Goal: Task Accomplishment & Management: Complete application form

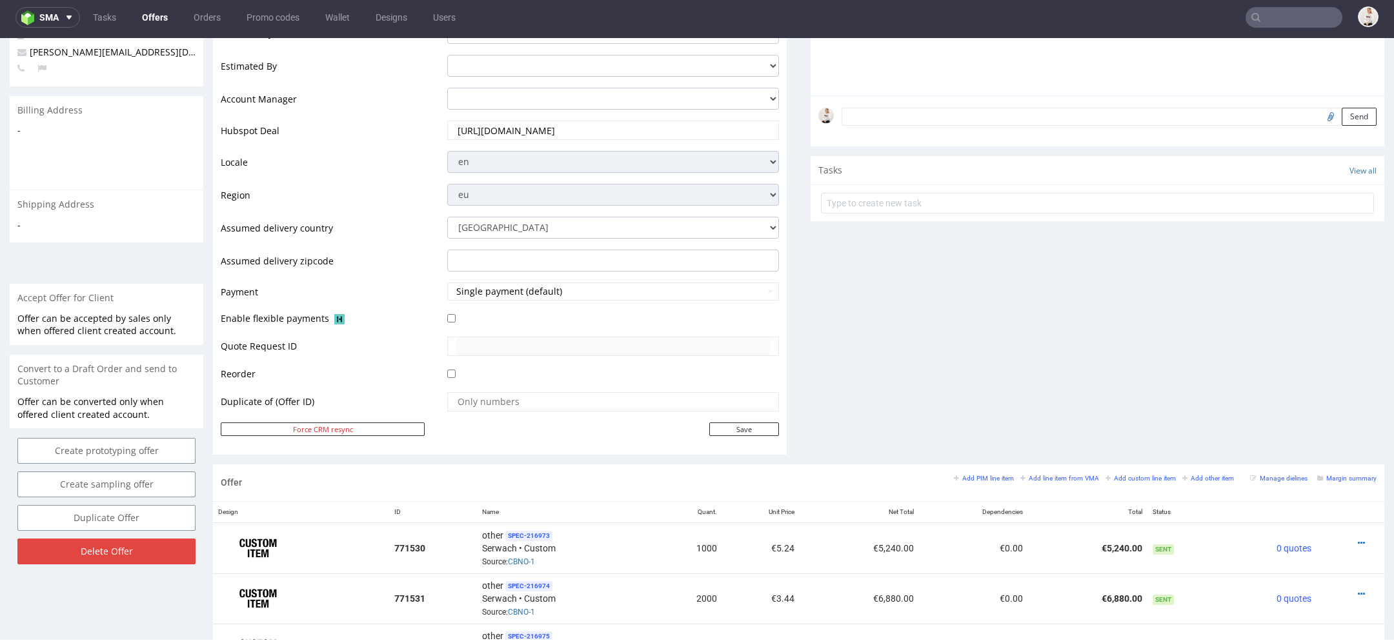
scroll to position [774, 0]
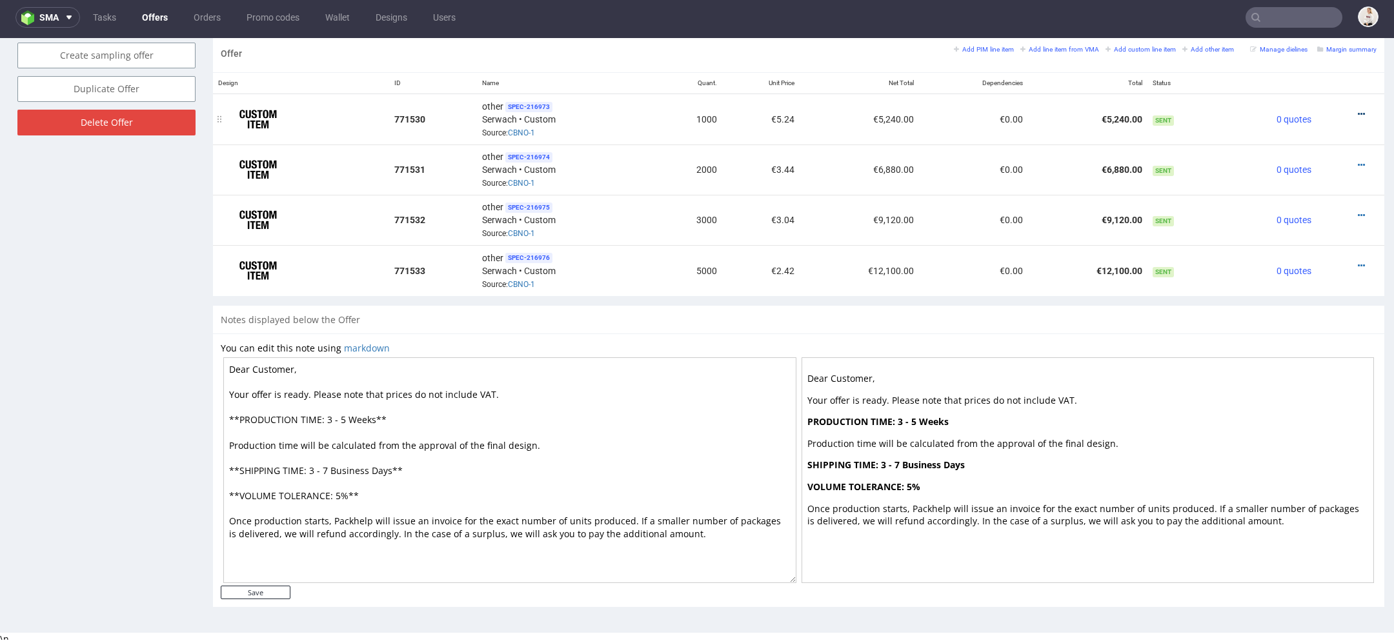
click at [1358, 110] on icon at bounding box center [1361, 114] width 7 height 9
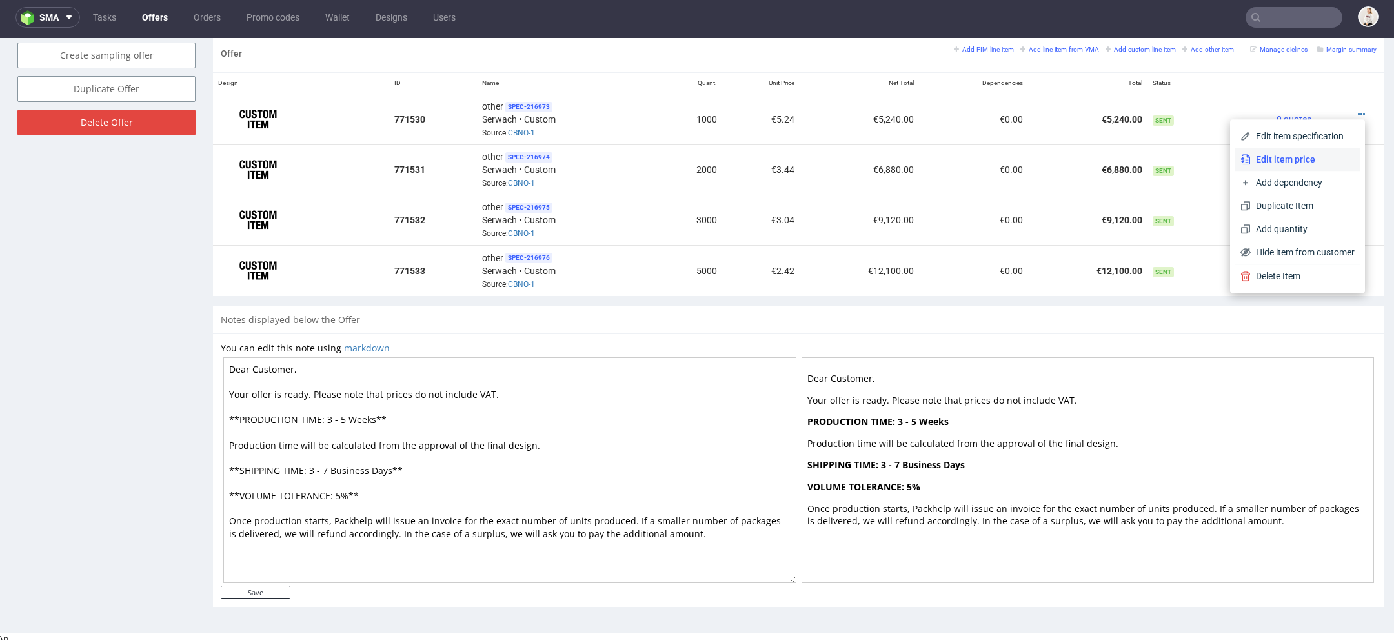
click at [1284, 149] on li "Edit item price" at bounding box center [1297, 159] width 125 height 23
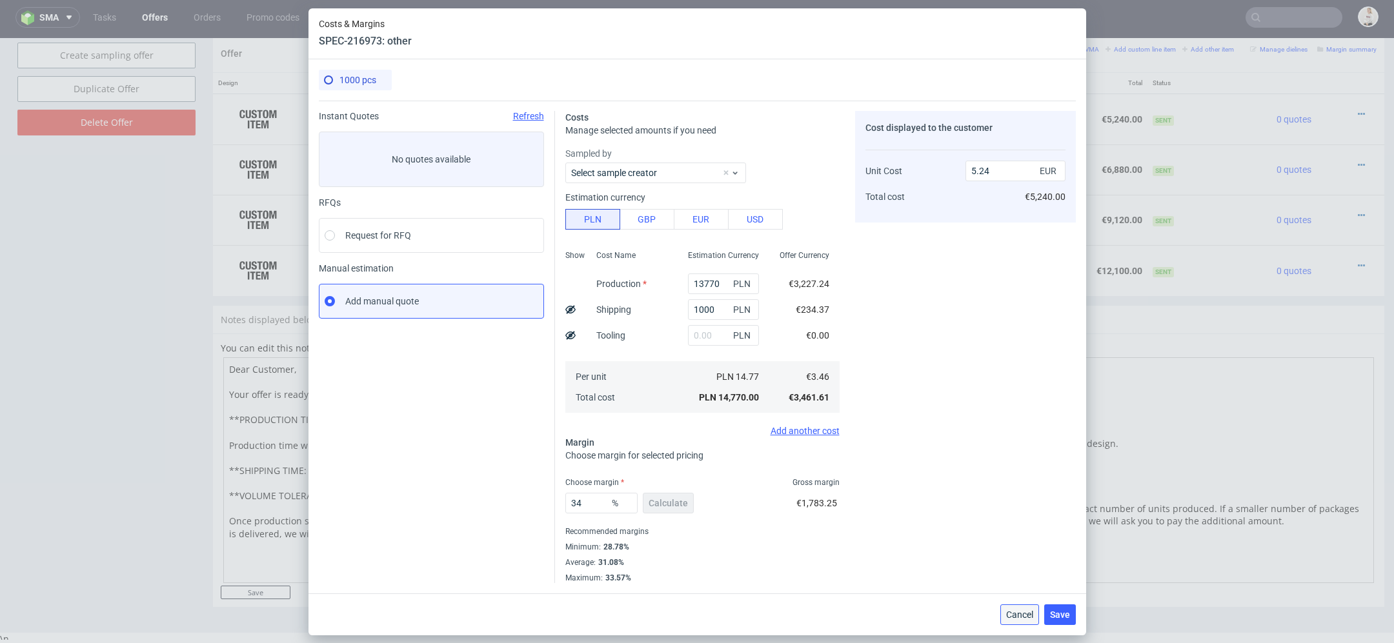
click at [1014, 619] on span "Cancel" at bounding box center [1019, 614] width 27 height 9
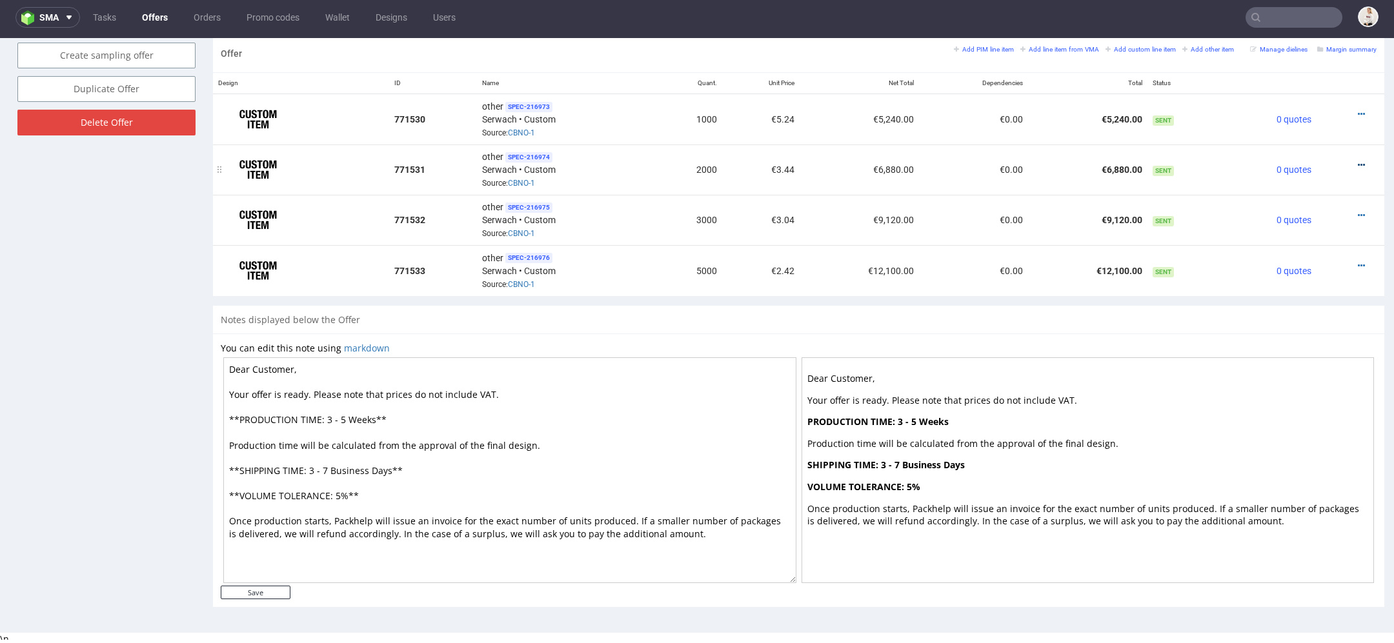
click at [1358, 161] on icon at bounding box center [1361, 165] width 7 height 9
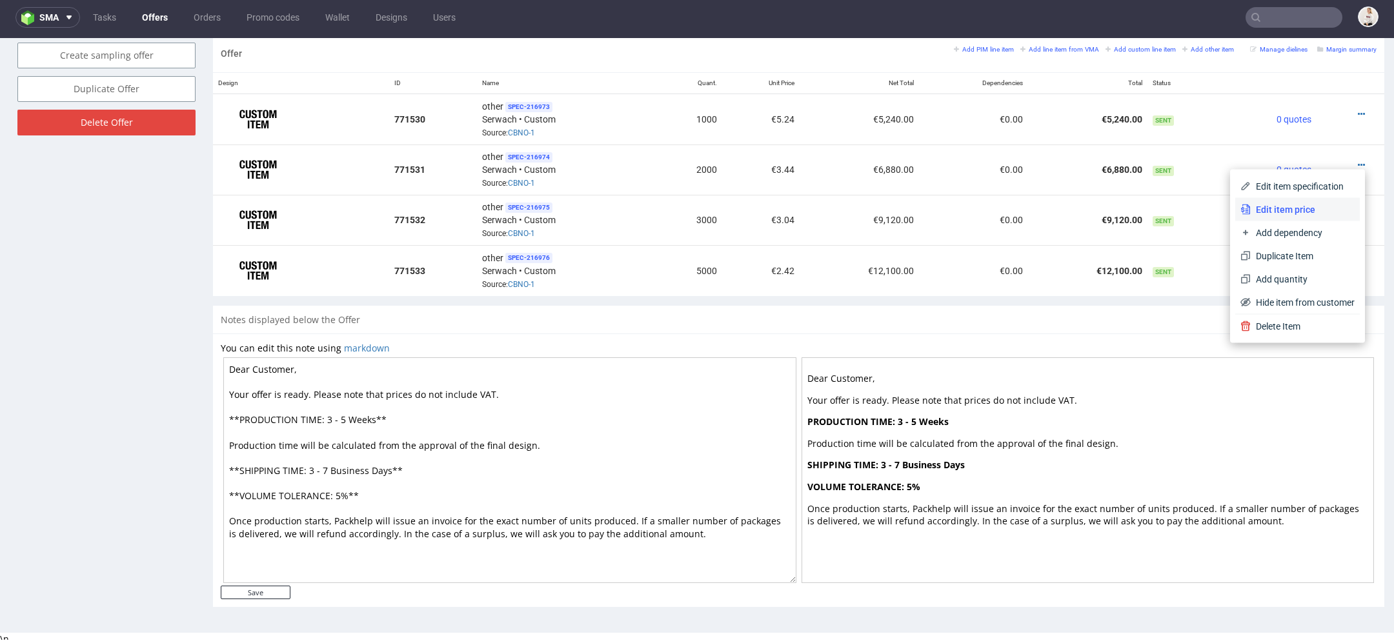
click at [1310, 206] on span "Edit item price" at bounding box center [1303, 209] width 104 height 13
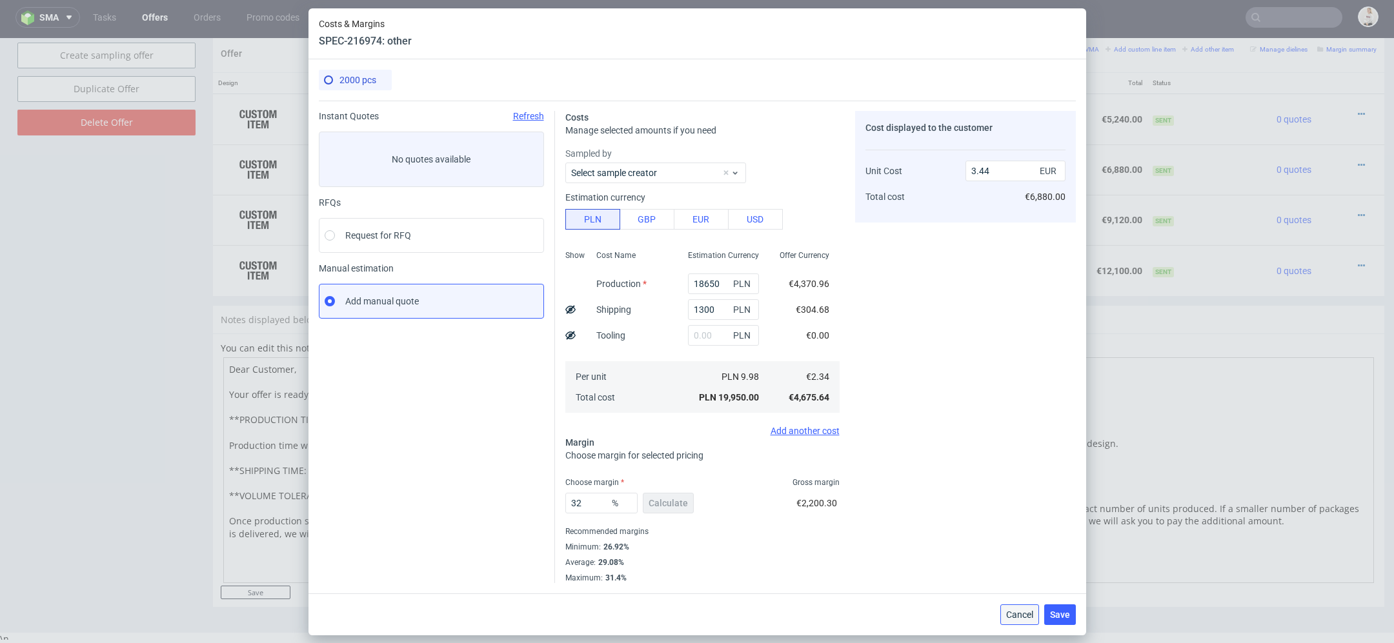
click at [1007, 614] on span "Cancel" at bounding box center [1019, 614] width 27 height 9
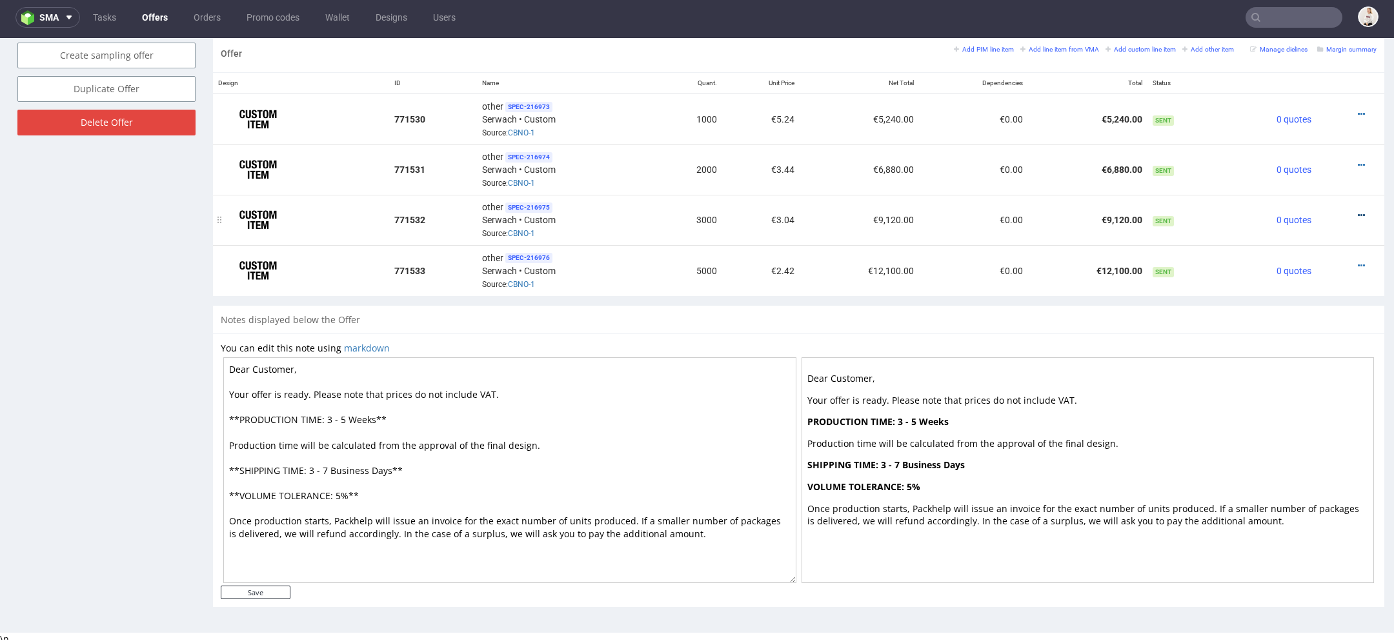
click at [1358, 211] on icon at bounding box center [1361, 215] width 7 height 9
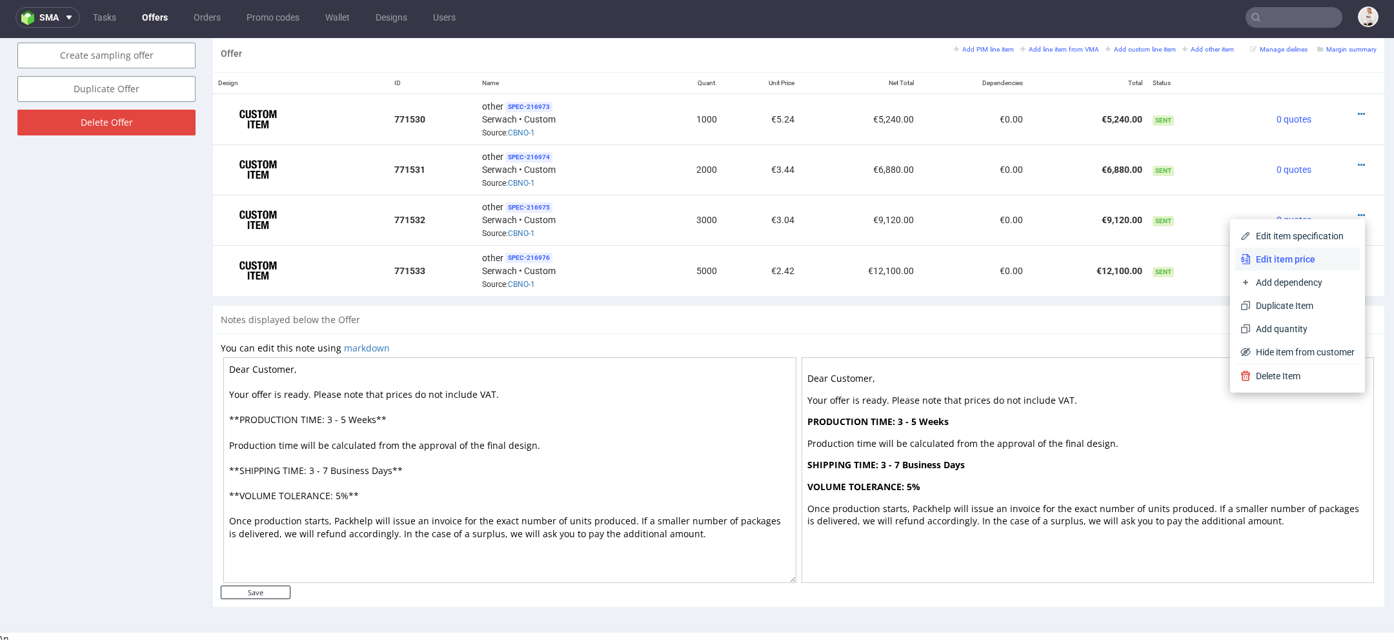
click at [1281, 263] on span "Edit item price" at bounding box center [1303, 259] width 104 height 13
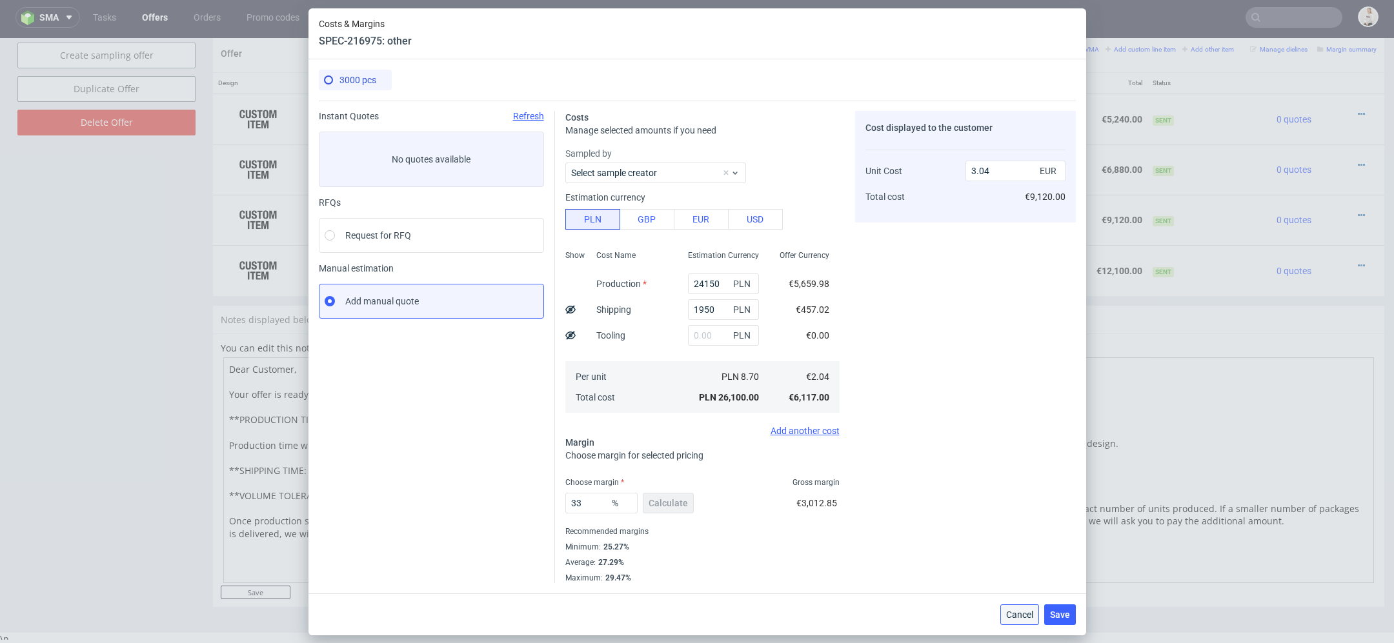
click at [1029, 619] on span "Cancel" at bounding box center [1019, 614] width 27 height 9
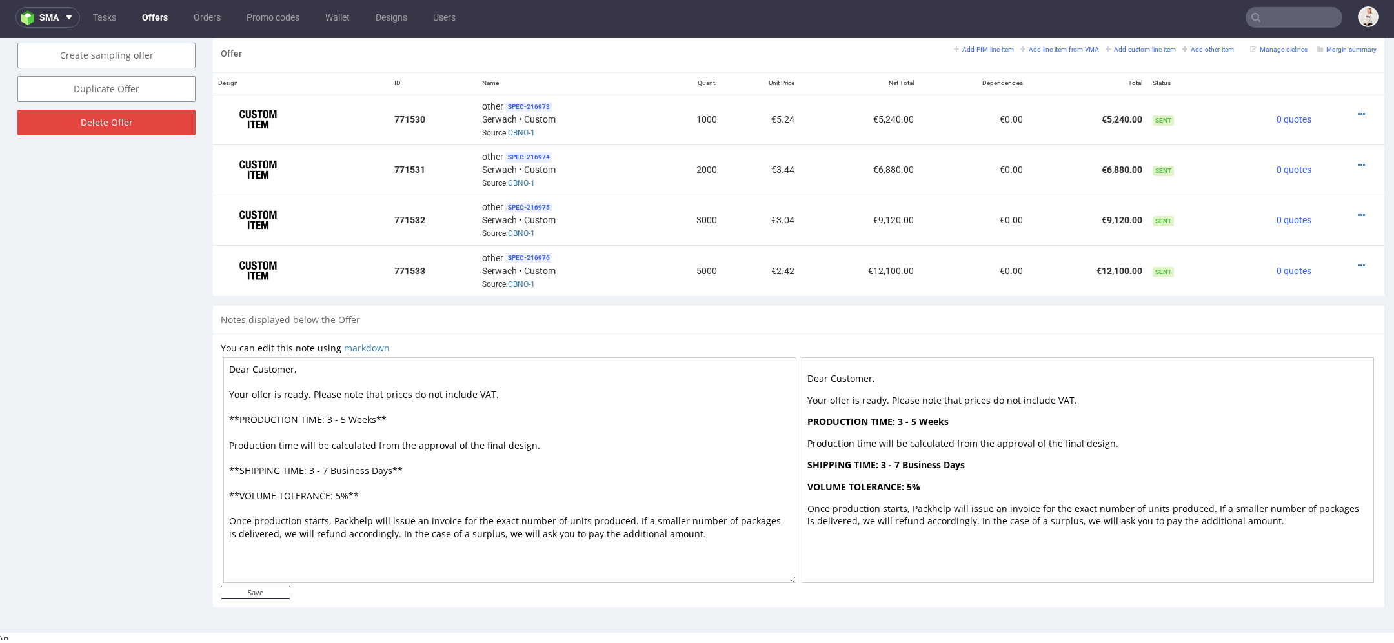
scroll to position [0, 0]
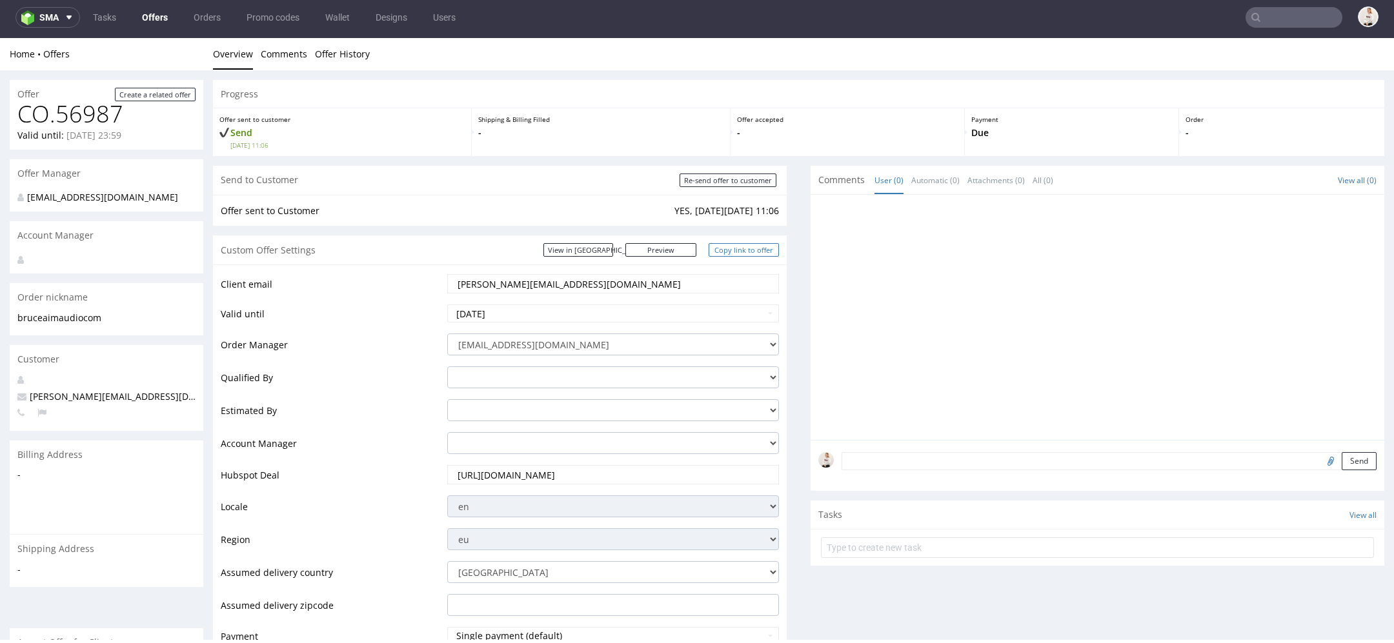
click at [761, 249] on link "Copy link to offer" at bounding box center [744, 250] width 71 height 14
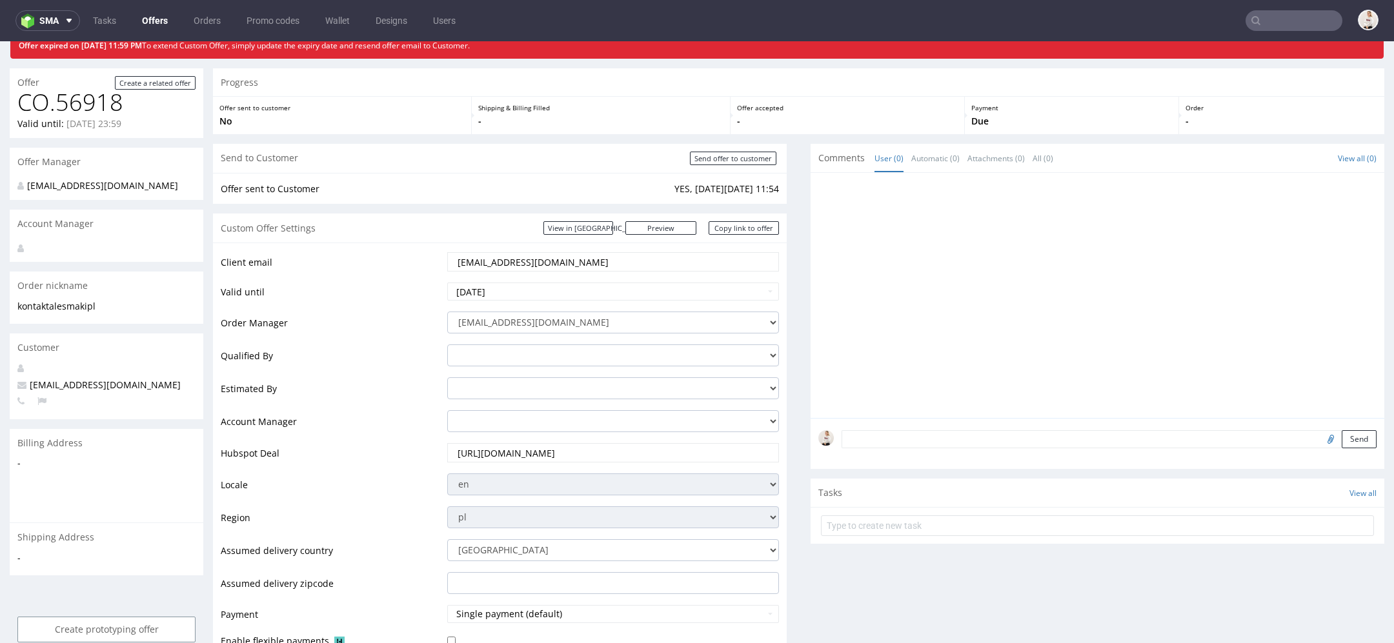
scroll to position [52, 0]
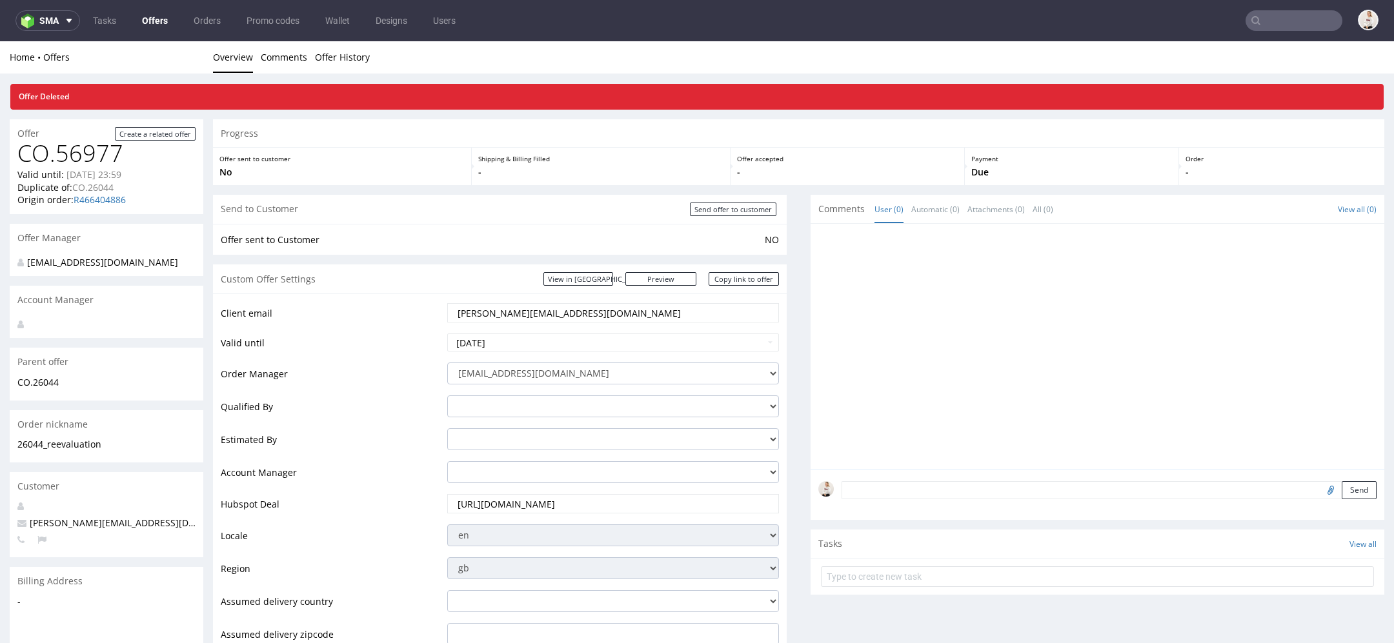
click at [152, 30] on link "Offers" at bounding box center [154, 20] width 41 height 21
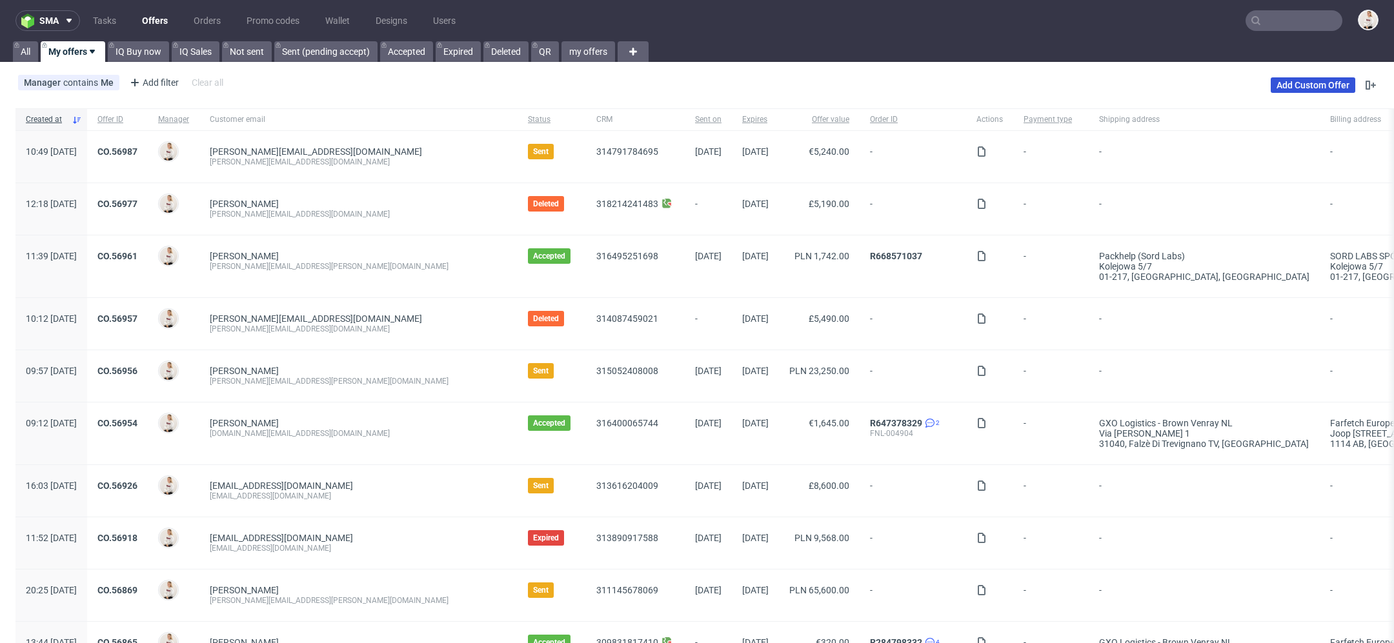
click at [1299, 86] on link "Add Custom Offer" at bounding box center [1313, 84] width 85 height 15
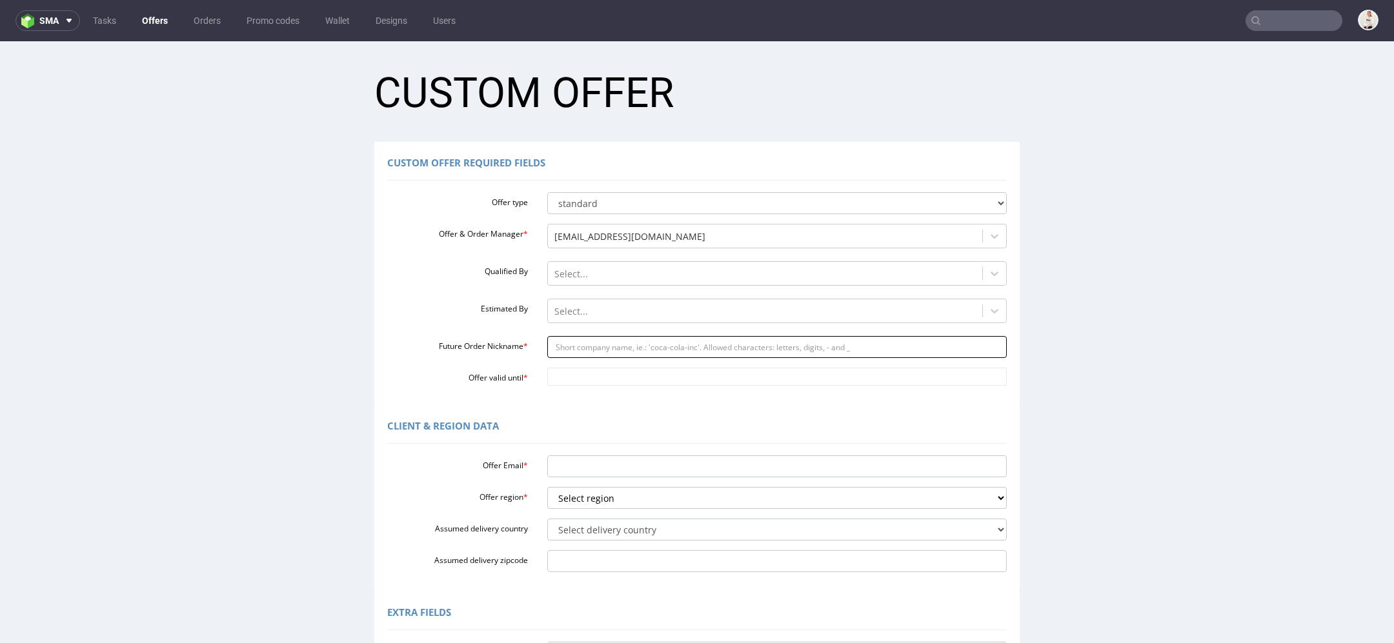
click at [556, 350] on input "Future Order Nickname *" at bounding box center [777, 347] width 460 height 22
paste input "Hello_Mari__No_problem_If_possible_can_we_add_one_pallet_of_Box_4_and_one_palle…"
type input "Hello_Mari__No_problem_If_possible_can_we_add_one_pallet_of_Box_4_and_one_palle…"
paste input "jamessomersetcharcuteriecom"
type input "jamessomersetcharcuteriecom"
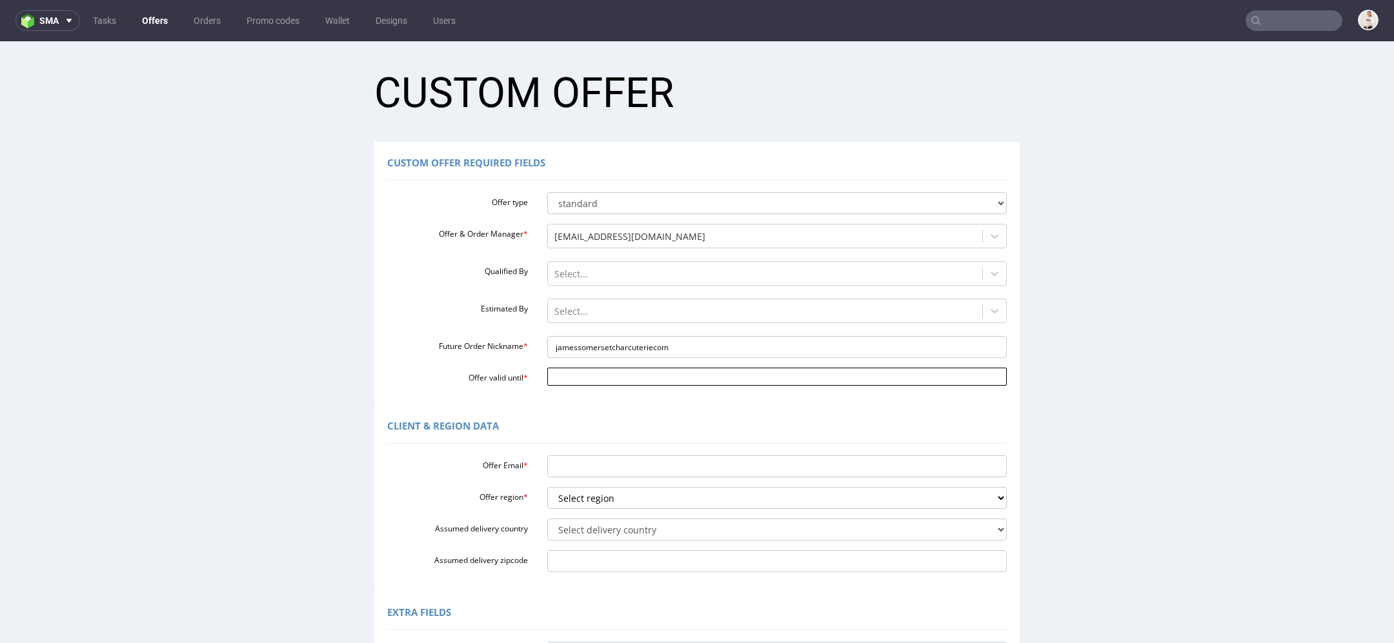
click at [589, 381] on input "Offer valid until *" at bounding box center [777, 377] width 460 height 18
click at [669, 357] on td "11" at bounding box center [669, 357] width 19 height 19
type input "2025-10-11"
click at [572, 464] on input "Offer Email *" at bounding box center [777, 467] width 460 height 22
paste input "james@somersetcharcuterie.com"
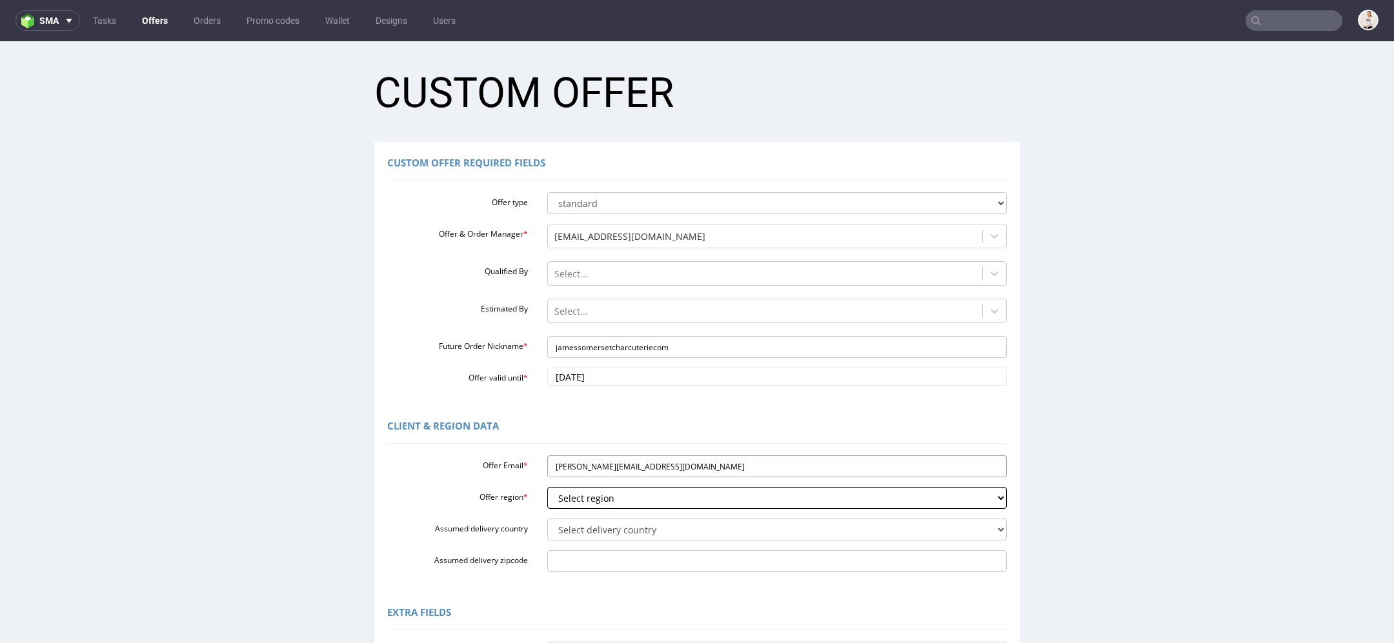
type input "james@somersetcharcuterie.com"
click at [579, 494] on select "Select region eu gb de pl fr it es" at bounding box center [777, 498] width 460 height 22
click at [547, 487] on select "Select region eu gb de pl fr it es" at bounding box center [777, 498] width 460 height 22
click at [628, 501] on select "Select region eu gb de pl fr it es" at bounding box center [777, 498] width 460 height 22
select select "gb"
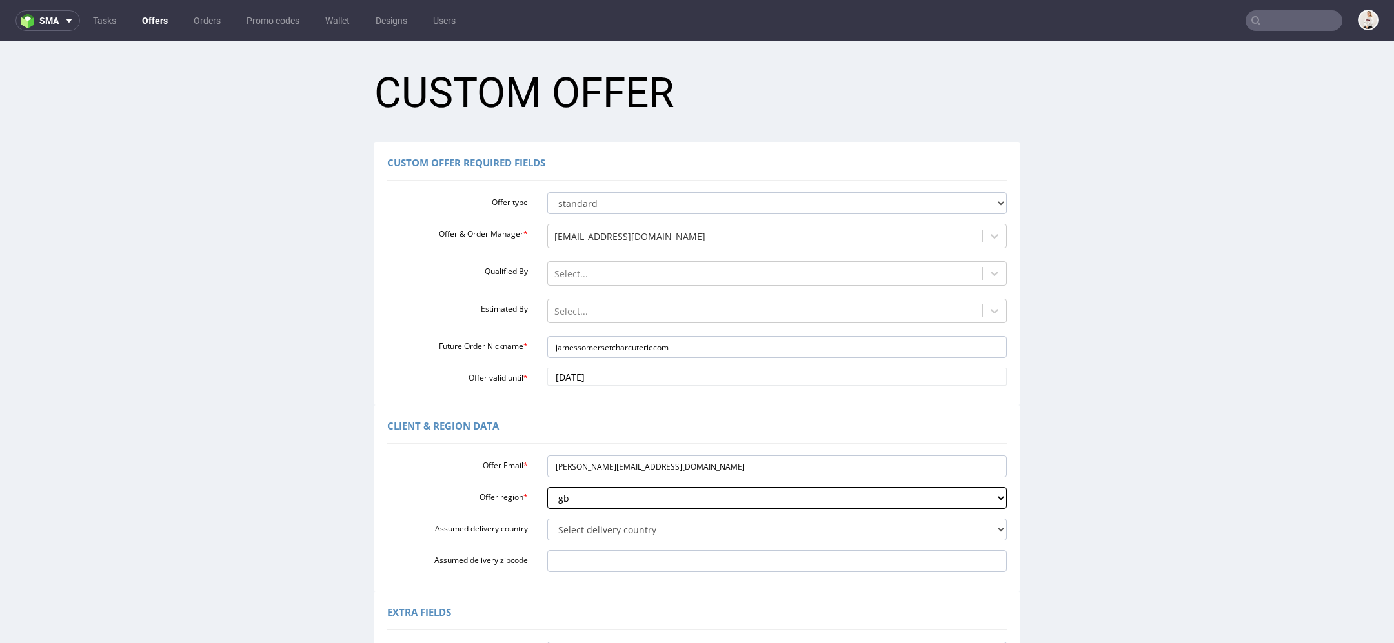
click at [547, 487] on select "Select region eu gb de pl fr it es" at bounding box center [777, 498] width 460 height 22
click at [583, 533] on select "Select delivery country Andorra Afghanistan Anguilla Albania Armenia Antarctica…" at bounding box center [777, 530] width 460 height 22
select select "77"
click at [547, 519] on select "Select delivery country Andorra Afghanistan Anguilla Albania Armenia Antarctica…" at bounding box center [777, 530] width 460 height 22
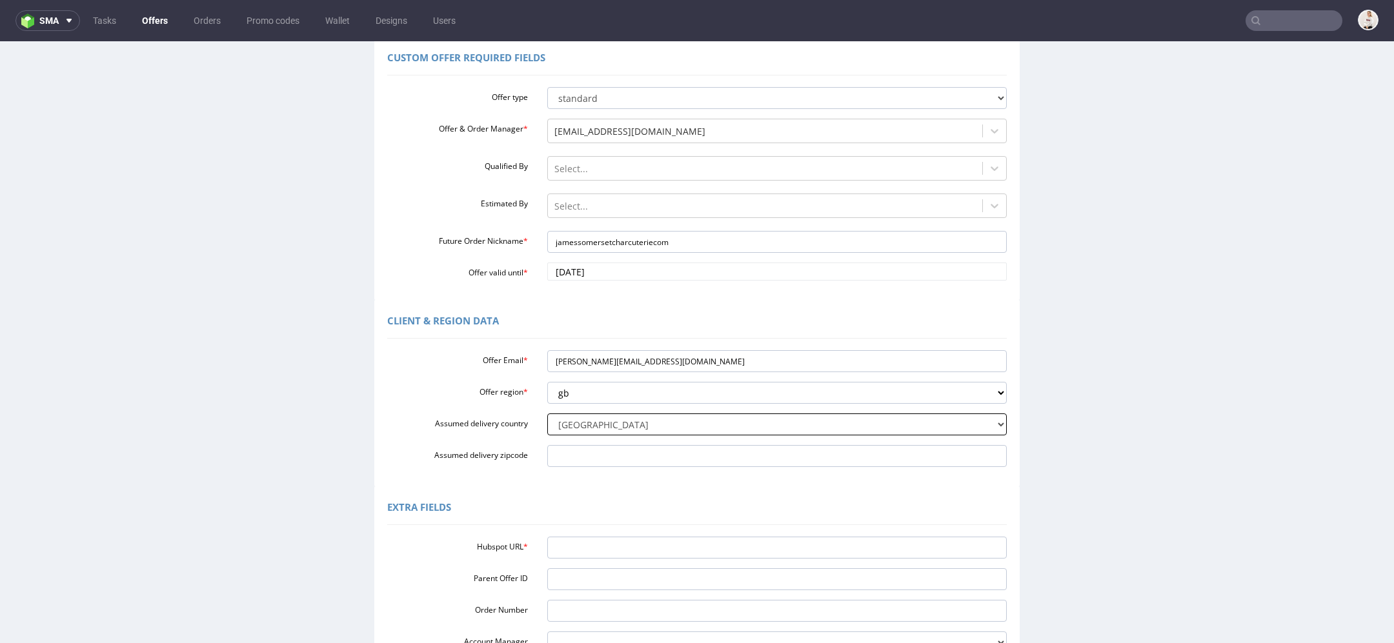
scroll to position [259, 0]
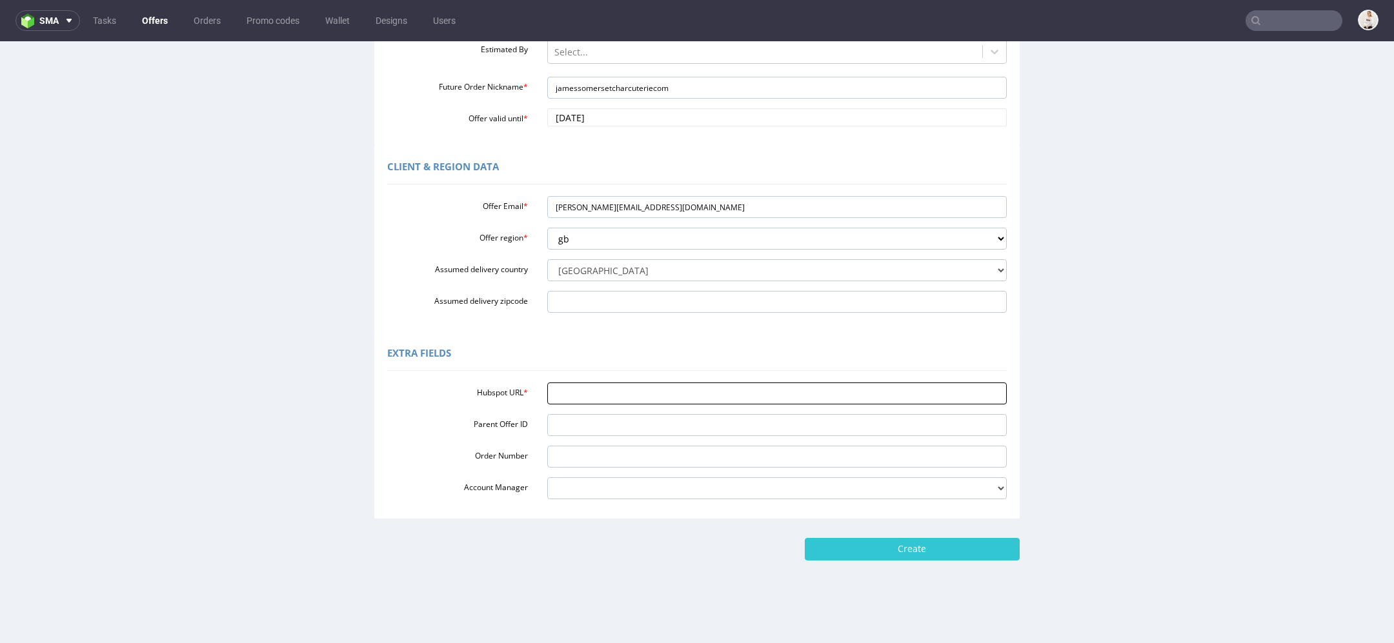
click at [831, 396] on input "Hubspot URL *" at bounding box center [777, 394] width 460 height 22
paste input "https://app-eu1.hubspot.com/contacts/25600958/record/0-3/314793274616/"
type input "https://app-eu1.hubspot.com/contacts/25600958/record/0-3/314793274616/"
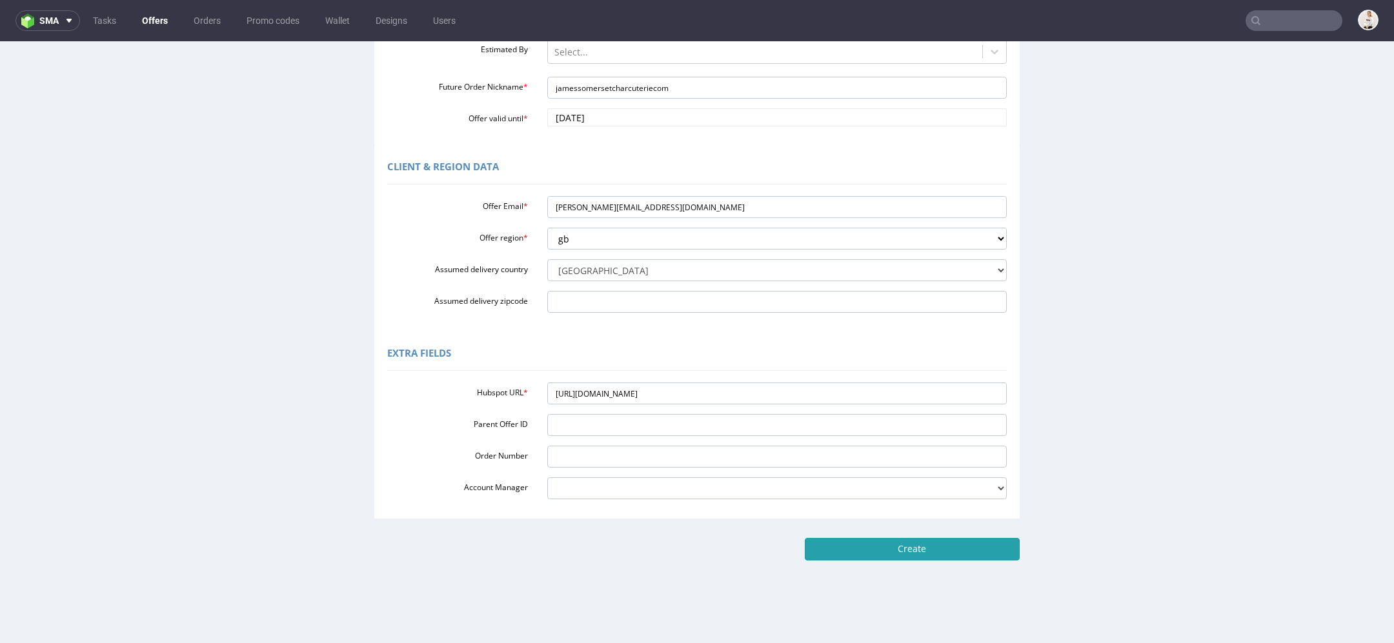
click at [900, 555] on input "Create" at bounding box center [912, 549] width 215 height 22
type input "Please wait..."
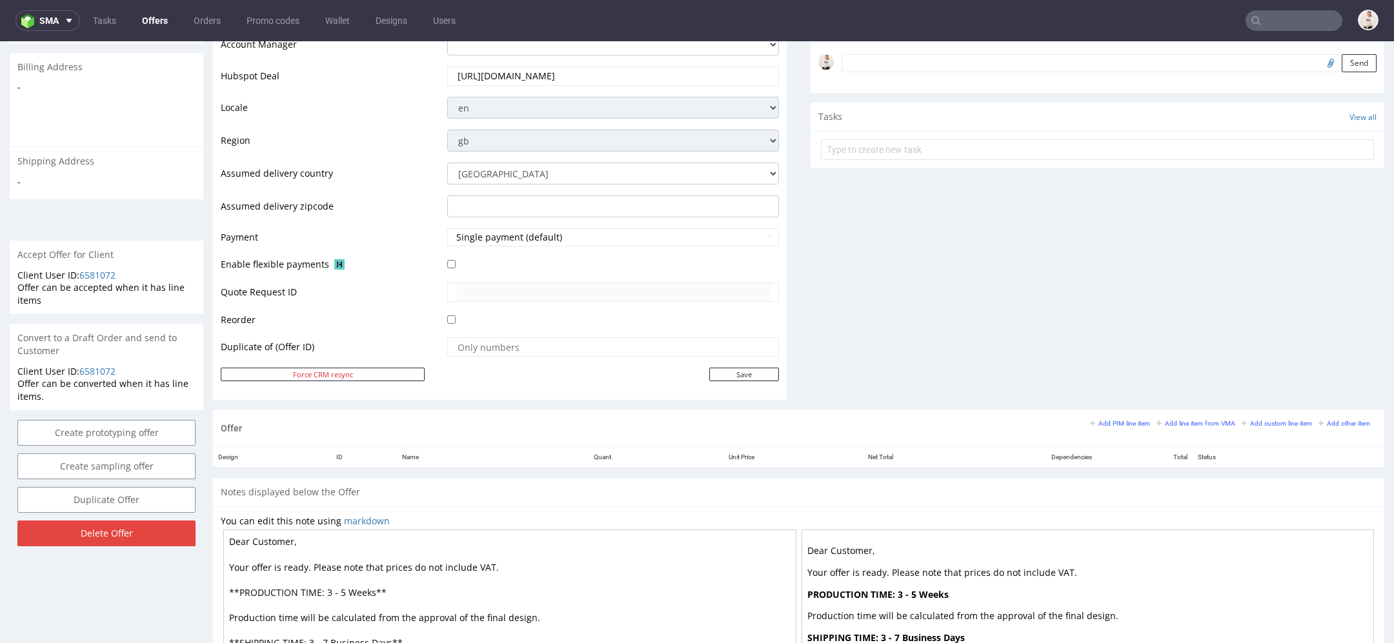
scroll to position [550, 0]
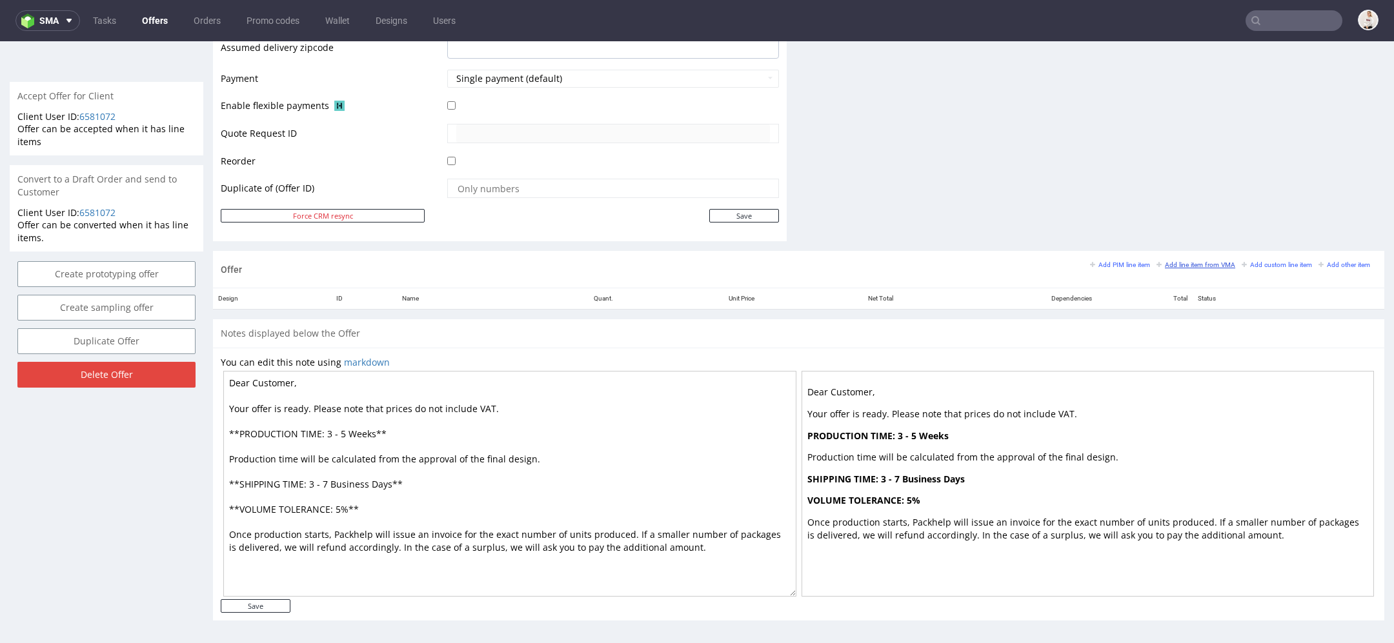
click at [1169, 265] on small "Add line item from VMA" at bounding box center [1195, 264] width 79 height 7
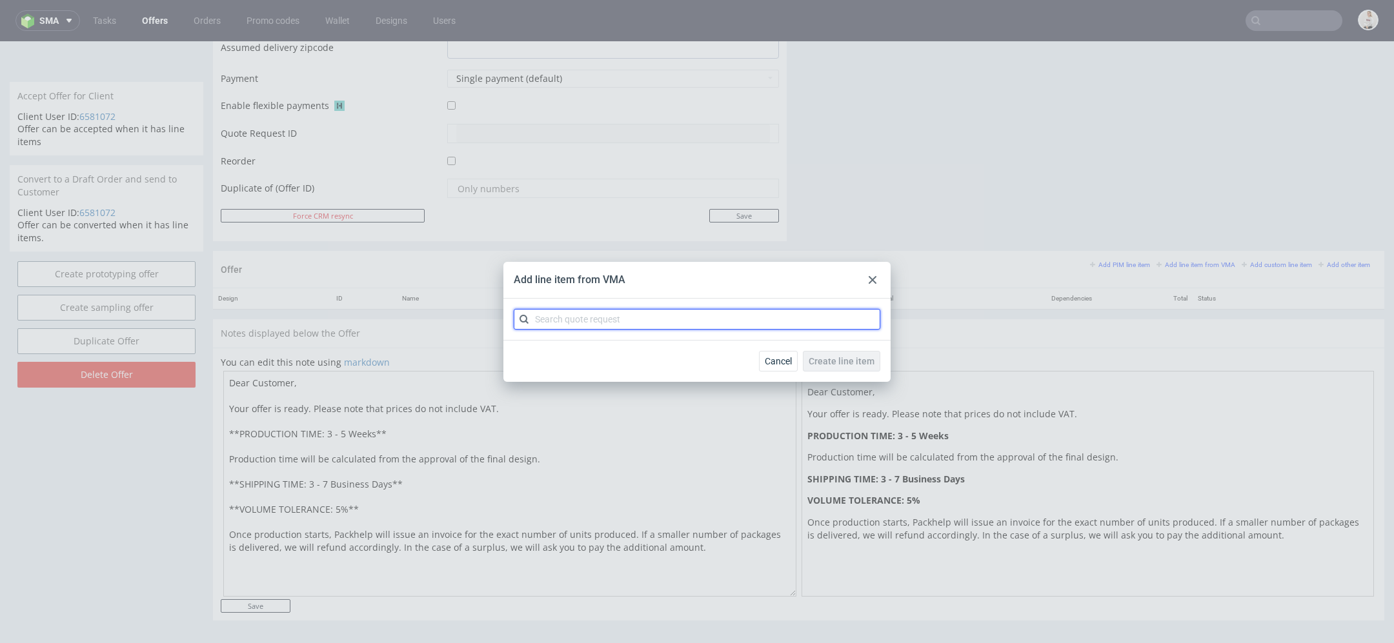
click at [736, 326] on input "text" at bounding box center [697, 319] width 367 height 21
paste input "CBPF"
type input "CBPF"
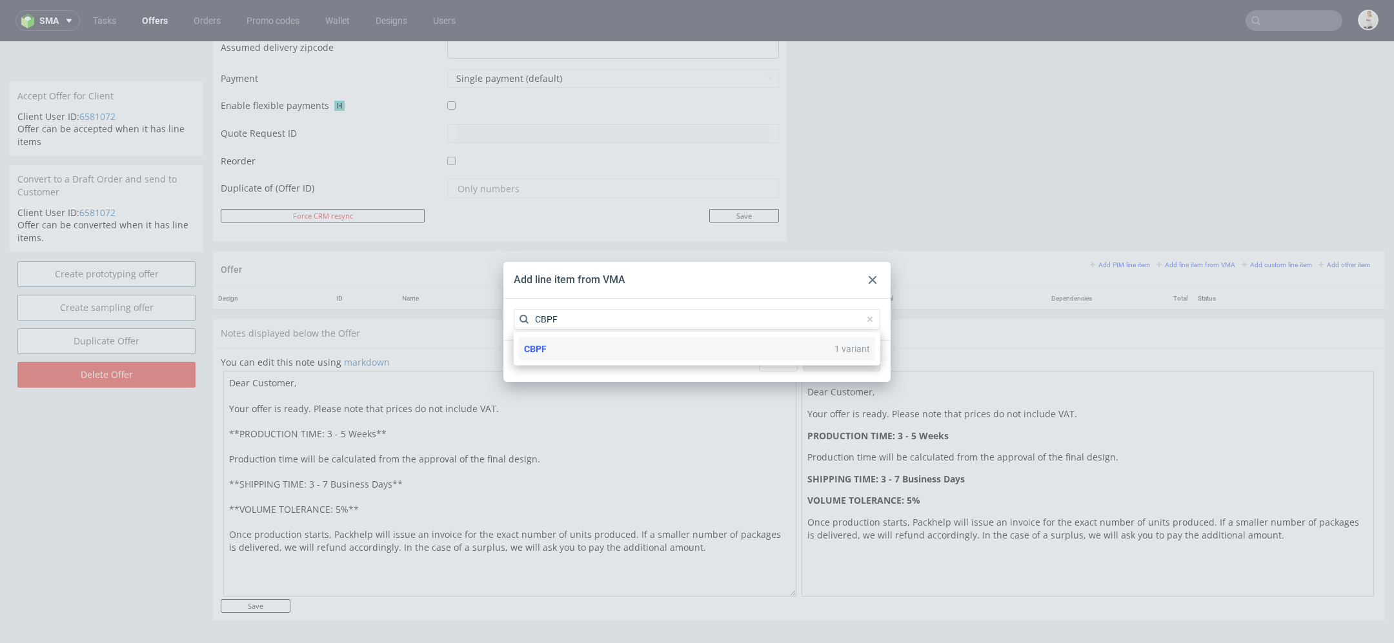
click at [732, 359] on div "CBPF 1 variant" at bounding box center [697, 348] width 356 height 23
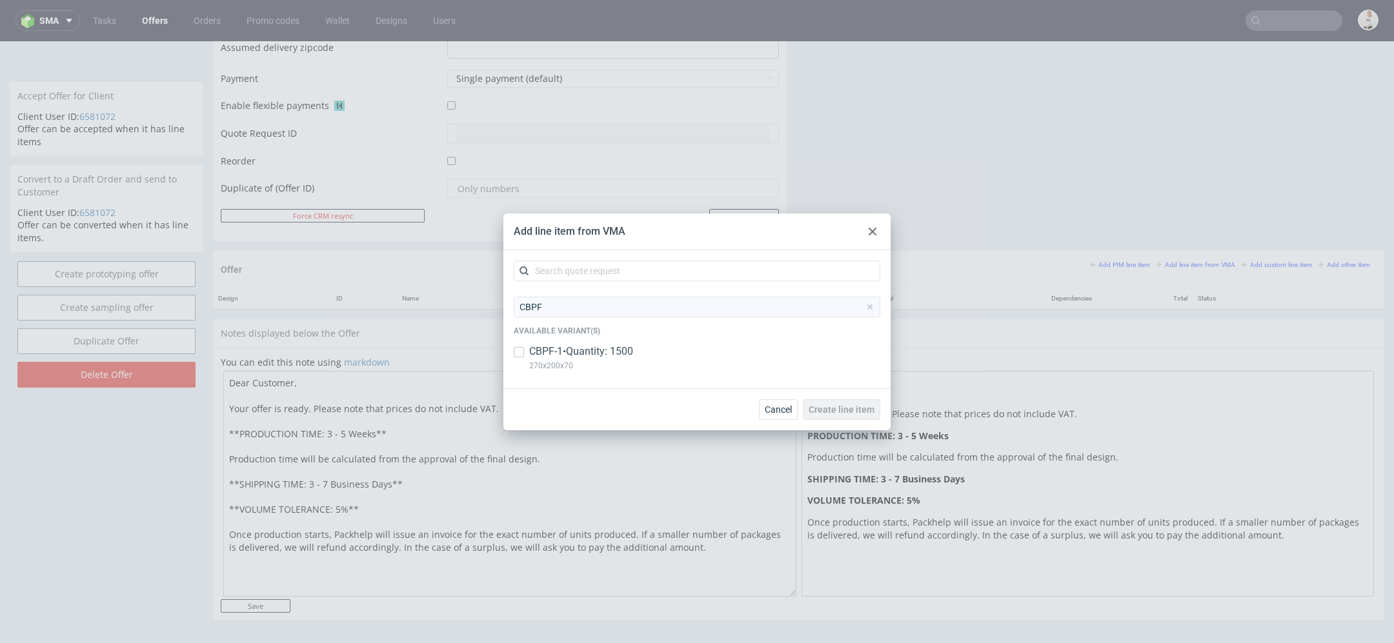
click at [732, 358] on div "CBPF-1 • Quantity: 1500 270x200x70" at bounding box center [697, 362] width 367 height 34
checkbox input "true"
click at [868, 407] on span "Create line item" at bounding box center [842, 409] width 66 height 9
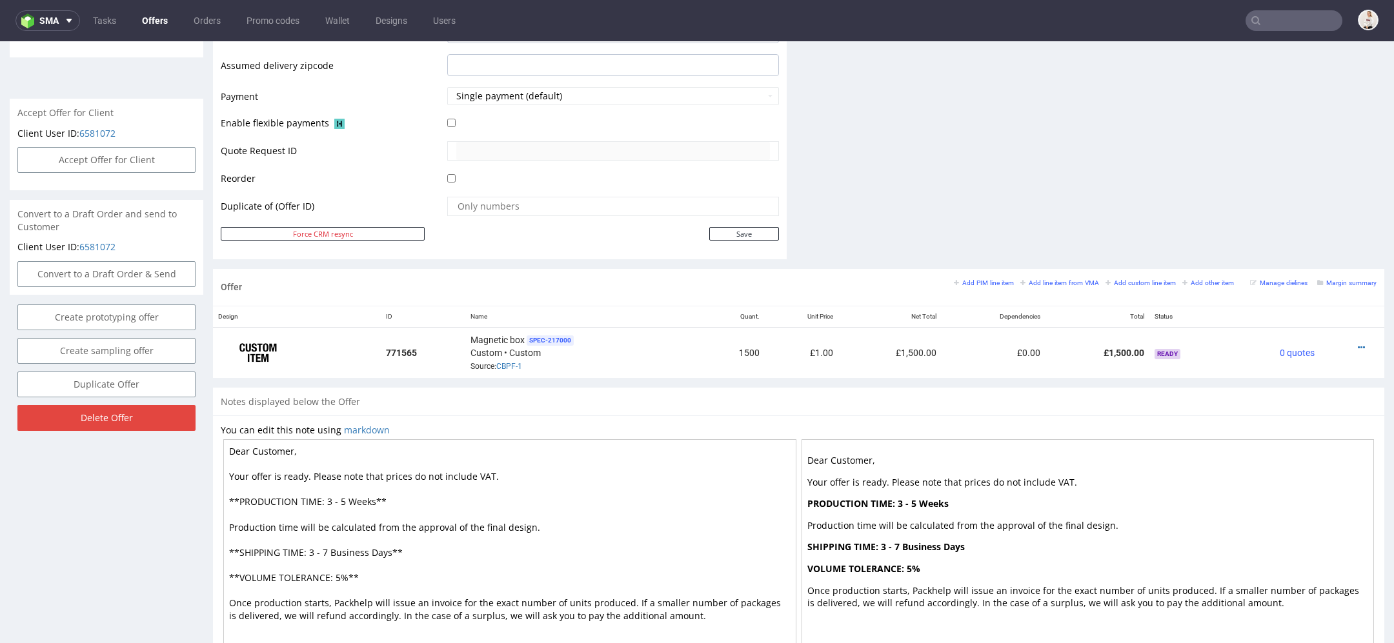
scroll to position [567, 0]
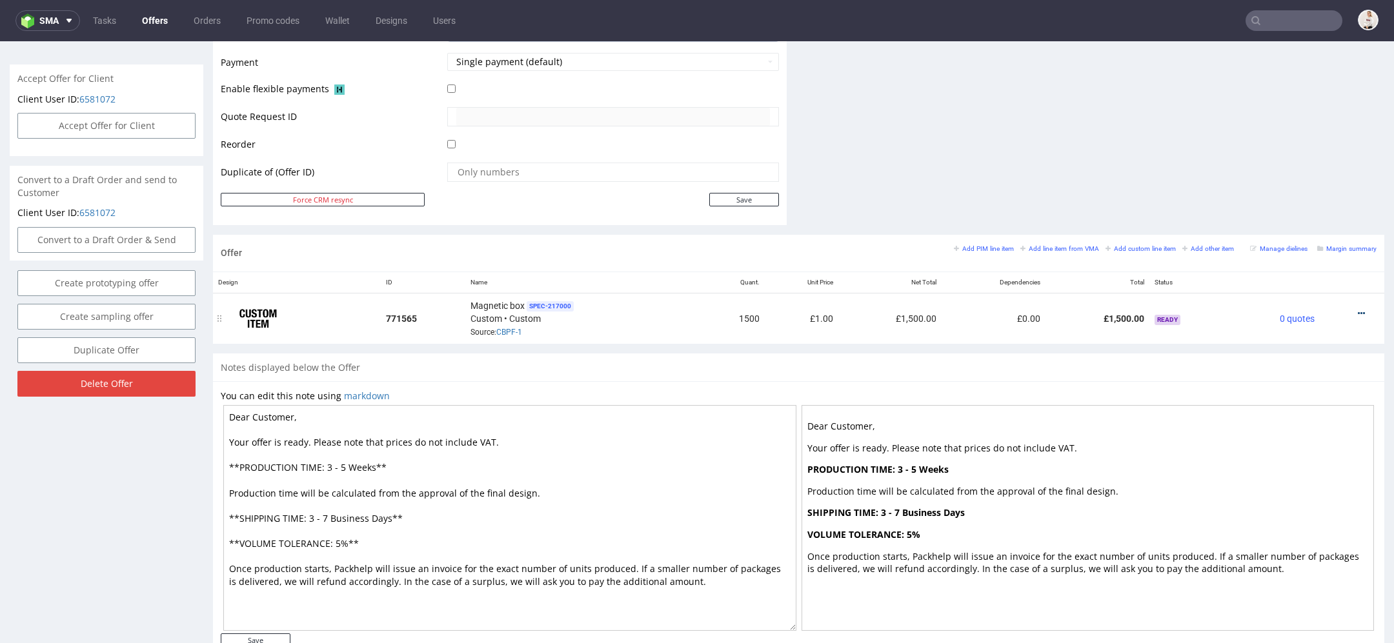
click at [1358, 310] on icon at bounding box center [1361, 313] width 7 height 9
click at [1279, 170] on span "Edit item price" at bounding box center [1303, 168] width 104 height 13
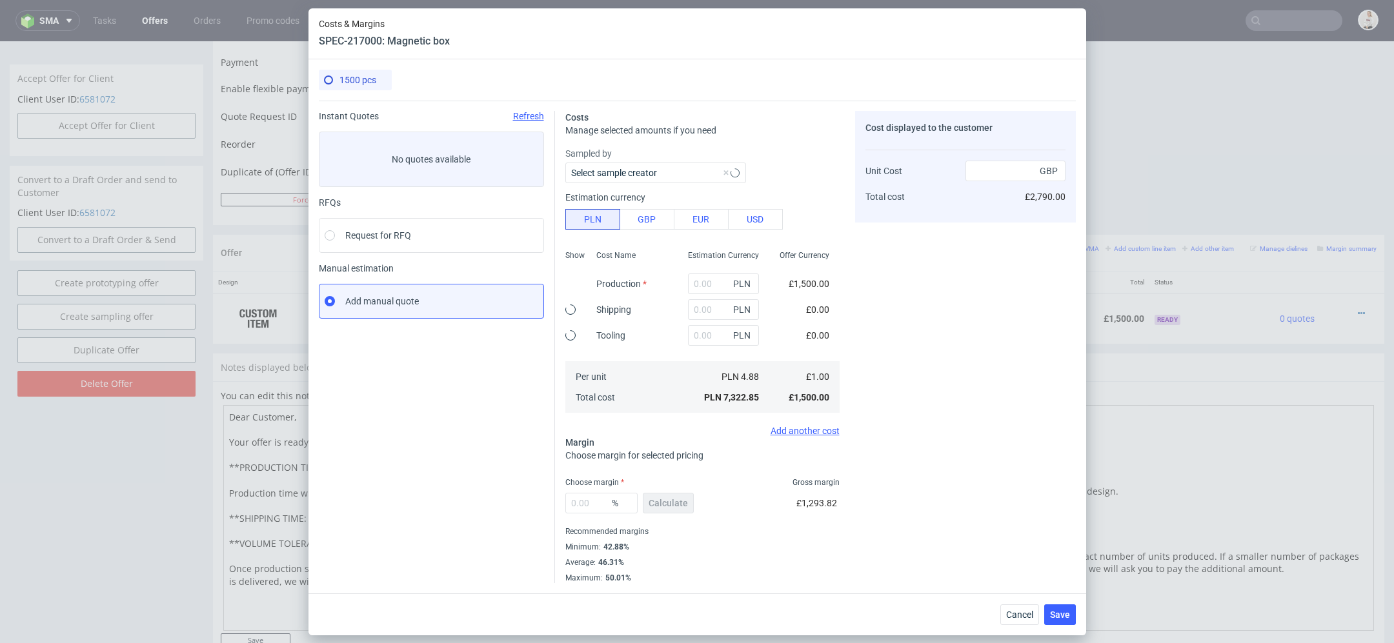
type input "7322.85"
type input "46.31"
type input "1.86"
click at [709, 280] on input "7322.85" at bounding box center [723, 284] width 71 height 21
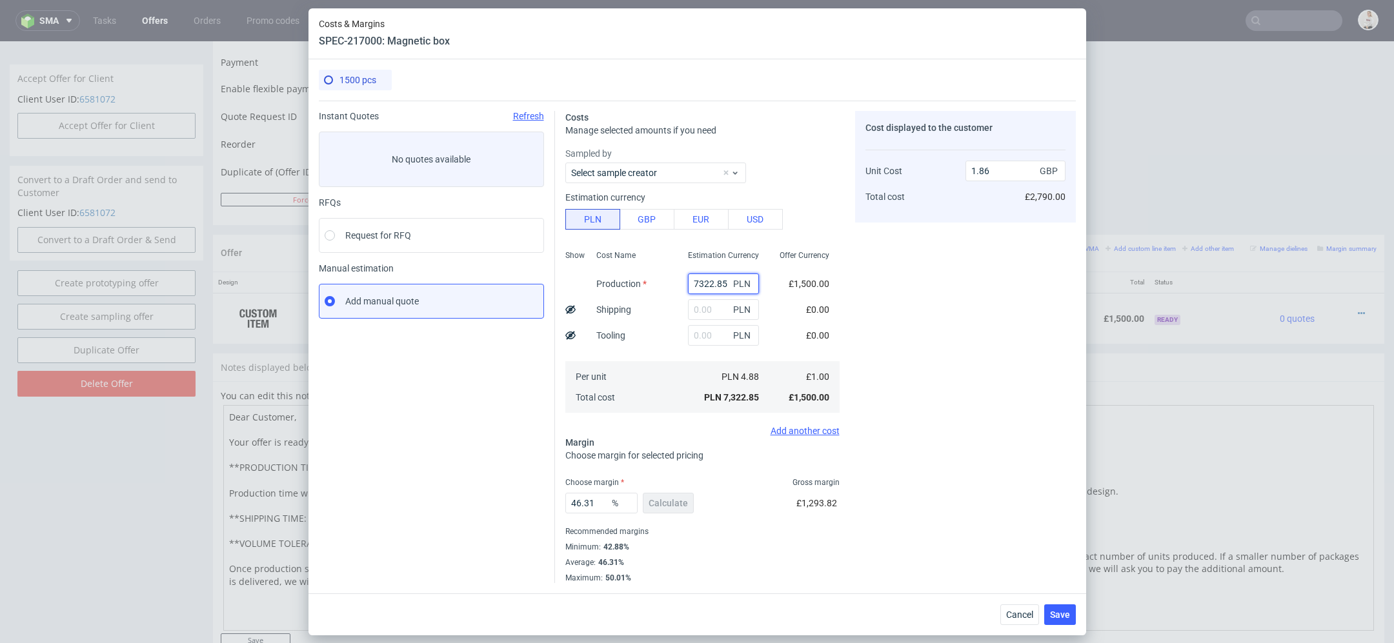
paste input "20300"
type input "20300"
type input "5.16"
click at [875, 306] on div "Cost displayed to the customer Unit Cost Total cost 5.16 GBP £2,790.00" at bounding box center [965, 347] width 221 height 472
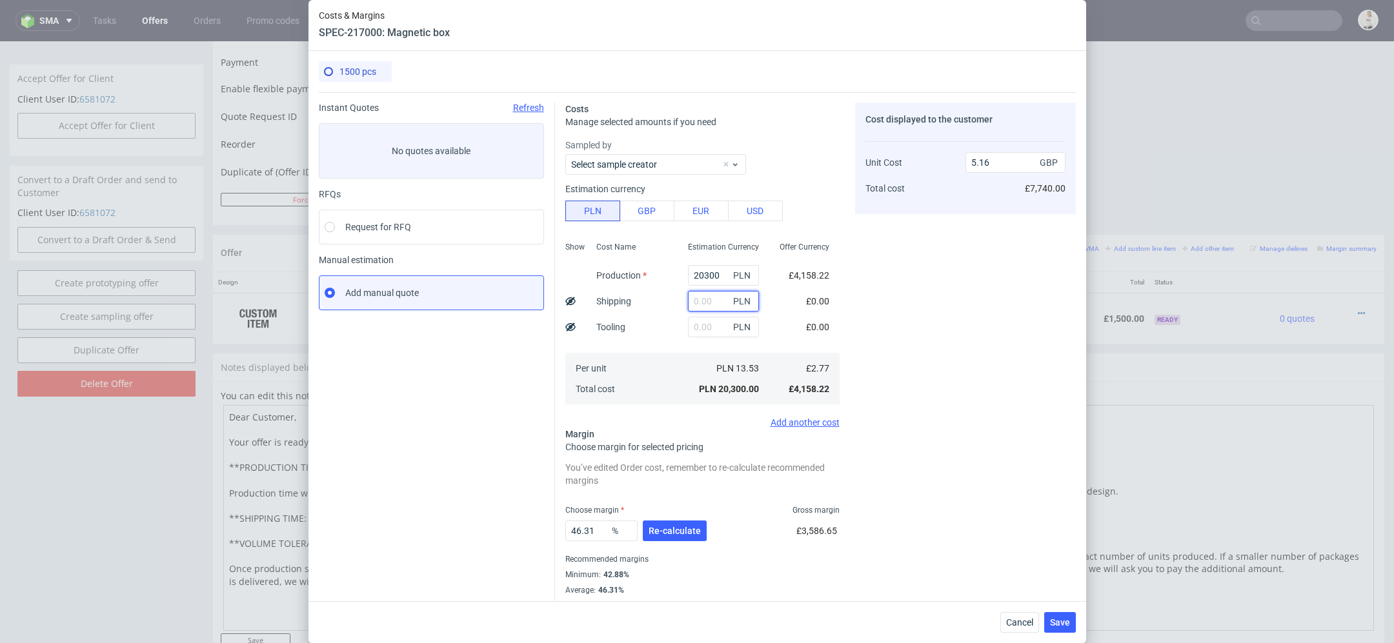
click at [713, 303] on input "text" at bounding box center [723, 301] width 71 height 21
type input "5400"
type input "6.54"
type input "5400"
click at [906, 328] on div "Cost displayed to the customer Unit Cost Total cost 6.54 GBP £9,810.00" at bounding box center [965, 357] width 221 height 509
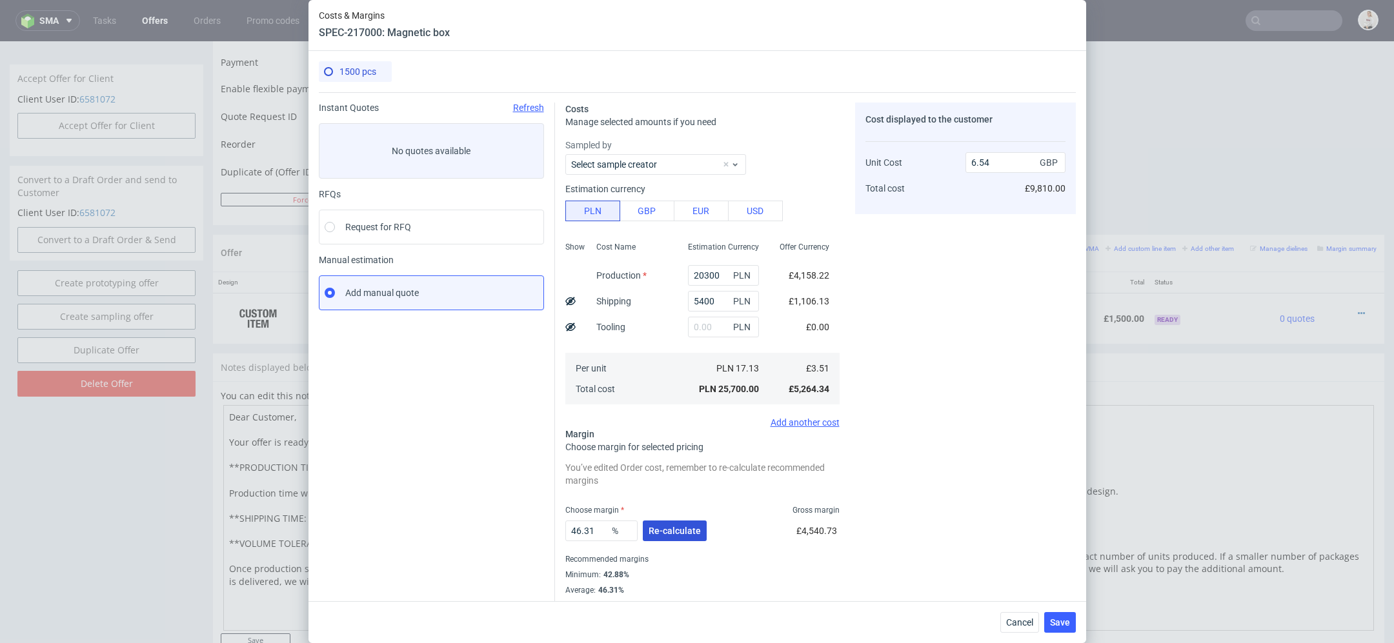
click at [663, 532] on span "Re-calculate" at bounding box center [675, 531] width 52 height 9
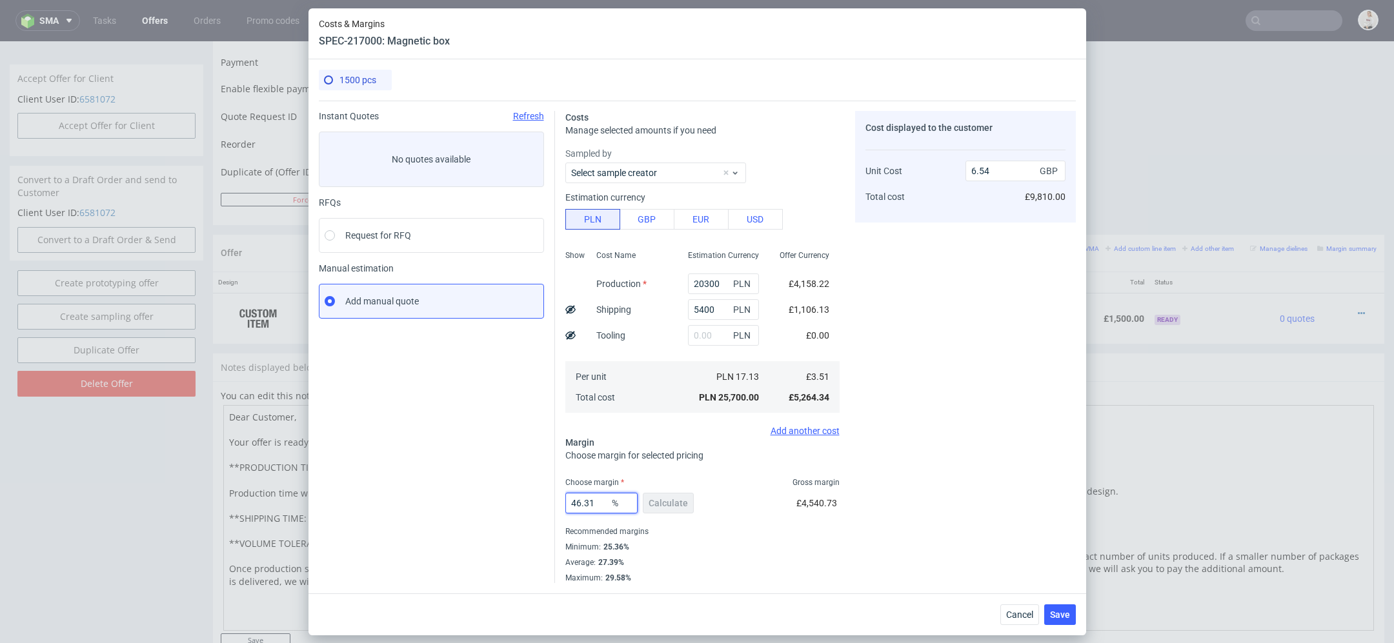
drag, startPoint x: 599, startPoint y: 501, endPoint x: 388, endPoint y: 498, distance: 211.1
click at [388, 498] on div "Instant Quotes Refresh No quotes available RFQs Request for RFQ Manual estimati…" at bounding box center [697, 342] width 757 height 483
type input "32"
type input "5.16"
type input "32"
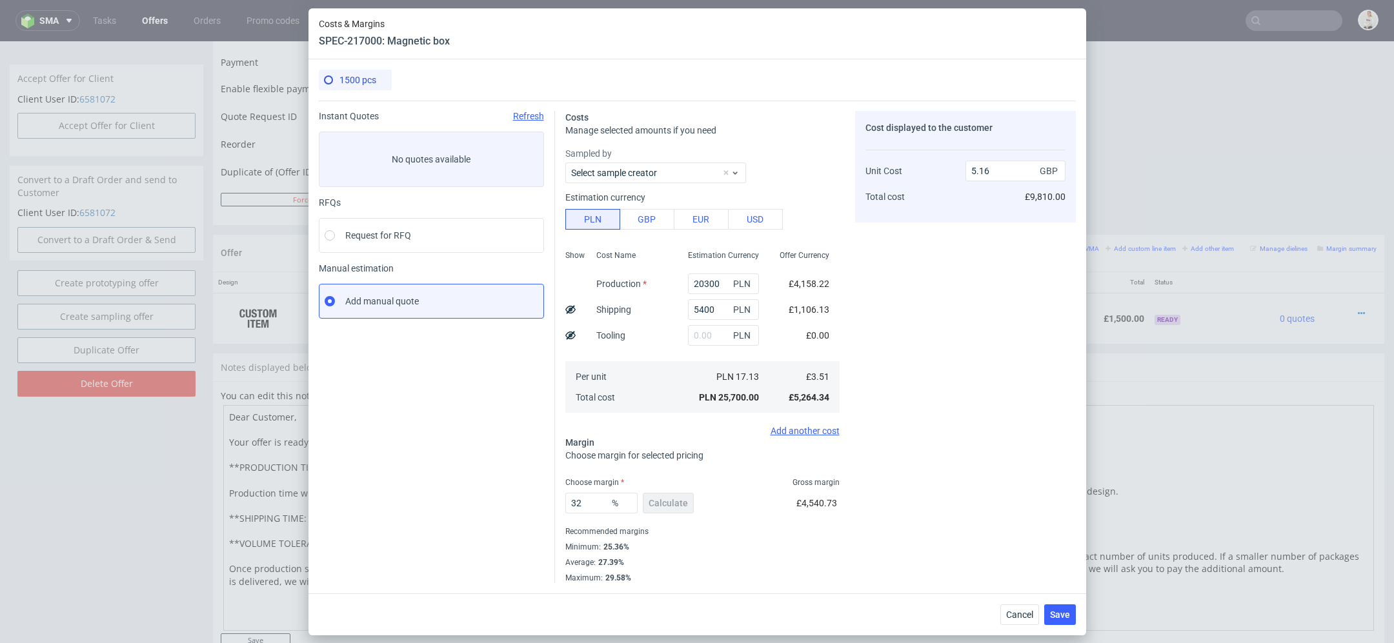
click at [884, 499] on div "Cost displayed to the customer Unit Cost Total cost 5.16 GBP £9,810.00" at bounding box center [965, 347] width 221 height 472
click at [1058, 616] on span "Save" at bounding box center [1060, 614] width 20 height 9
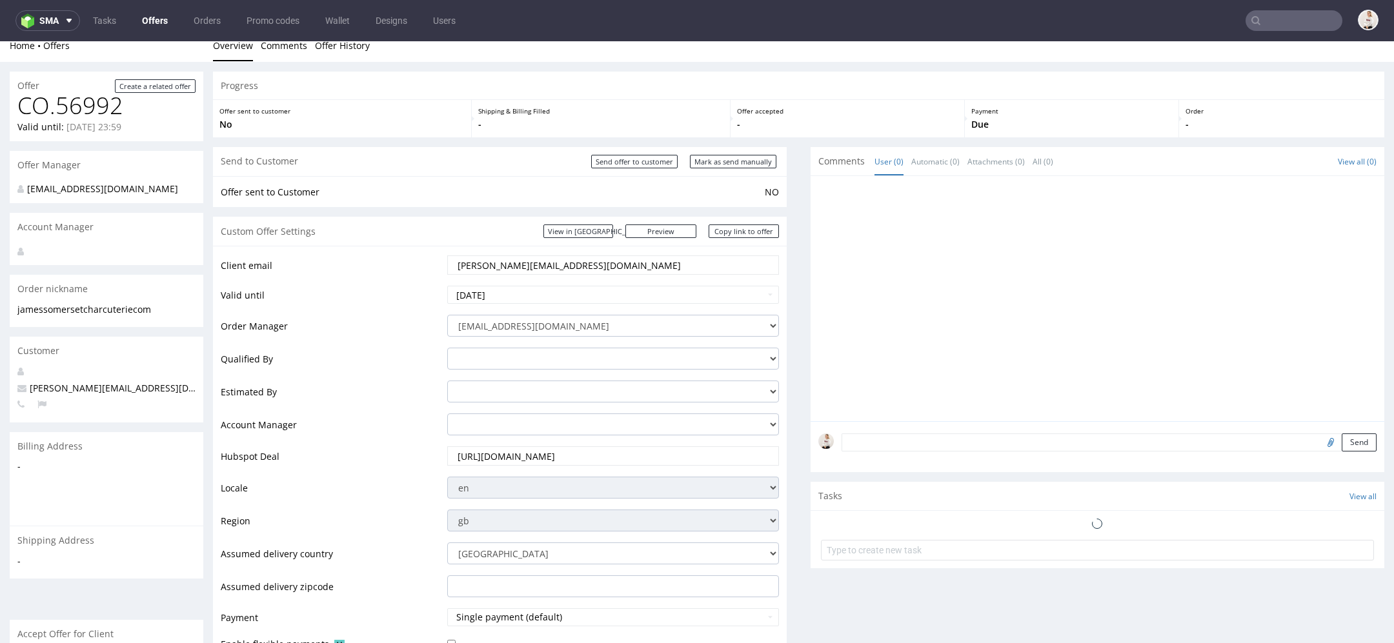
scroll to position [601, 0]
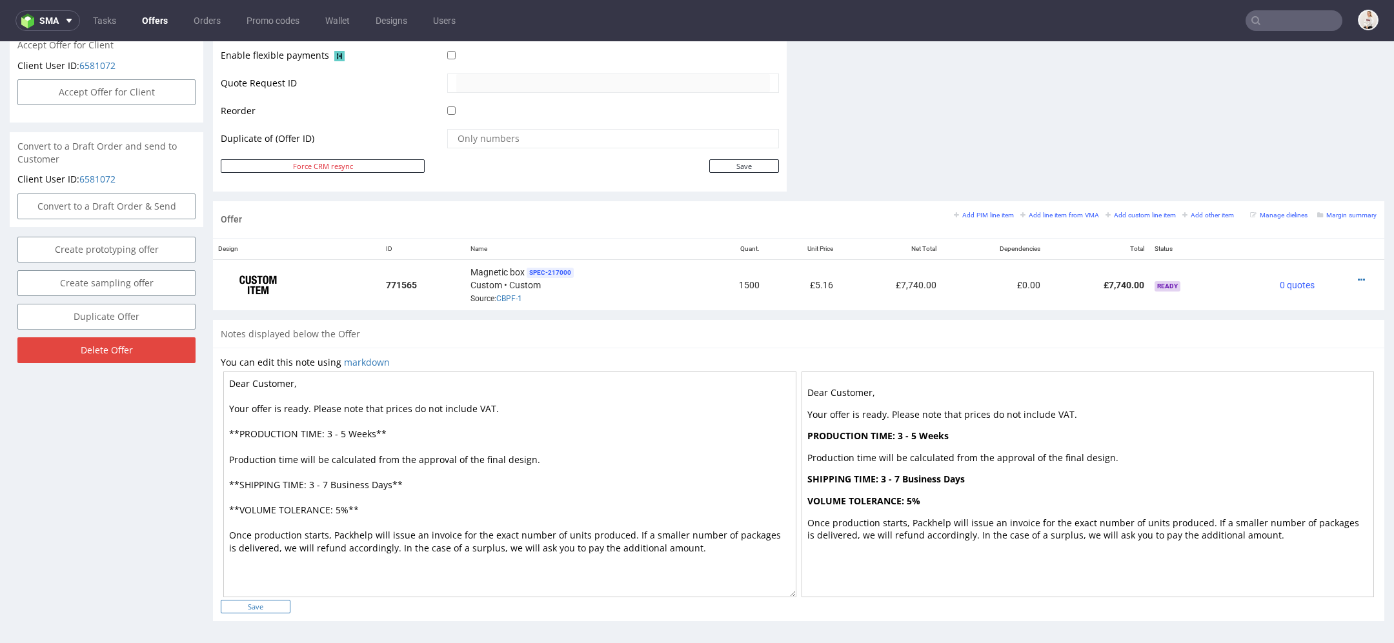
click at [266, 607] on input "Save" at bounding box center [256, 607] width 70 height 14
type input "In progress..."
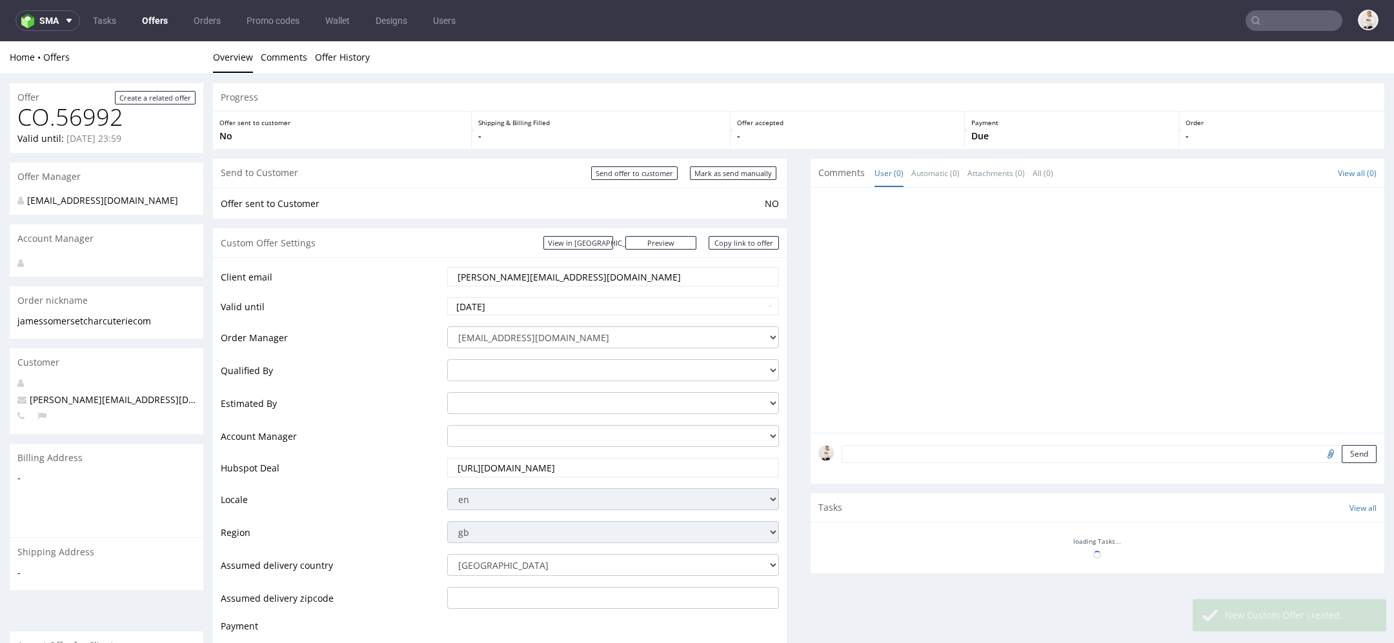
scroll to position [0, 0]
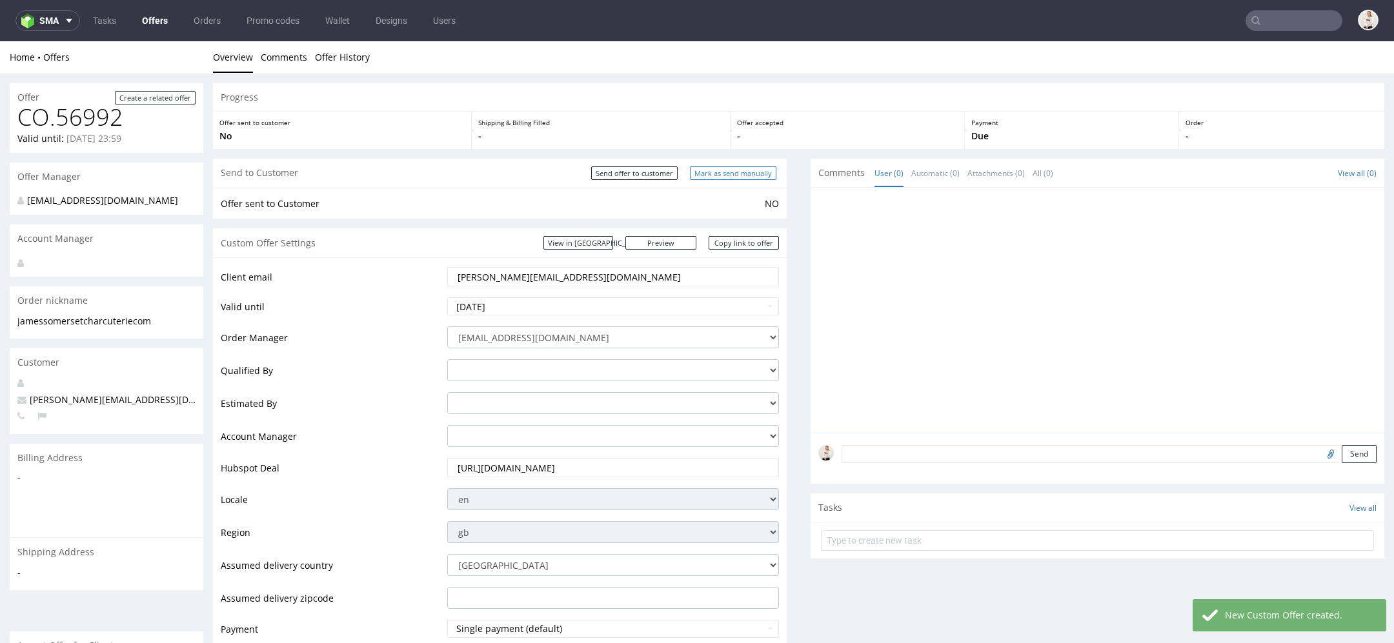
click at [725, 179] on input "Mark as send manually" at bounding box center [733, 173] width 86 height 14
type input "In progress..."
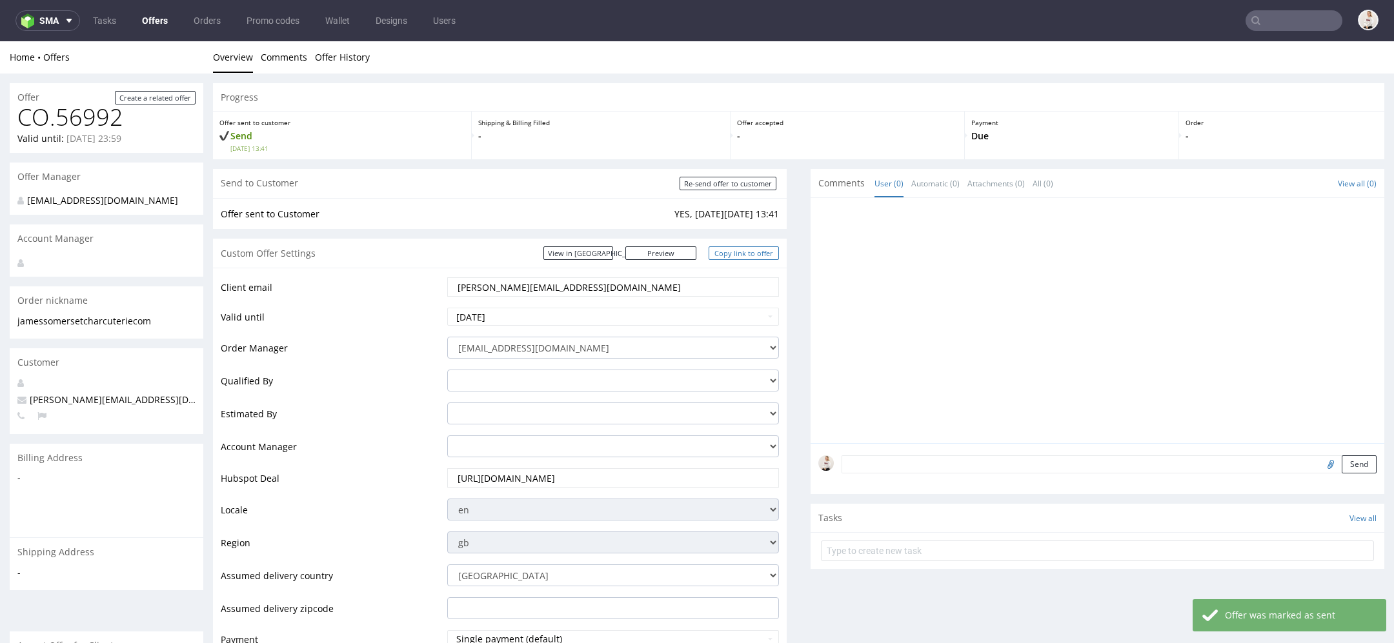
click at [731, 249] on link "Copy link to offer" at bounding box center [744, 254] width 71 height 14
click at [1296, 19] on input "text" at bounding box center [1293, 20] width 97 height 21
paste input "victor@arsdigitalis.io"
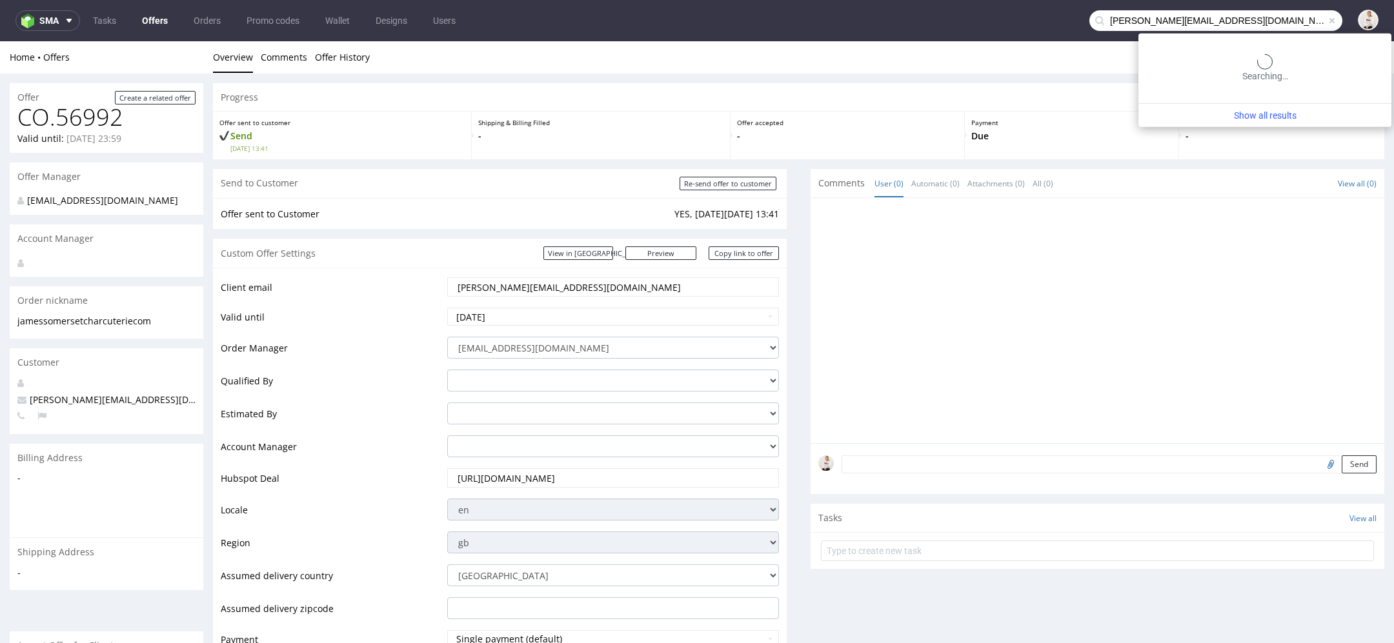
type input "victor@arsdigitalis.io"
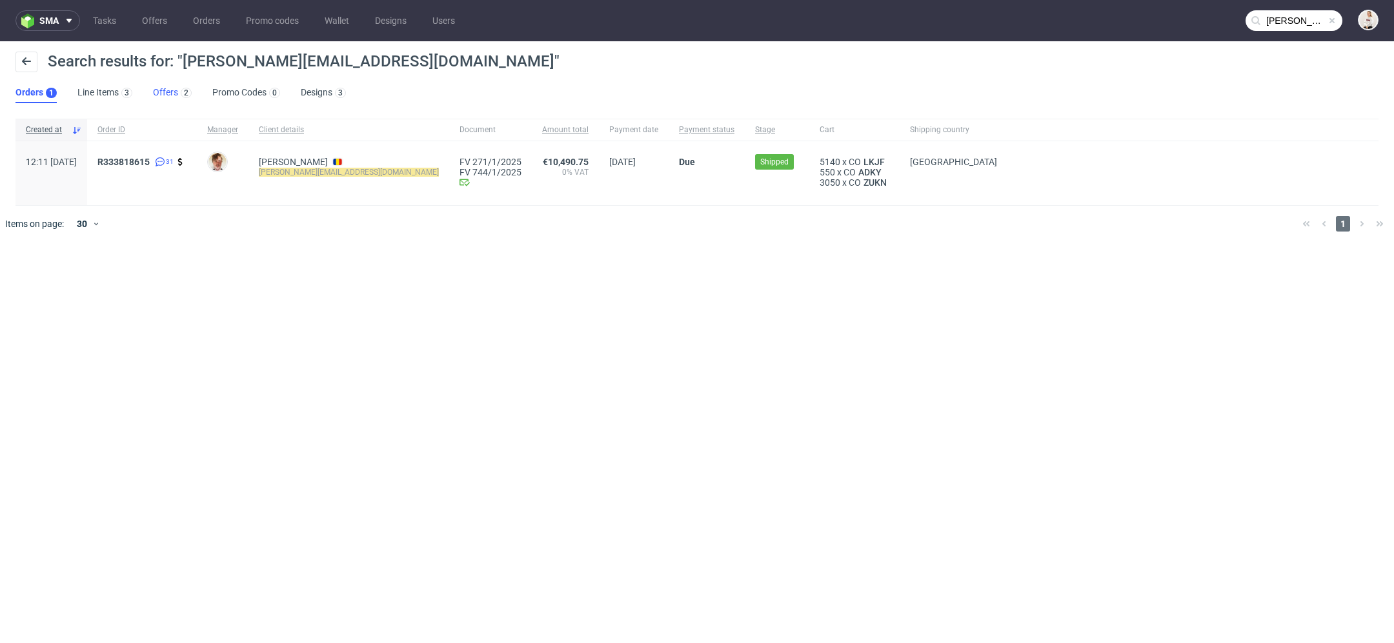
click at [176, 90] on link "Offers 2" at bounding box center [172, 93] width 39 height 21
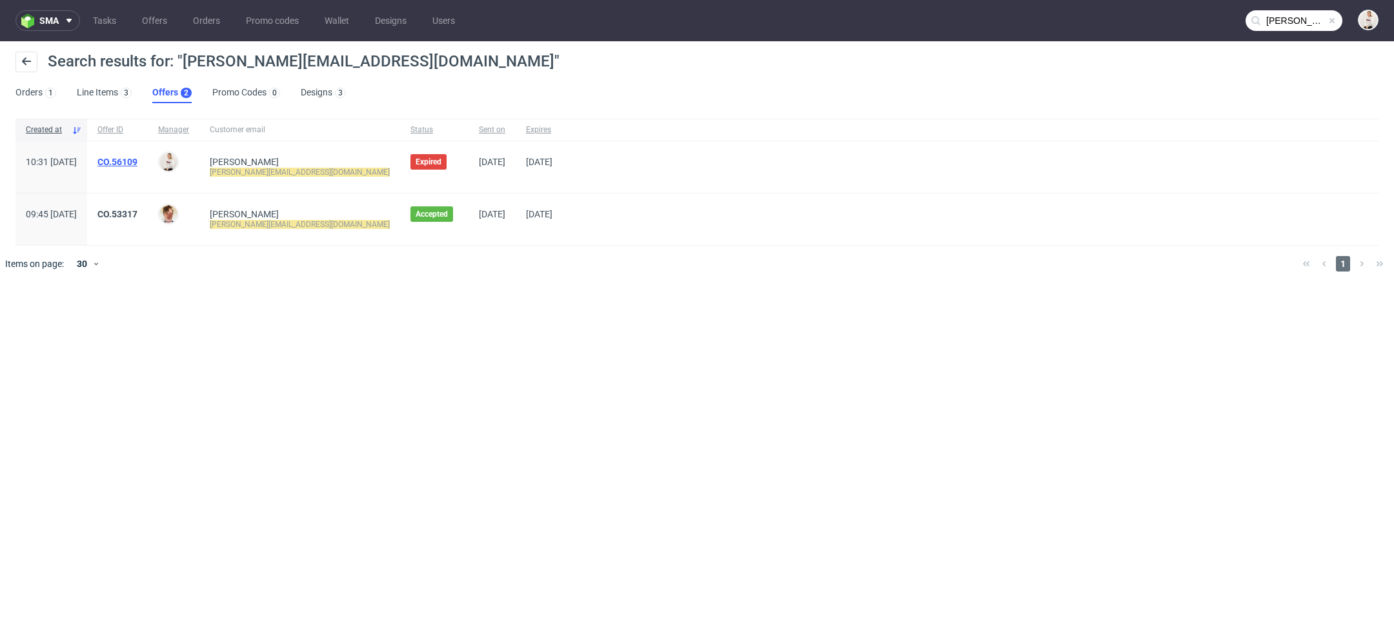
click at [137, 166] on link "CO.56109" at bounding box center [117, 162] width 40 height 10
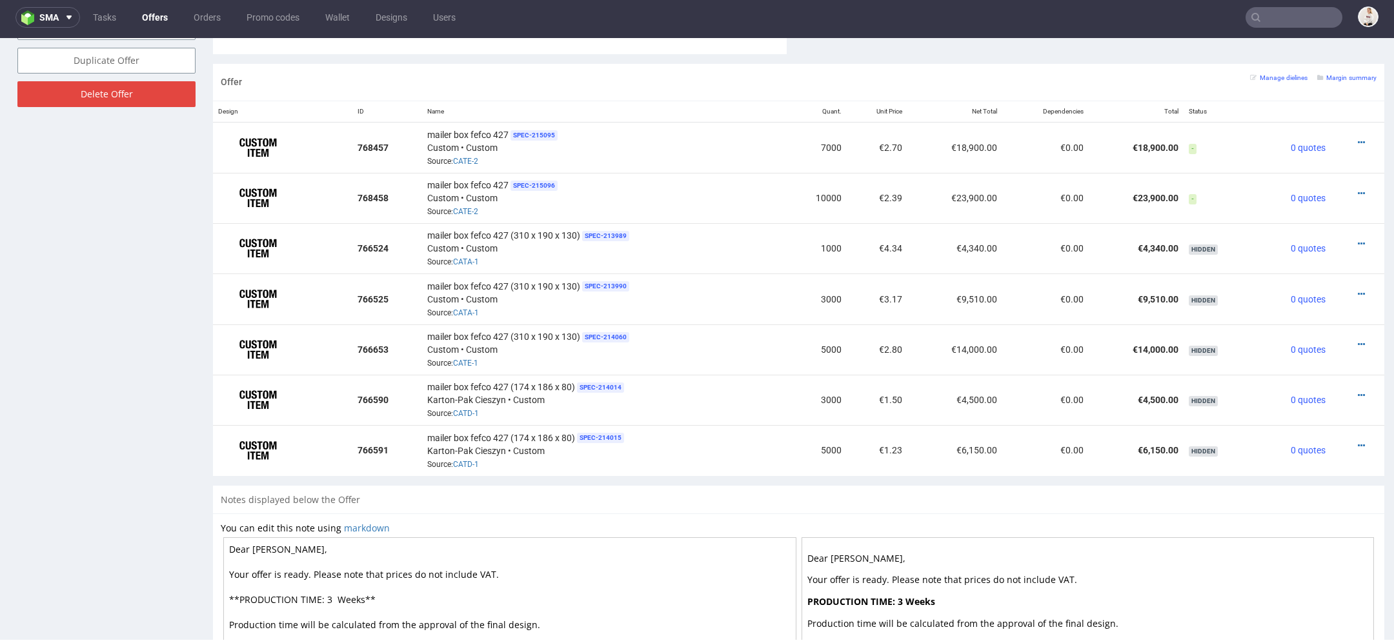
scroll to position [774, 0]
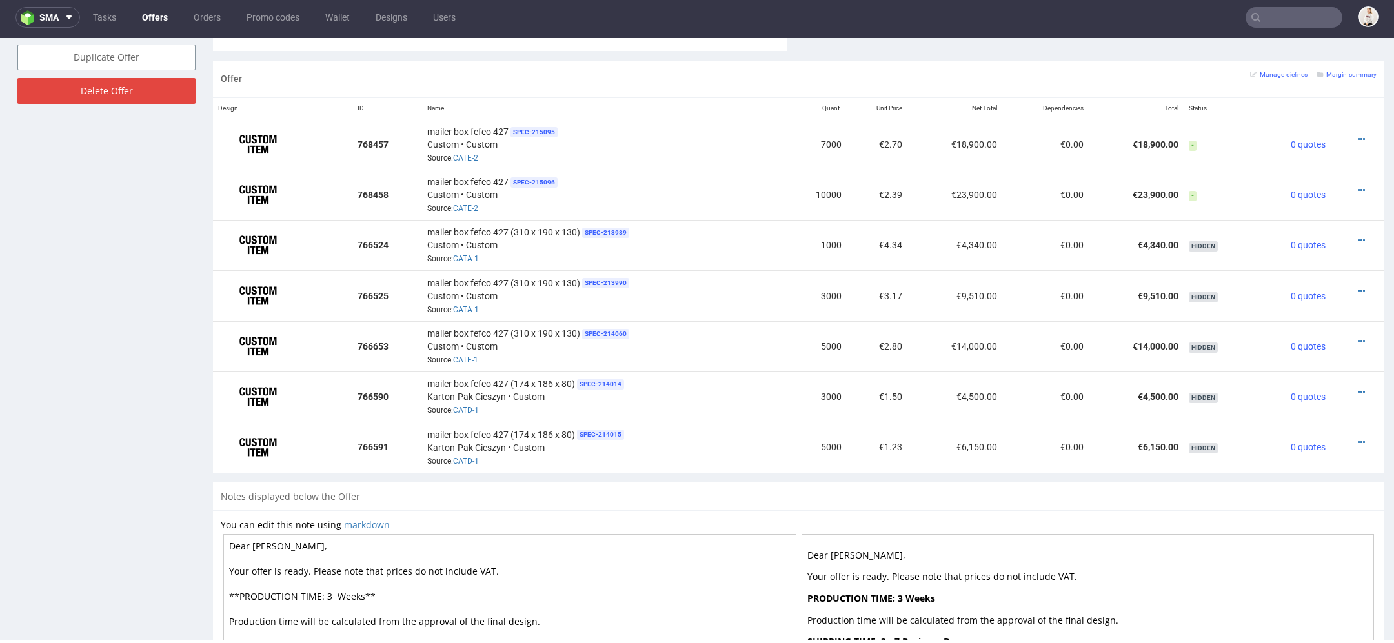
click at [1067, 483] on div "Notes displayed below the Offer" at bounding box center [798, 497] width 1171 height 28
click at [1358, 236] on icon at bounding box center [1361, 240] width 7 height 9
click at [1303, 169] on span "View item specification" at bounding box center [1304, 163] width 101 height 13
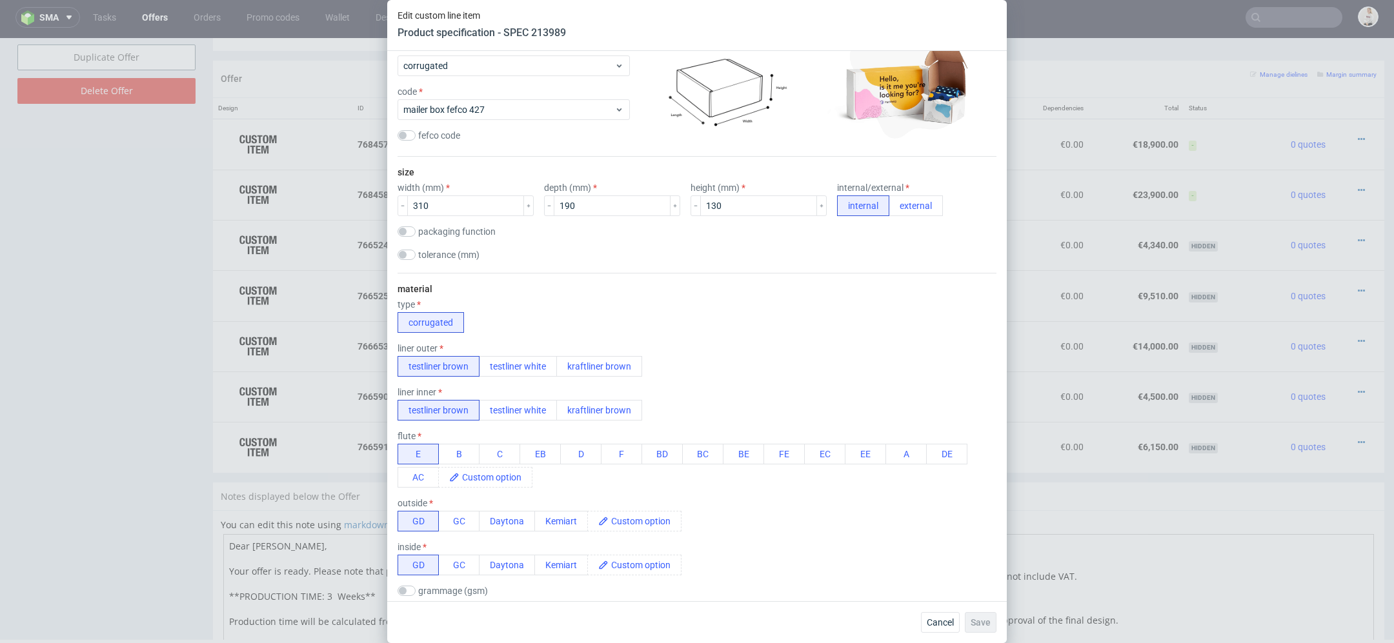
scroll to position [155, 0]
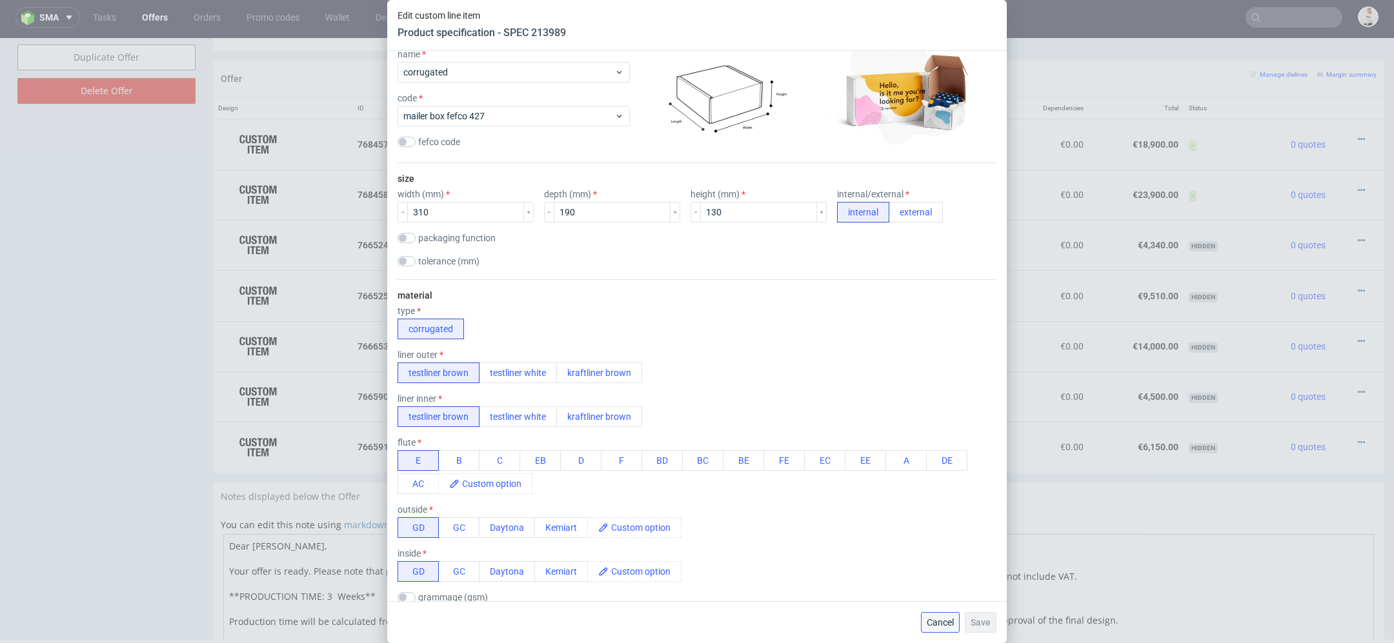
click at [943, 621] on span "Cancel" at bounding box center [940, 622] width 27 height 9
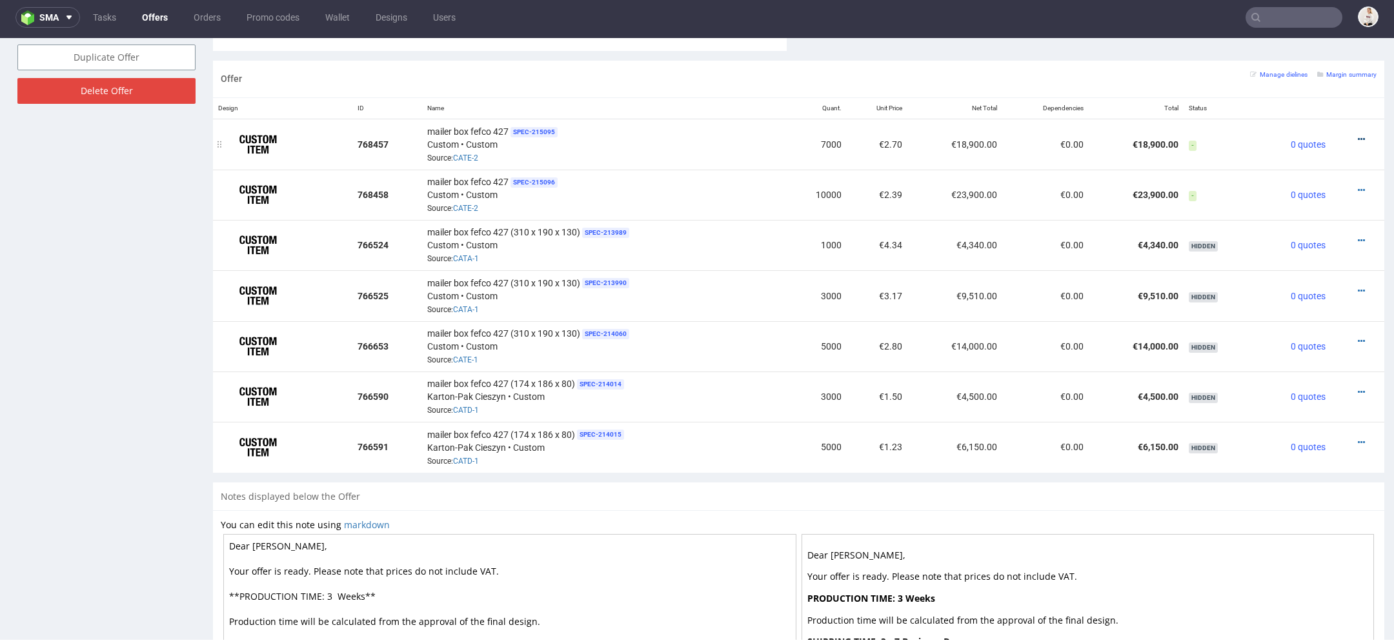
click at [1358, 135] on icon at bounding box center [1361, 139] width 7 height 9
click at [1295, 113] on span "View cost details" at bounding box center [1306, 111] width 97 height 13
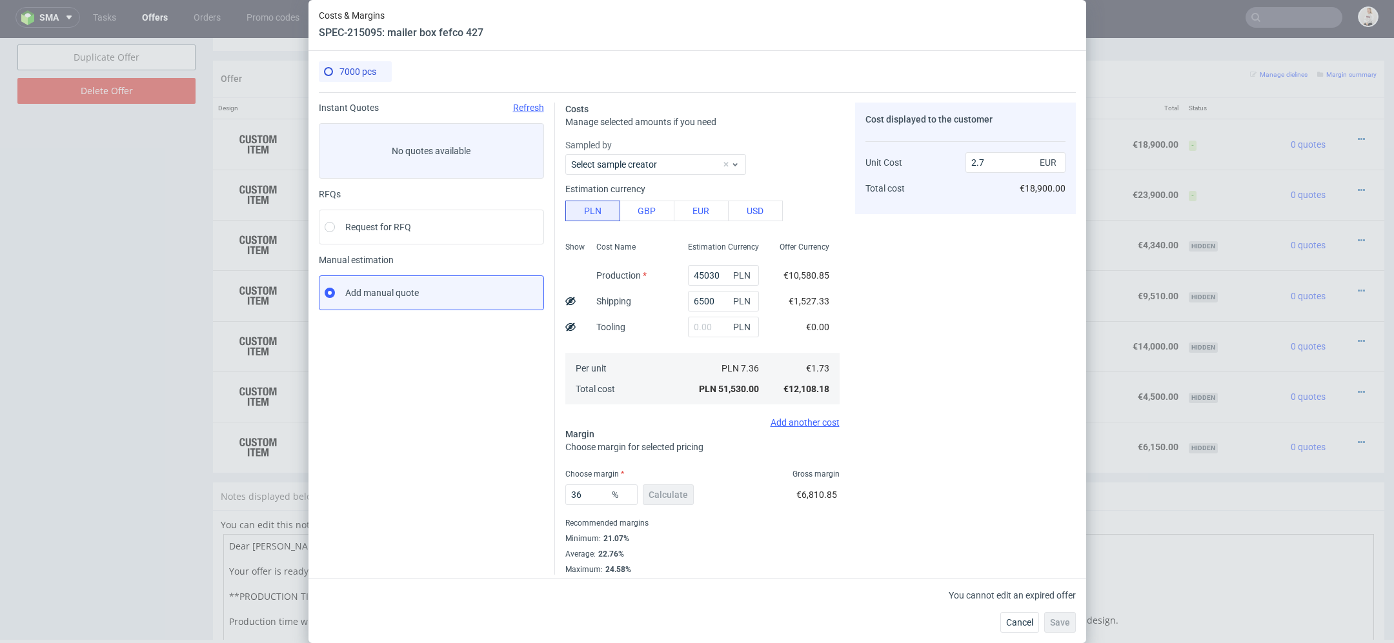
scroll to position [6, 0]
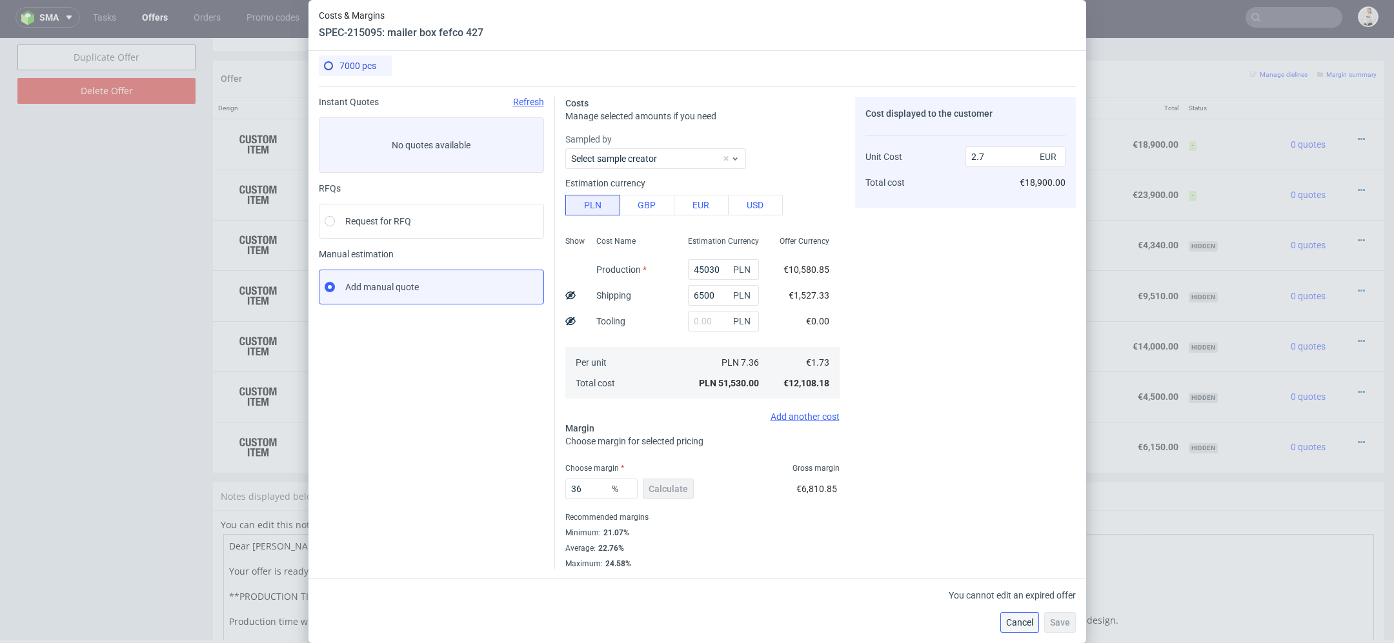
click at [1010, 618] on span "Cancel" at bounding box center [1019, 622] width 27 height 9
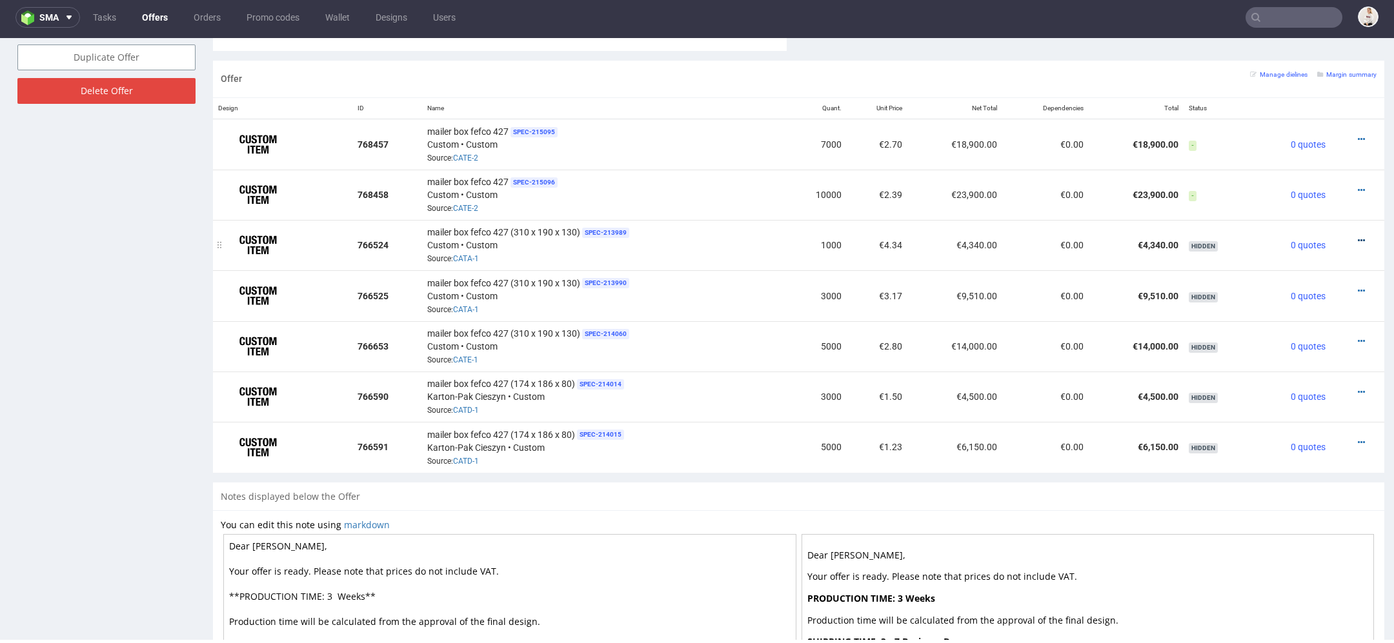
click at [1358, 236] on icon at bounding box center [1361, 240] width 7 height 9
click at [1181, 80] on div "Offer Manage dielines Margin summary" at bounding box center [798, 79] width 1171 height 37
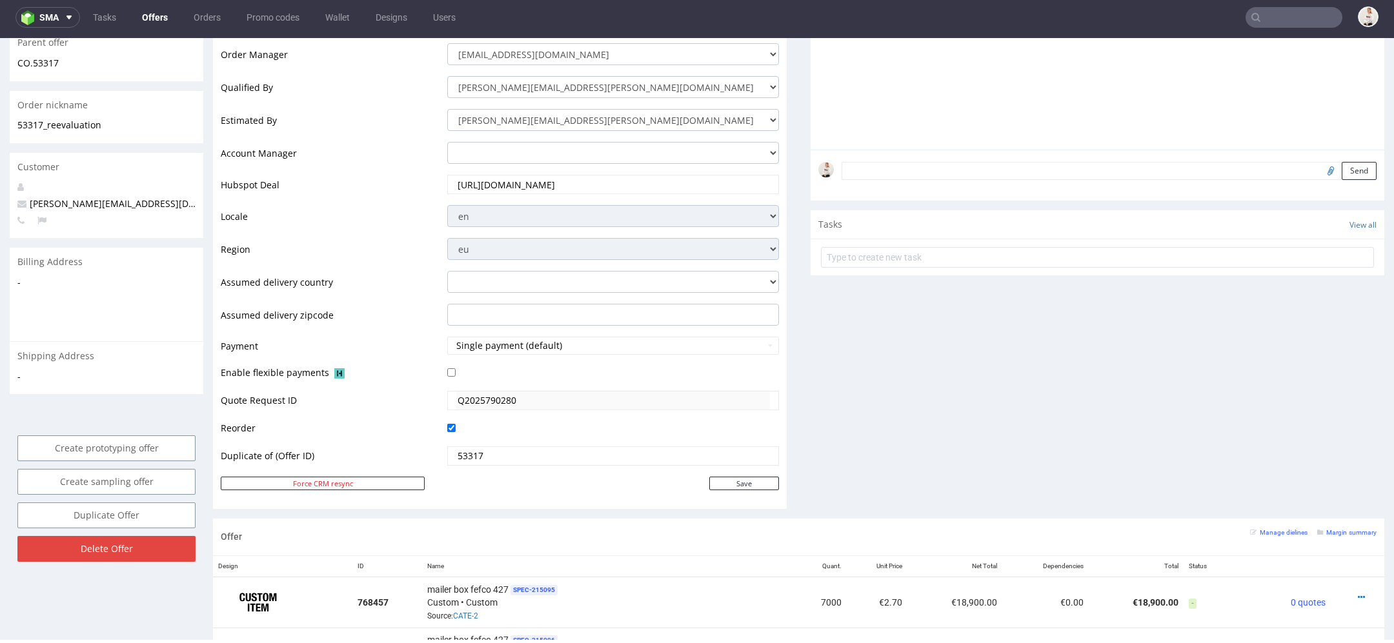
scroll to position [0, 0]
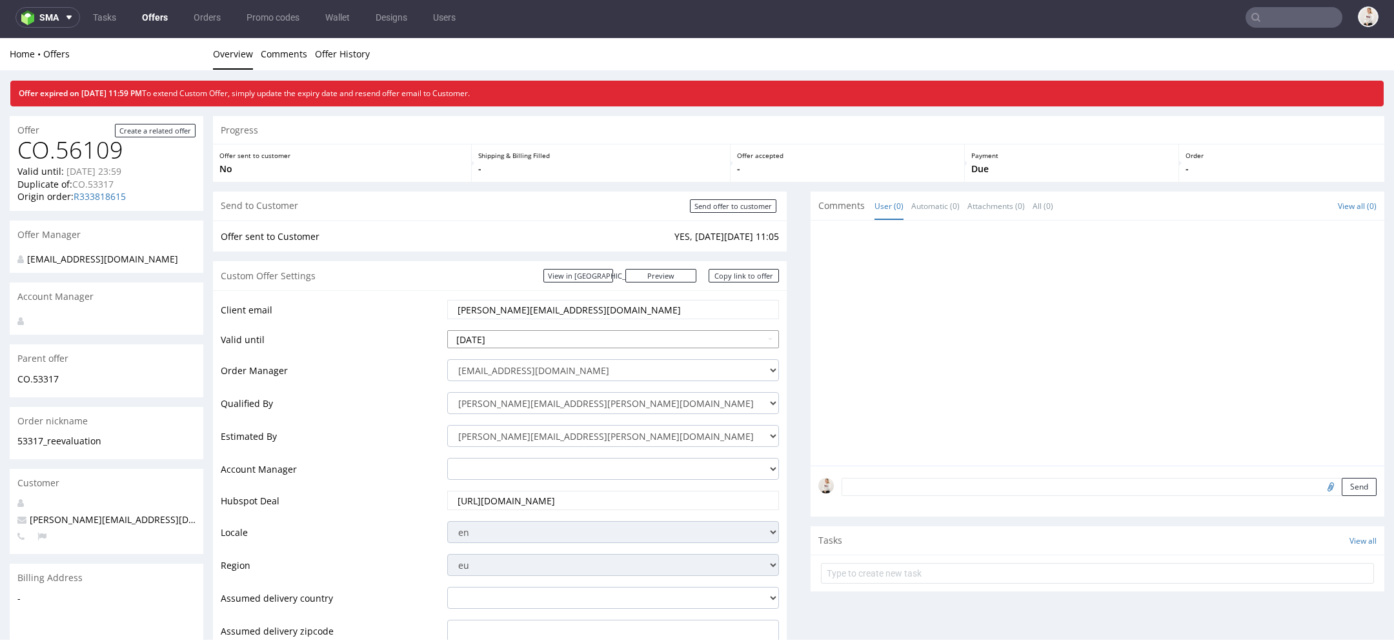
click at [607, 333] on input "2025-08-23" at bounding box center [613, 339] width 332 height 18
click at [570, 185] on th at bounding box center [574, 184] width 19 height 19
click at [558, 296] on td "31" at bounding box center [555, 300] width 19 height 19
type input "2025-10-31"
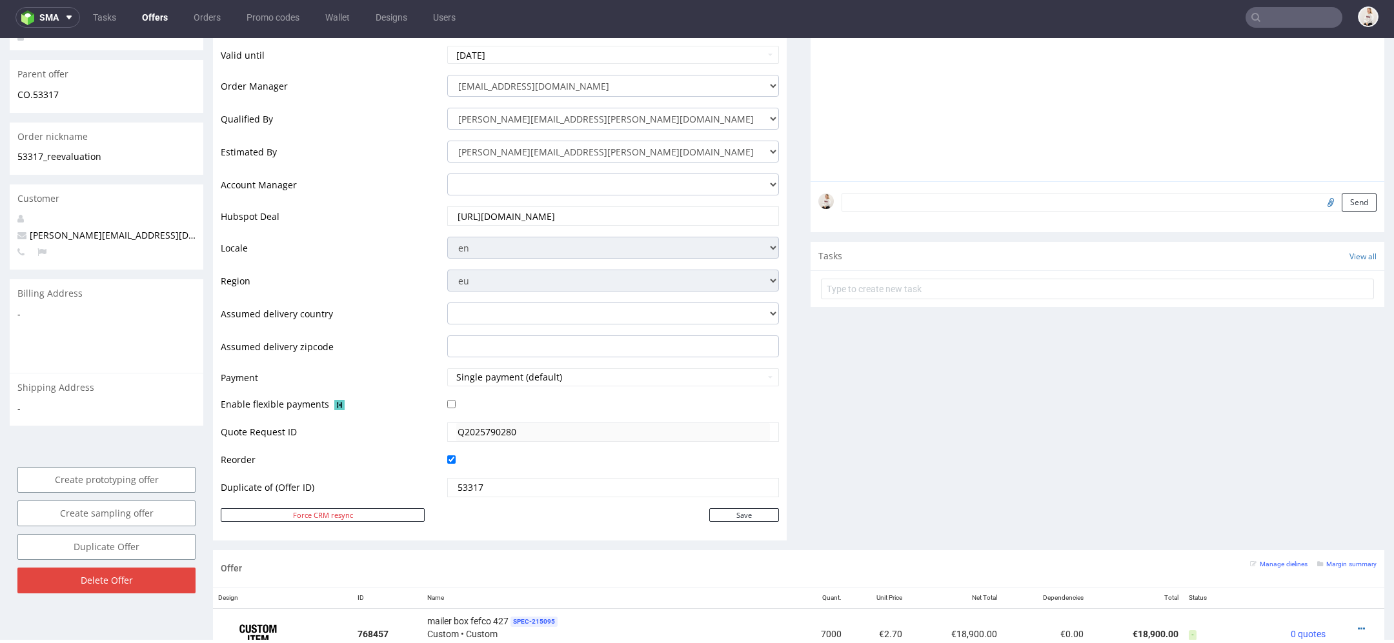
scroll to position [312, 0]
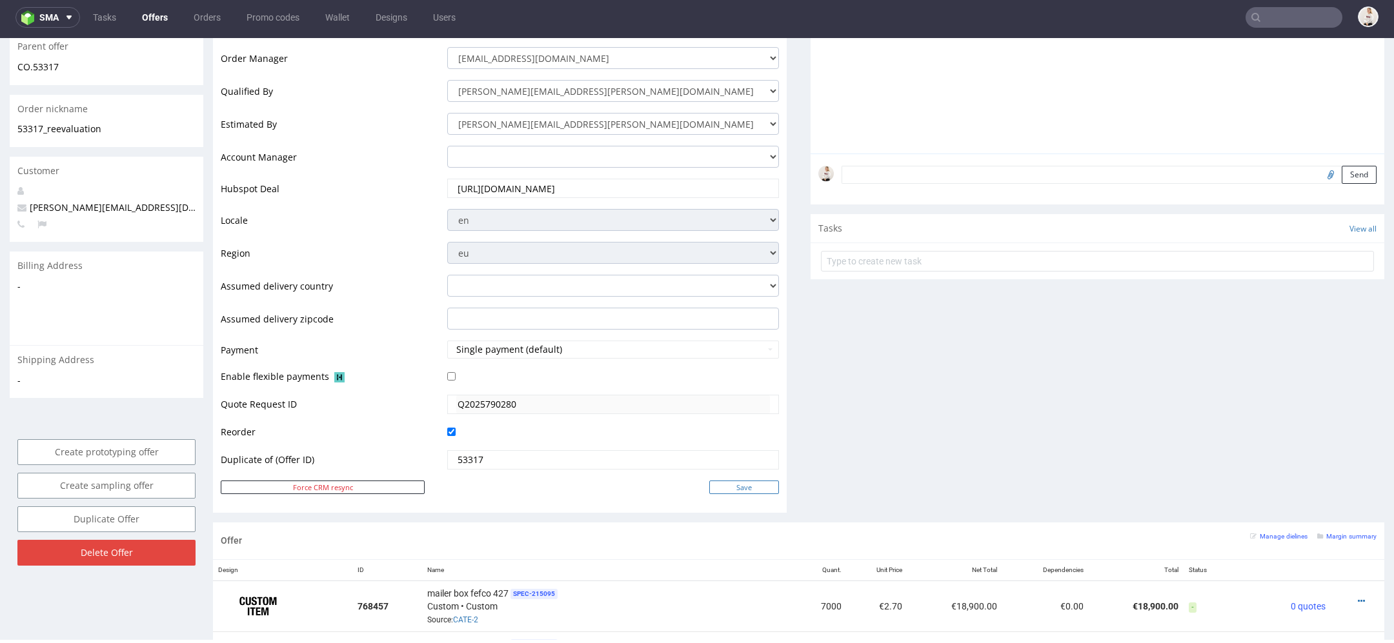
click at [735, 484] on input "Save" at bounding box center [744, 488] width 70 height 14
type input "In progress..."
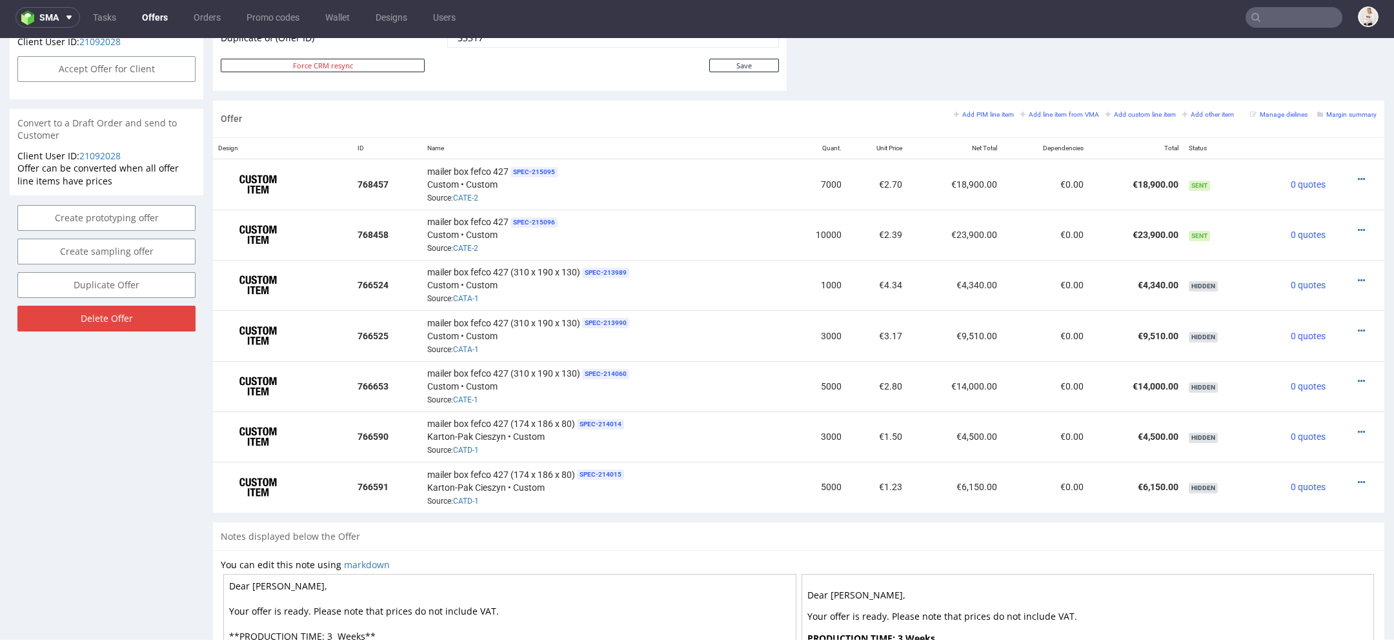
scroll to position [707, 0]
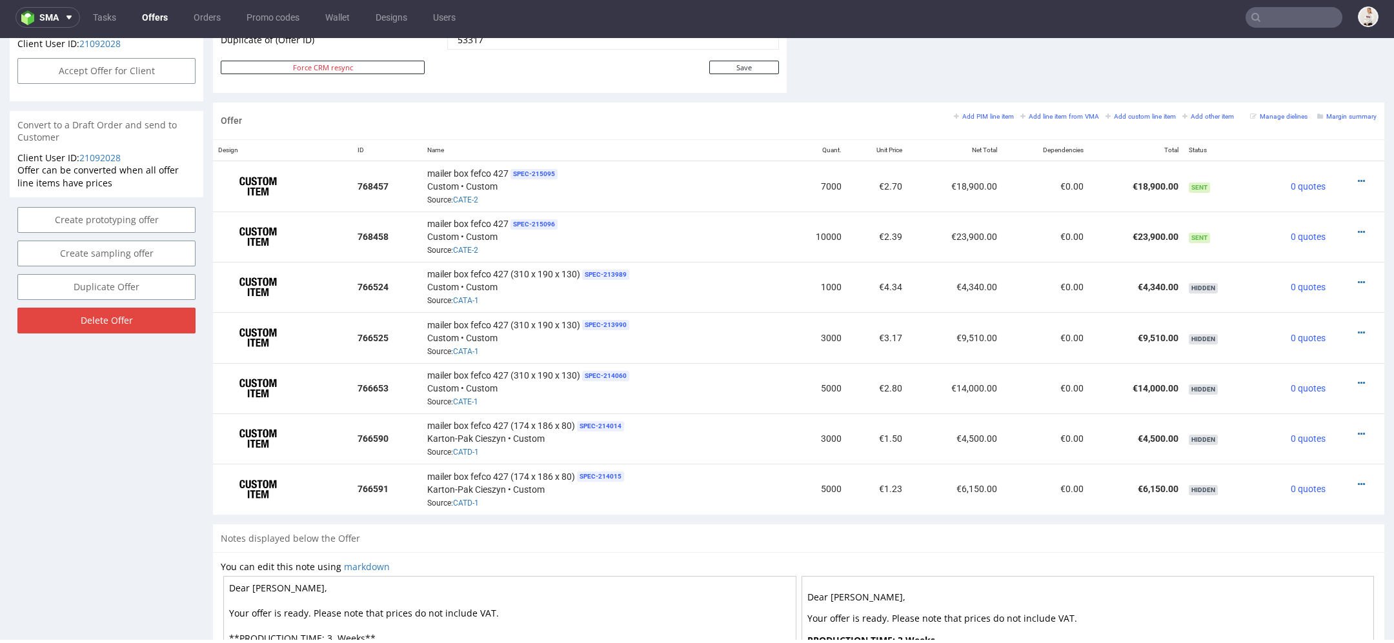
click at [1287, 7] on input "text" at bounding box center [1293, 17] width 97 height 21
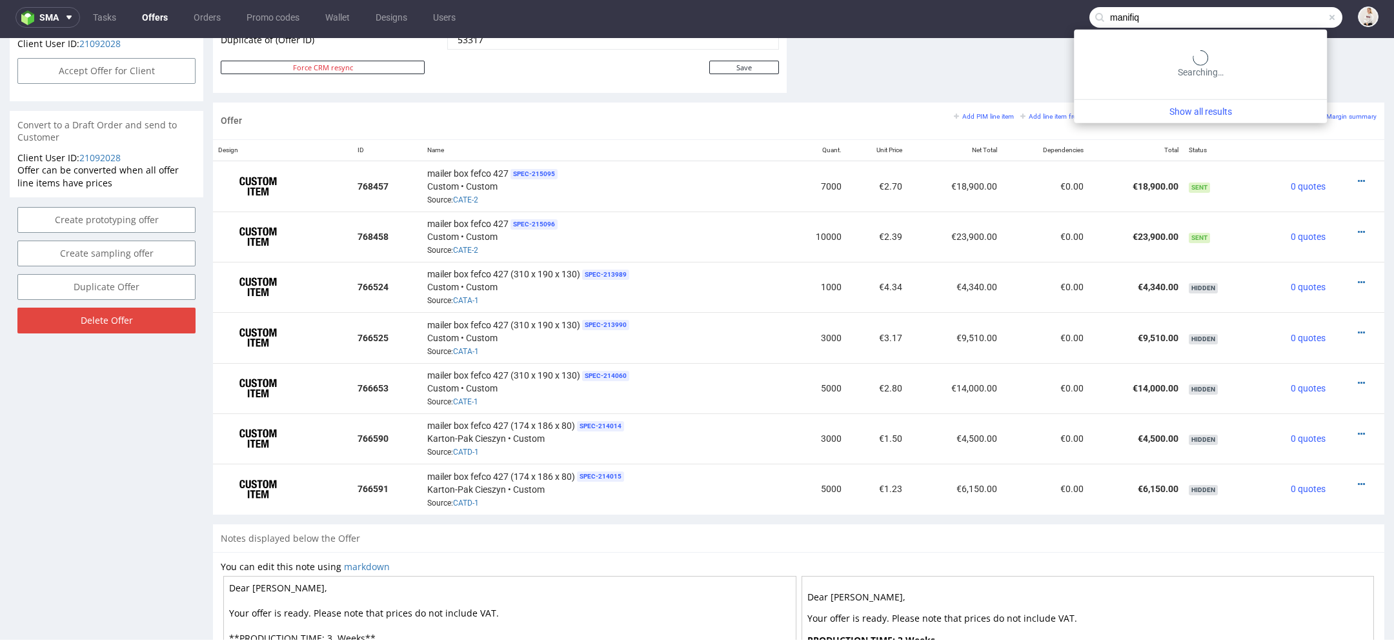
type input "manifiq"
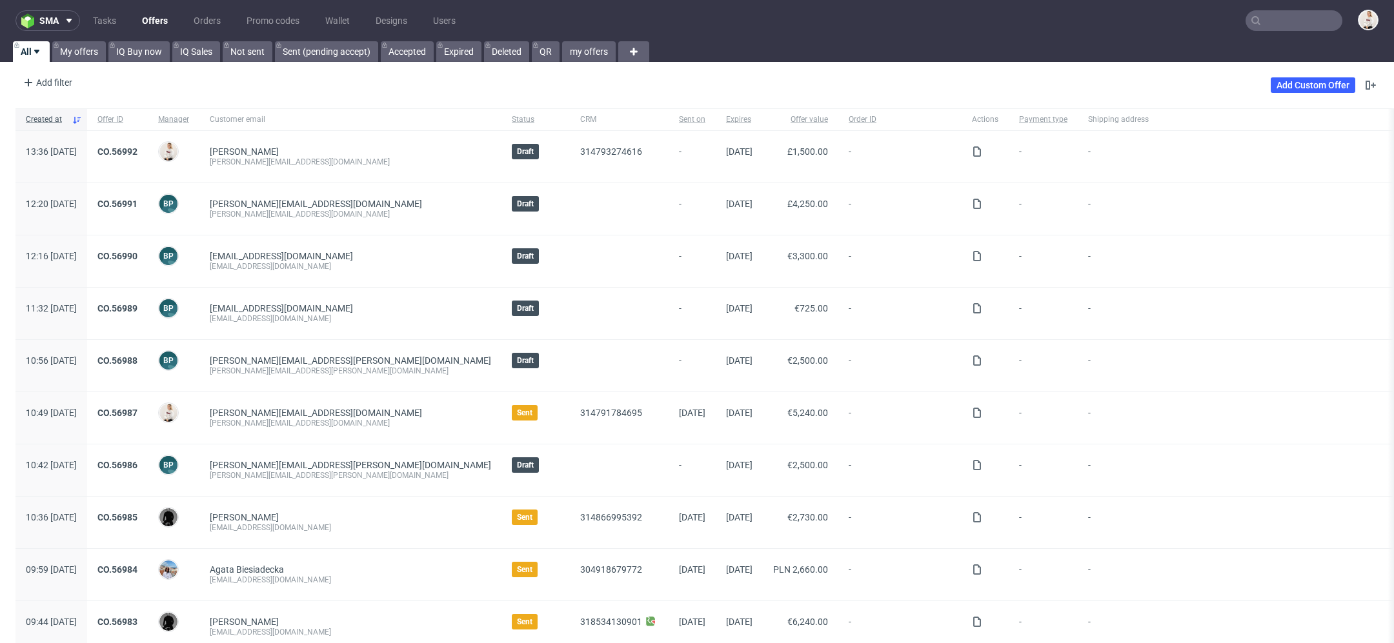
click at [1302, 39] on nav "sma Tasks Offers Orders Promo codes Wallet Designs Users" at bounding box center [697, 20] width 1394 height 41
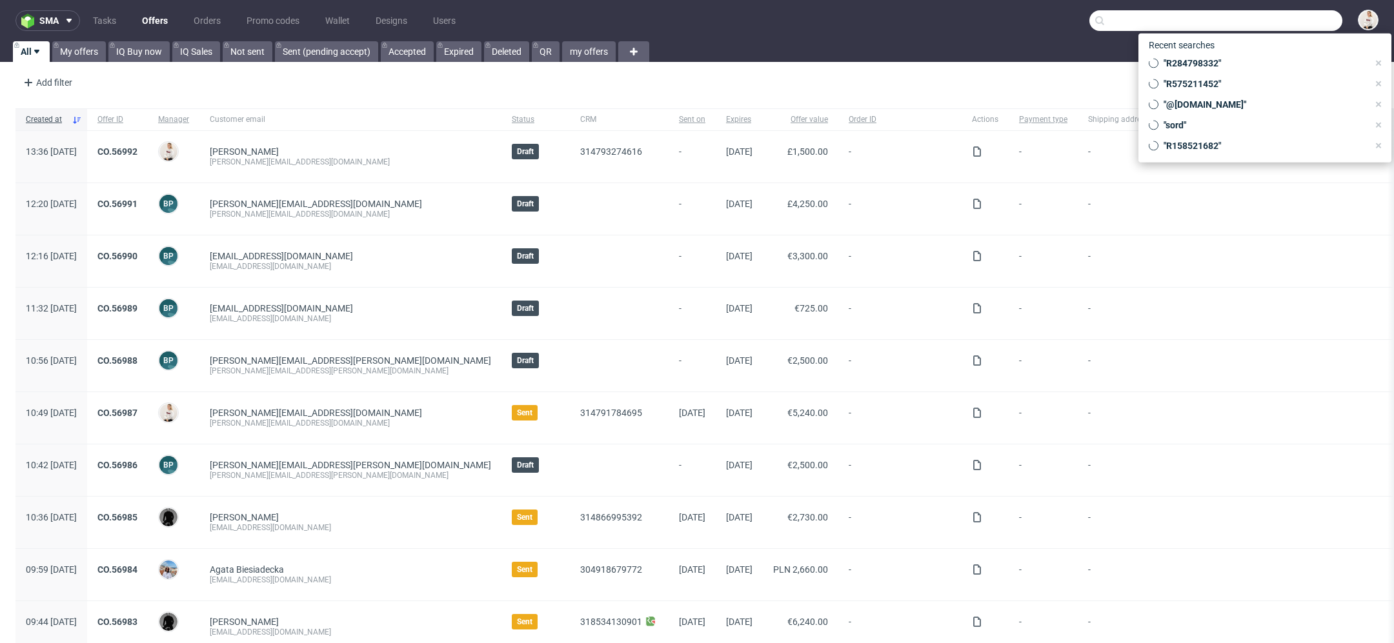
click at [1289, 23] on input "text" at bounding box center [1215, 20] width 253 height 21
paste input "[PERSON_NAME][EMAIL_ADDRESS][DOMAIN_NAME]"
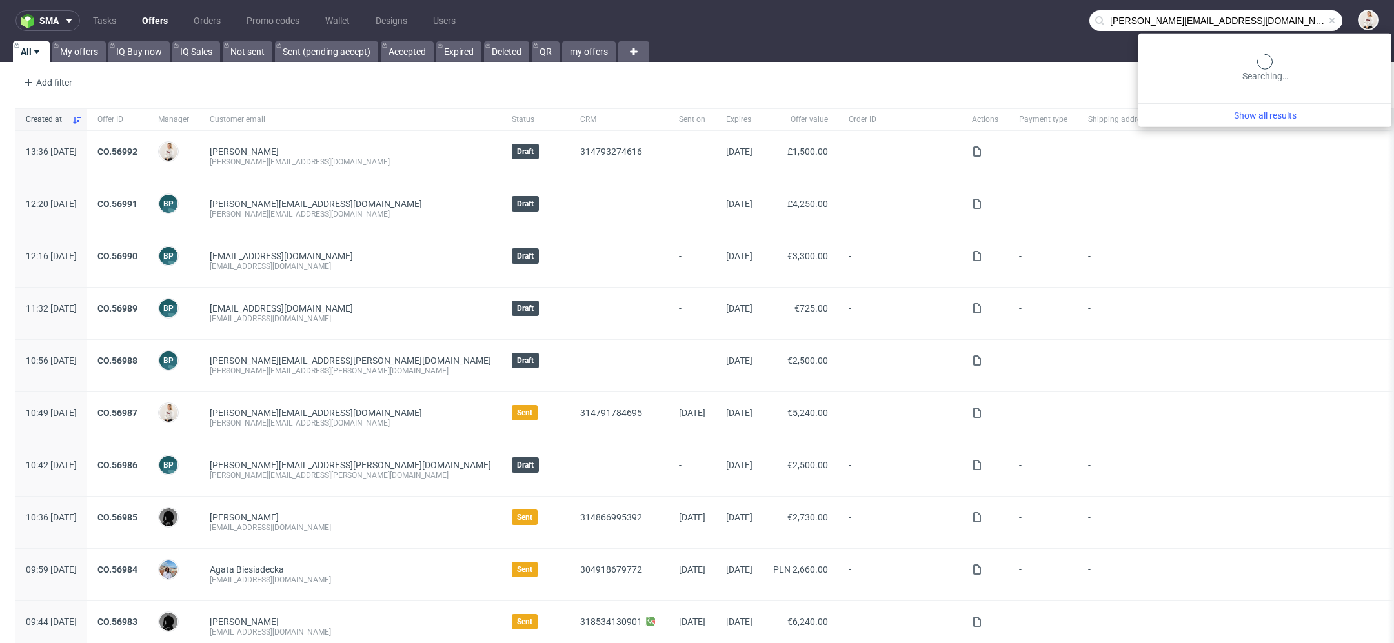
type input "[PERSON_NAME][EMAIL_ADDRESS][DOMAIN_NAME]"
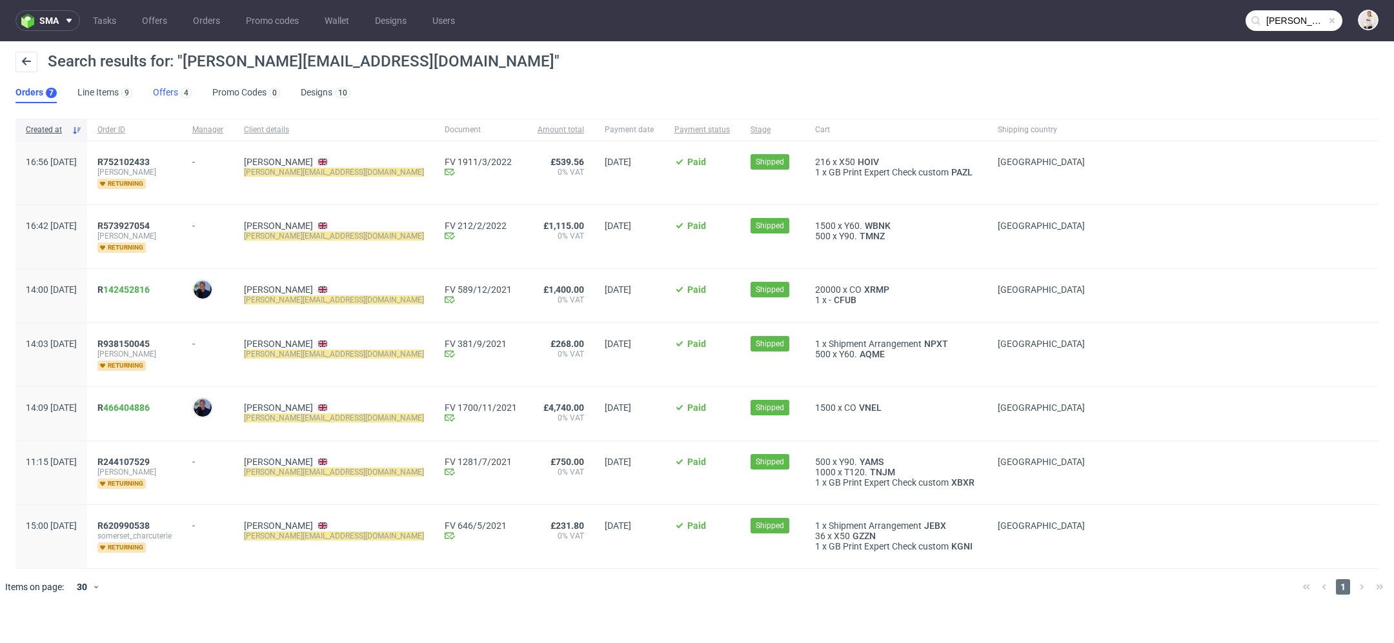
click at [175, 87] on link "Offers 4" at bounding box center [172, 93] width 39 height 21
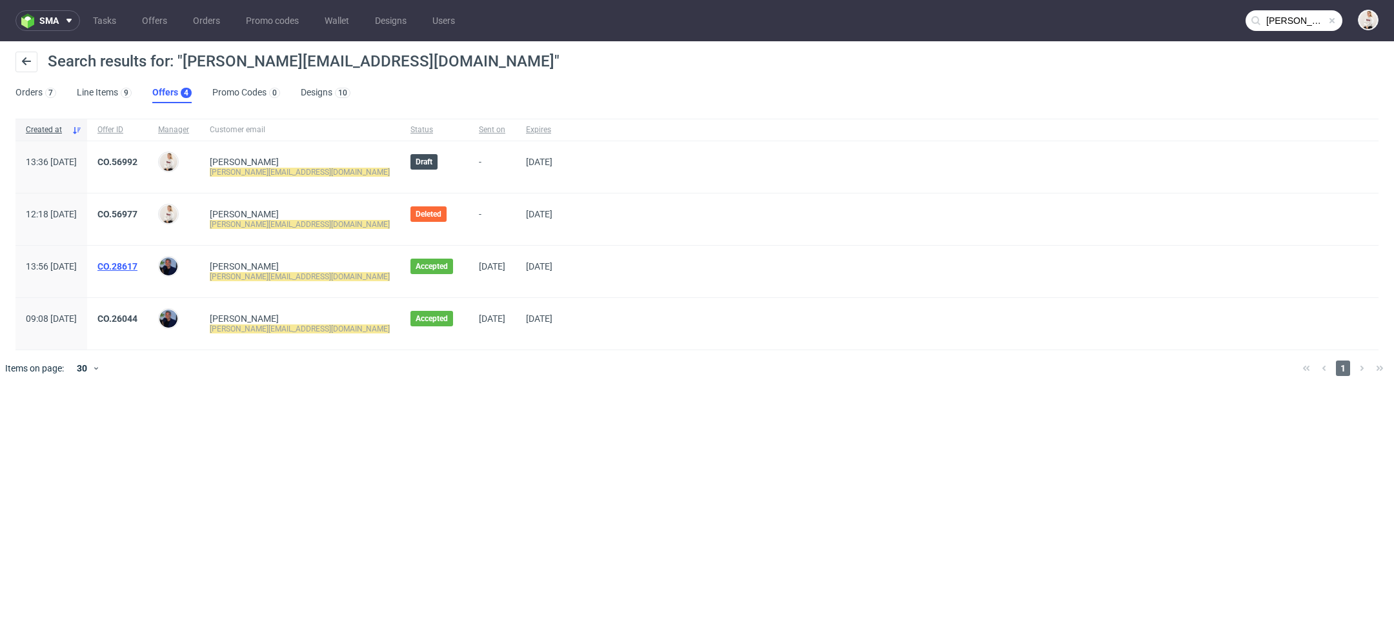
click at [137, 268] on link "CO.28617" at bounding box center [117, 266] width 40 height 10
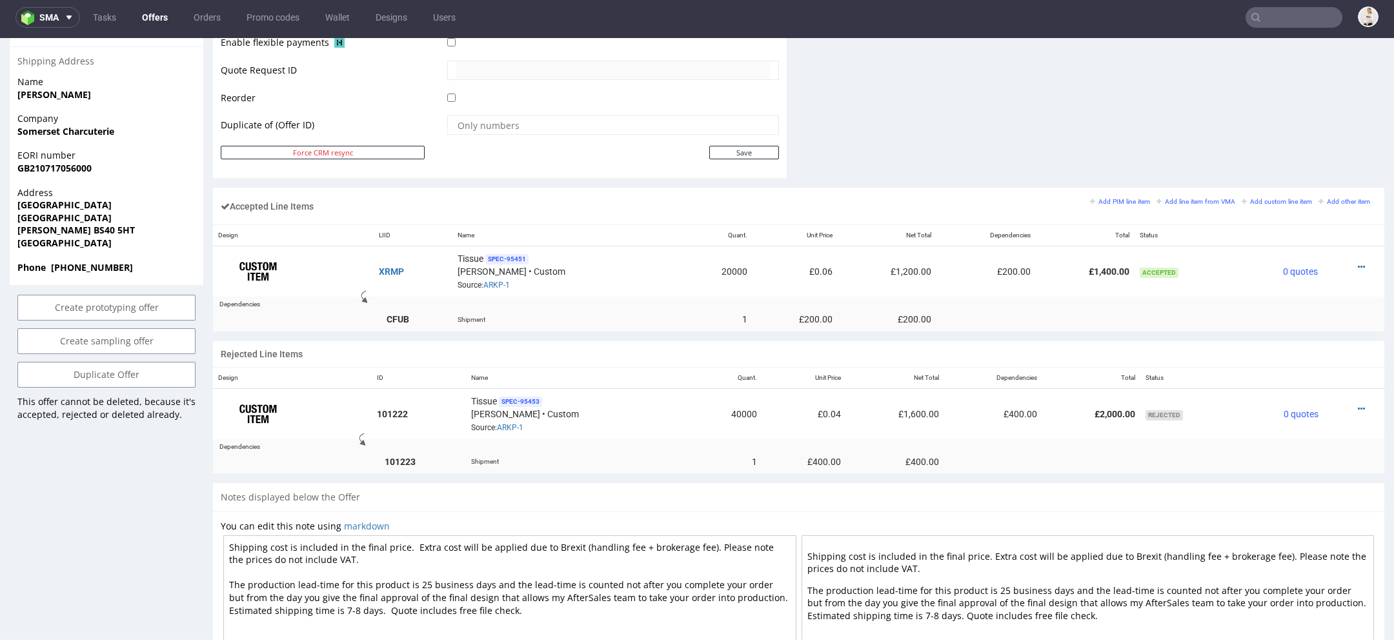
scroll to position [650, 0]
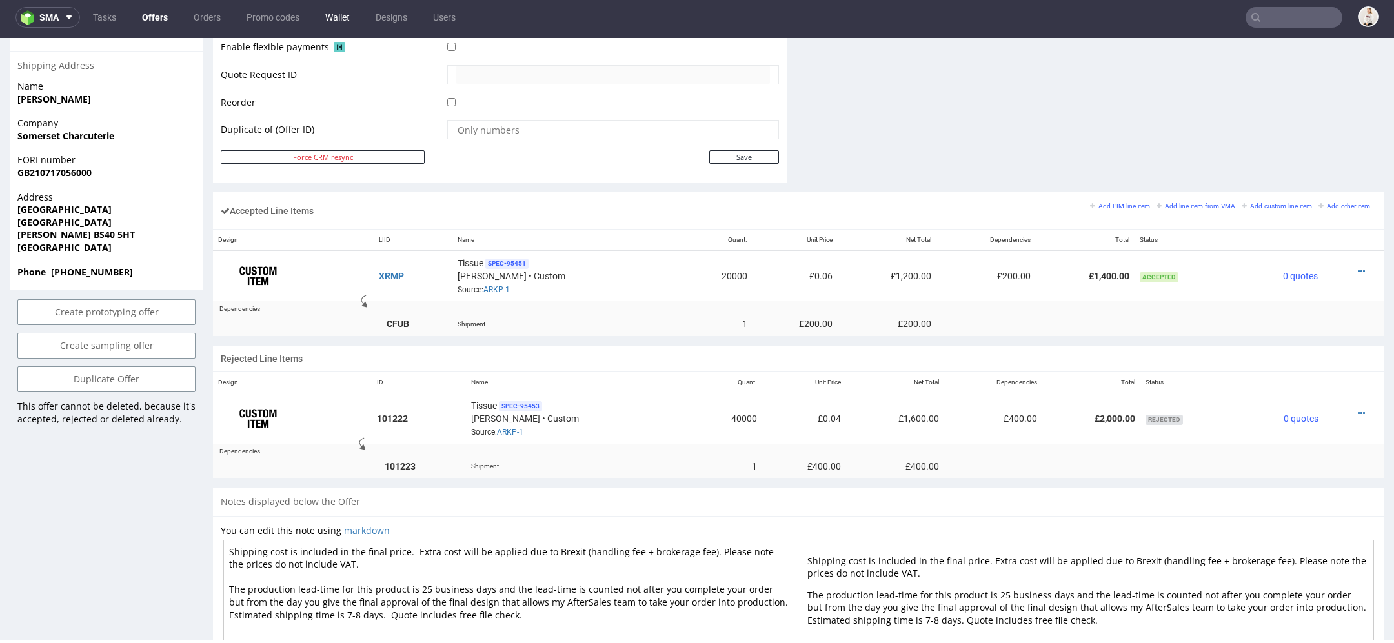
type input "[PERSON_NAME][EMAIL_ADDRESS][DOMAIN_NAME]"
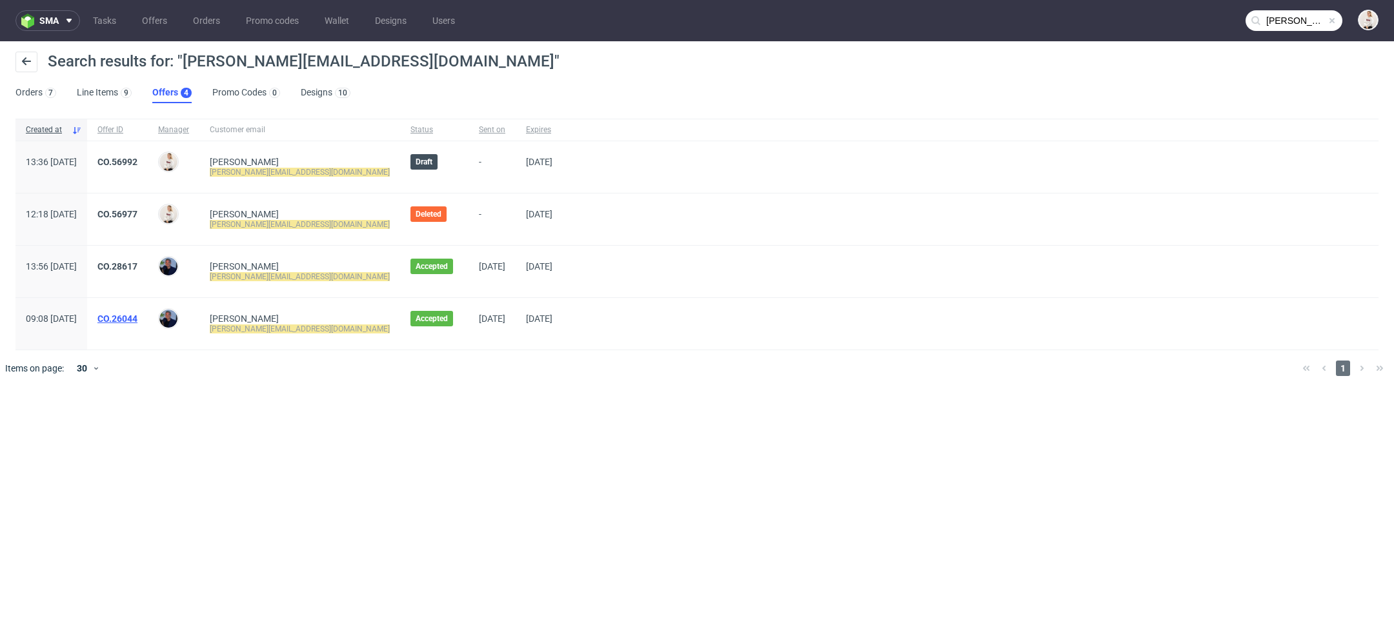
click at [137, 316] on link "CO.26044" at bounding box center [117, 319] width 40 height 10
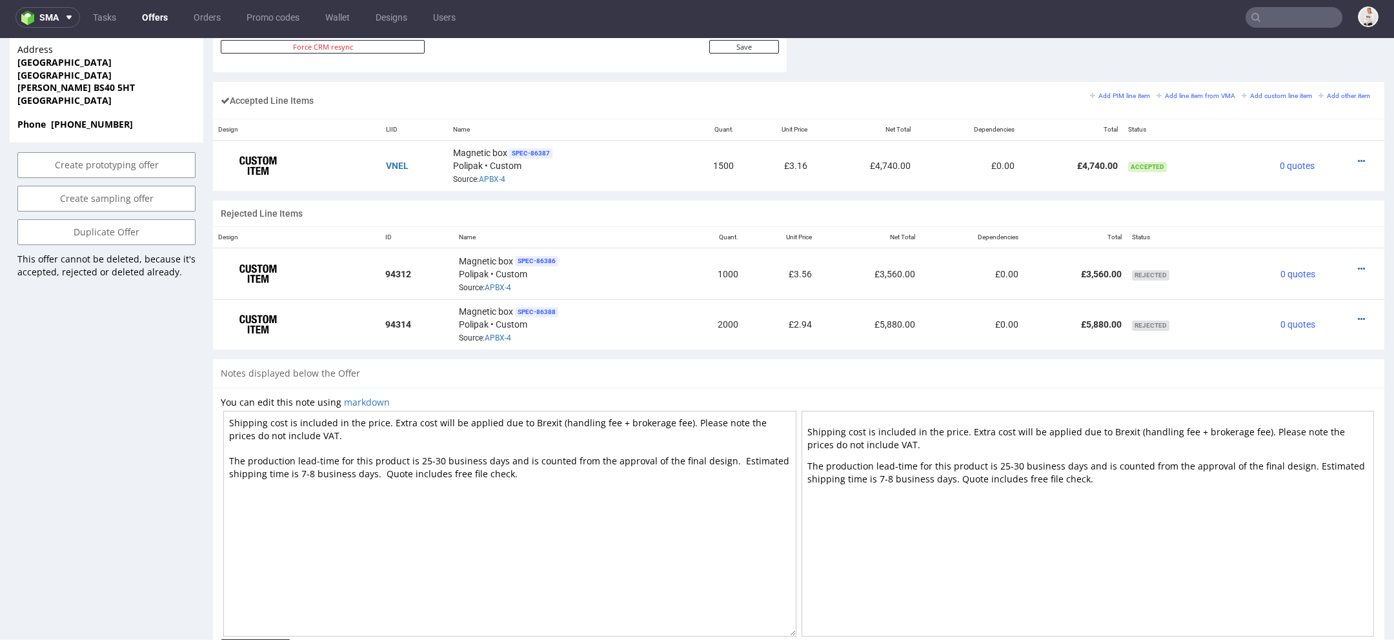
scroll to position [759, 0]
click at [1358, 159] on icon at bounding box center [1361, 163] width 7 height 9
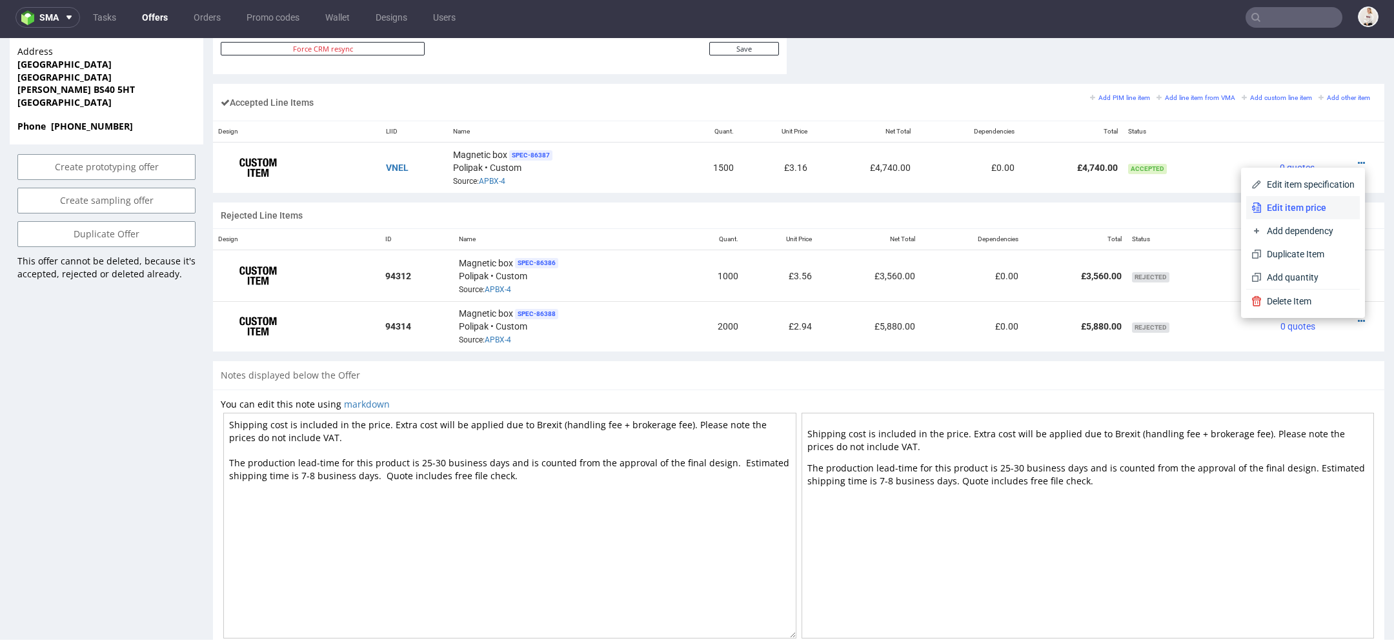
click at [1302, 206] on span "Edit item price" at bounding box center [1308, 207] width 93 height 13
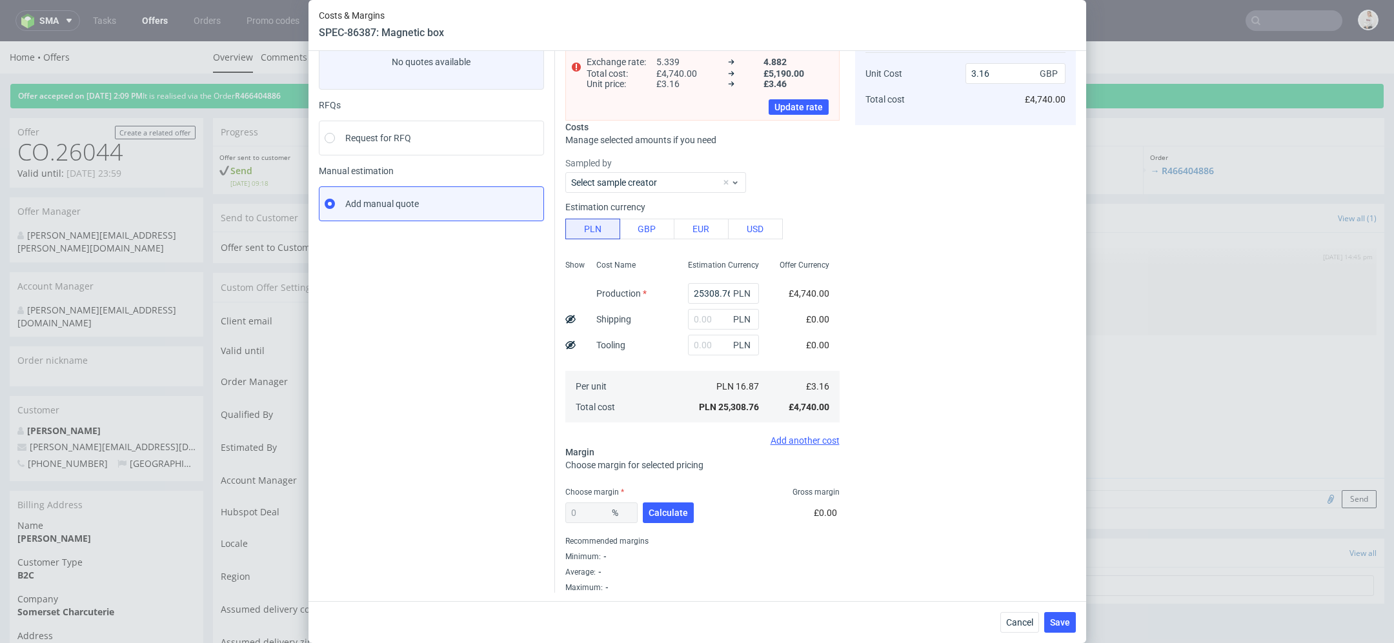
scroll to position [0, 0]
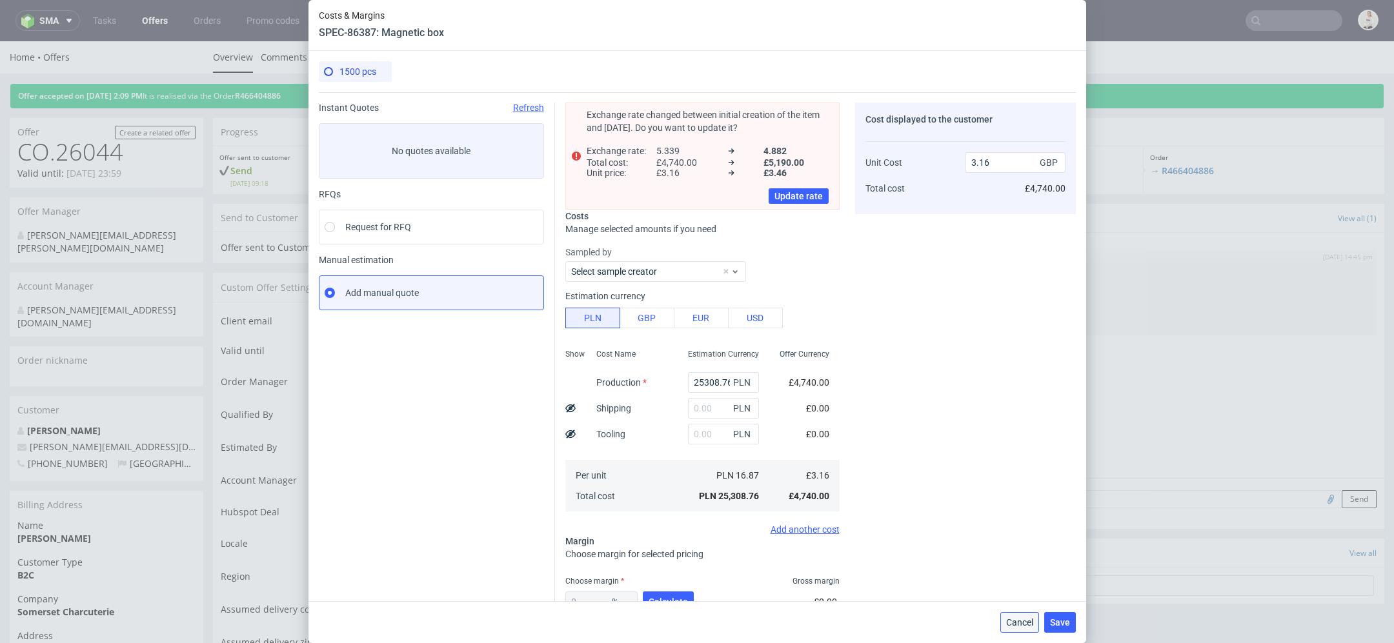
click at [1017, 618] on span "Cancel" at bounding box center [1019, 622] width 27 height 9
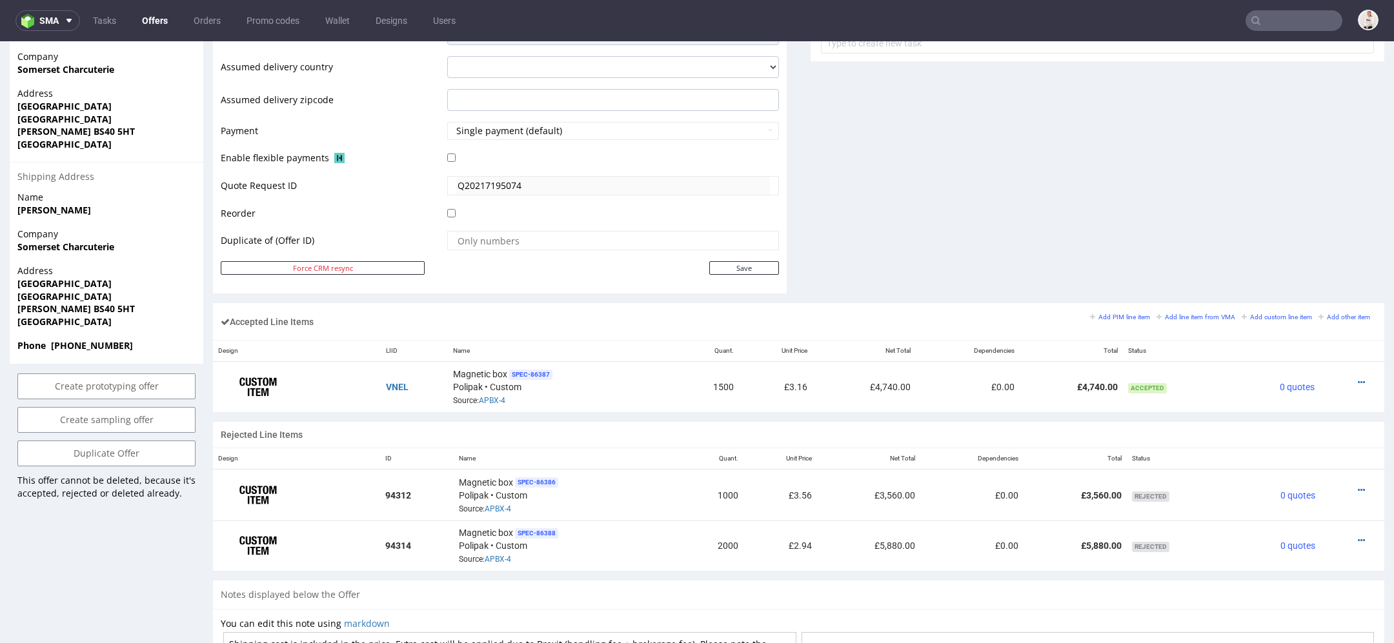
scroll to position [554, 0]
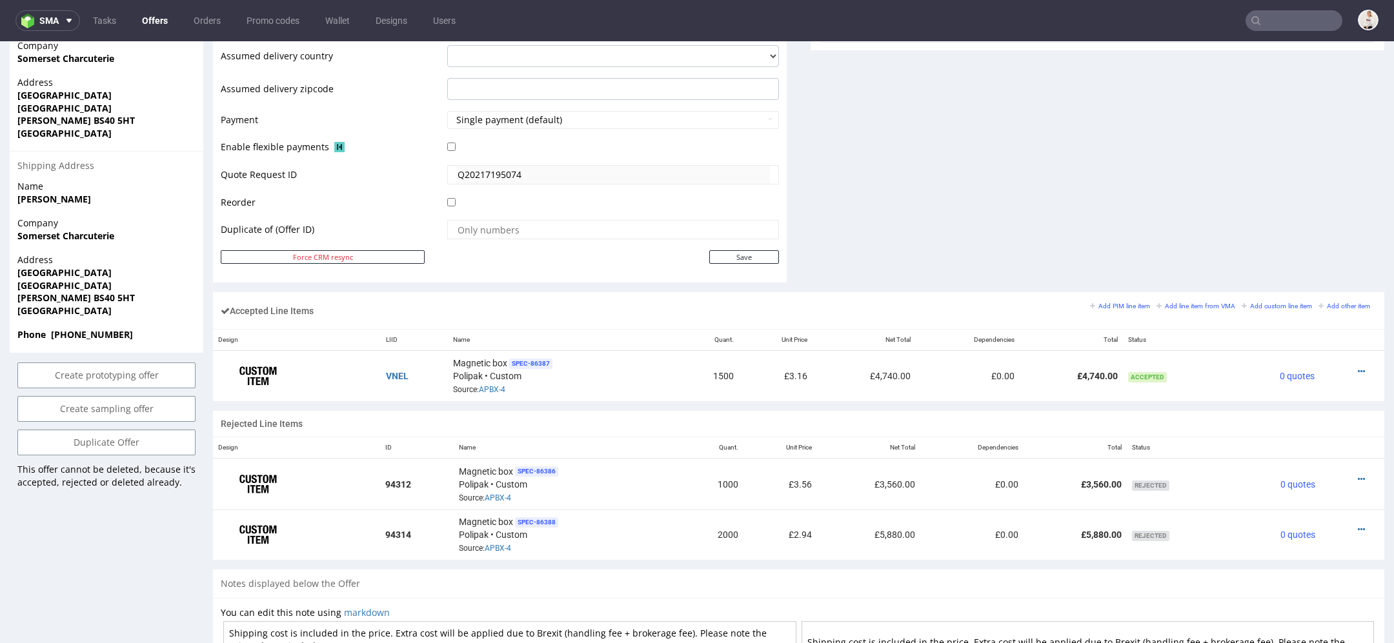
click at [1358, 367] on icon at bounding box center [1361, 371] width 7 height 9
click at [1307, 247] on span "Edit item price" at bounding box center [1308, 249] width 93 height 13
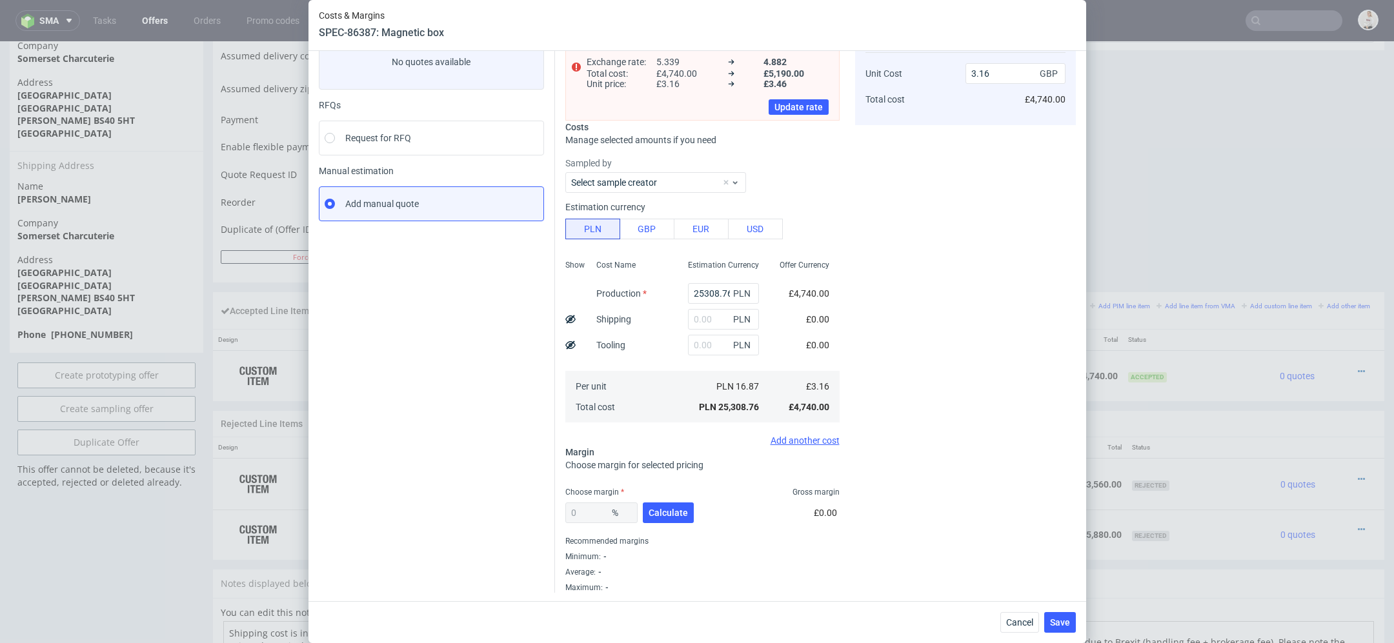
scroll to position [0, 0]
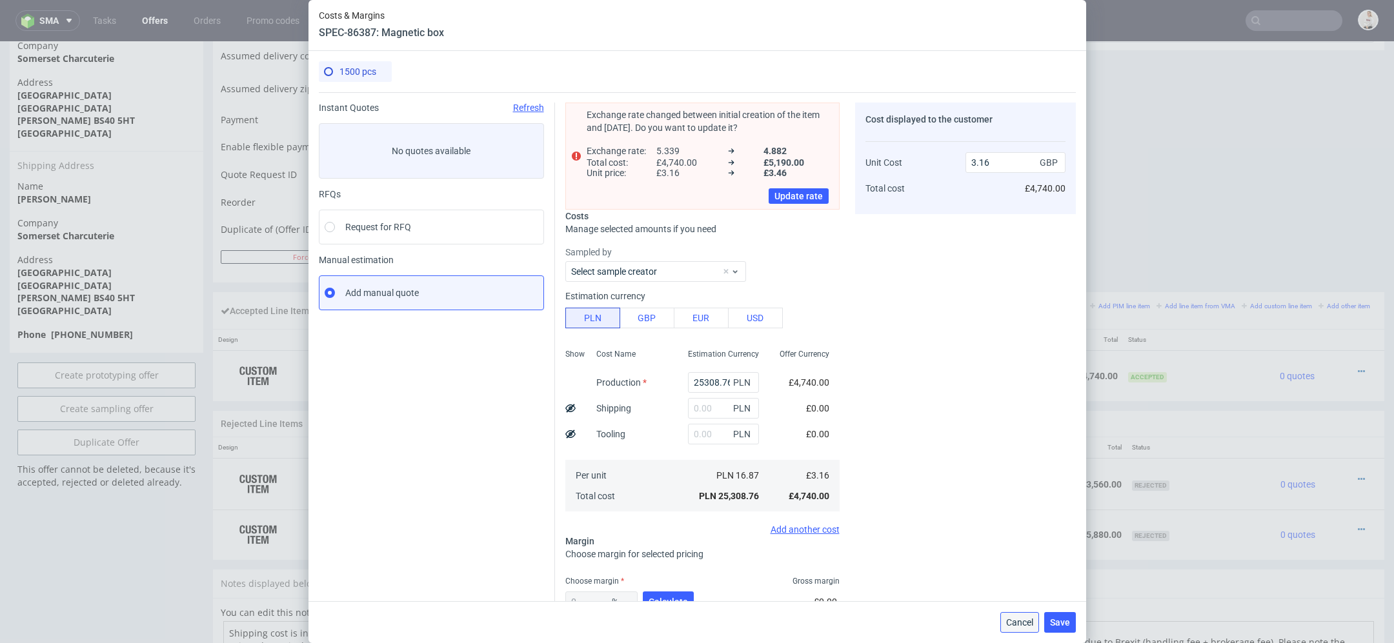
drag, startPoint x: 1018, startPoint y: 618, endPoint x: 1018, endPoint y: 576, distance: 41.3
click at [1018, 618] on span "Cancel" at bounding box center [1019, 622] width 27 height 9
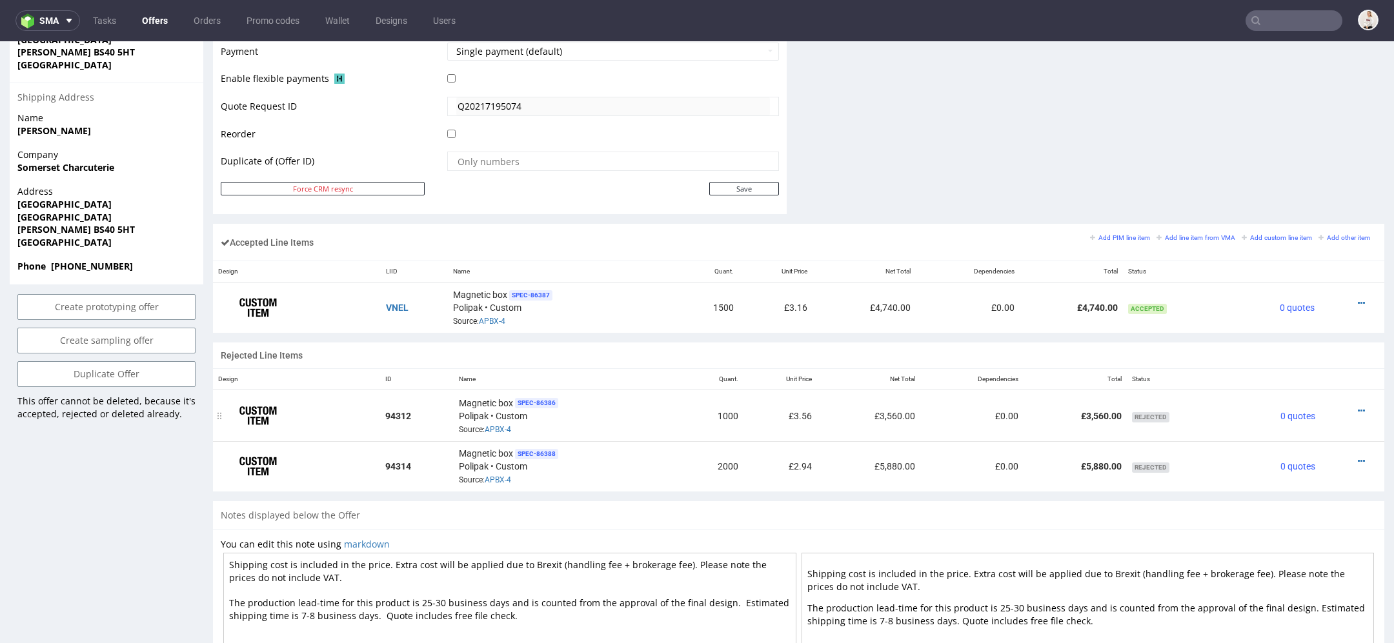
scroll to position [618, 0]
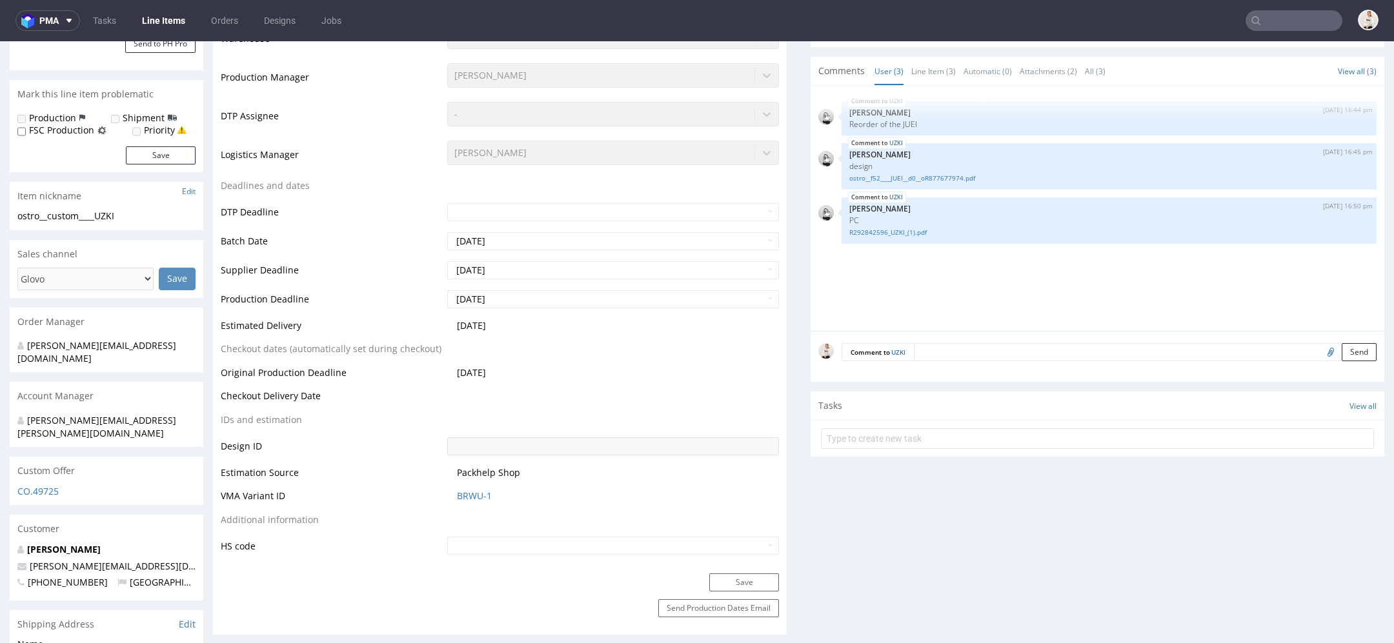
scroll to position [339, 0]
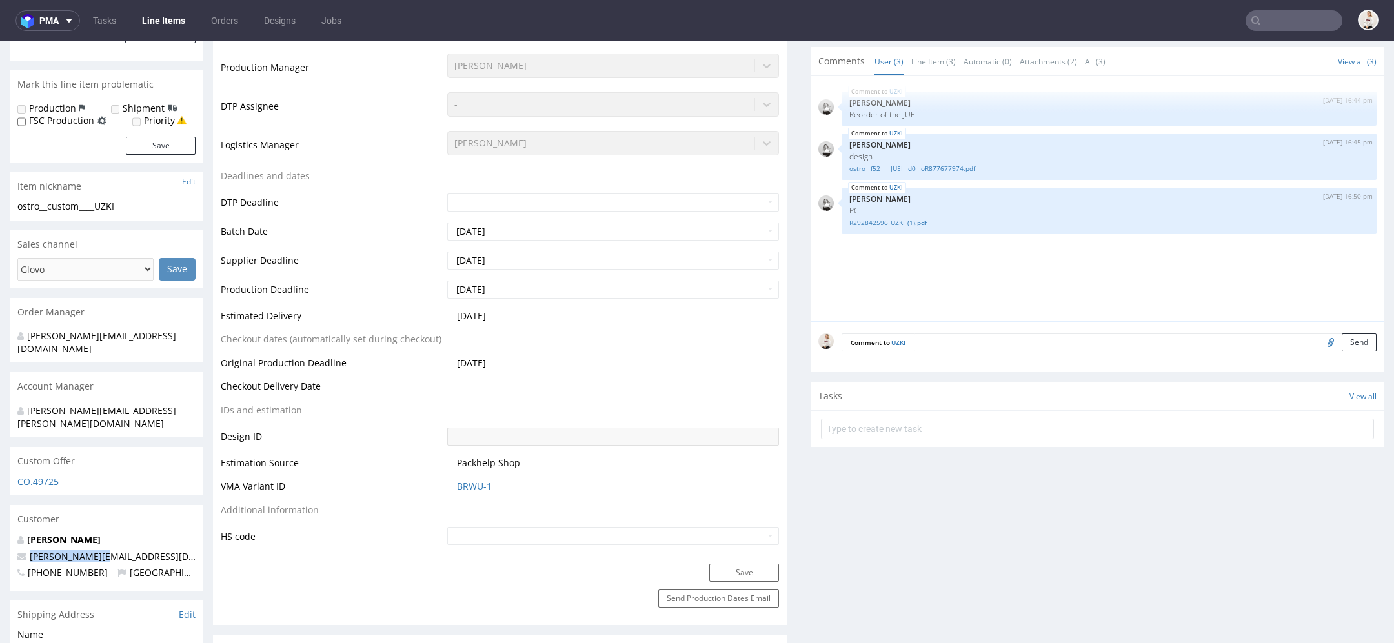
drag, startPoint x: 110, startPoint y: 531, endPoint x: 25, endPoint y: 532, distance: 85.2
click at [25, 550] on p "[PERSON_NAME][EMAIL_ADDRESS][DOMAIN_NAME]" at bounding box center [106, 556] width 178 height 13
copy span "[PERSON_NAME][EMAIL_ADDRESS][DOMAIN_NAME]"
click at [1247, 28] on input "text" at bounding box center [1293, 20] width 97 height 21
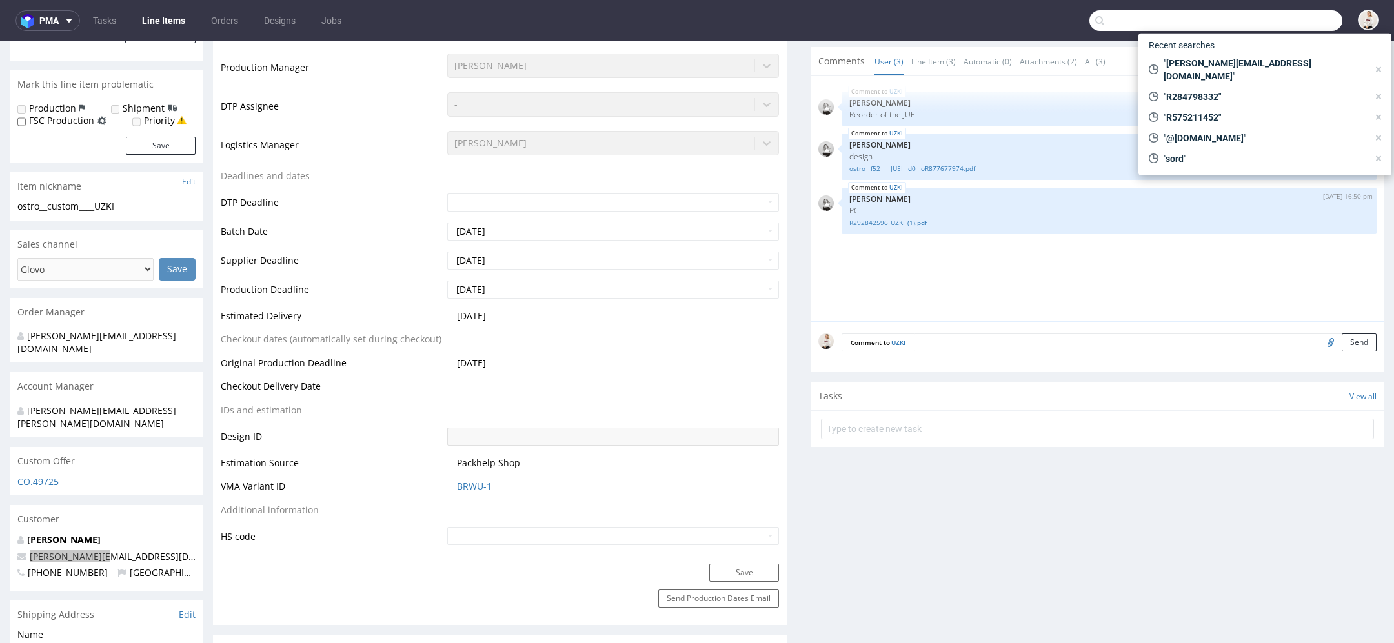
paste input "[PERSON_NAME][EMAIL_ADDRESS][DOMAIN_NAME]"
type input "[PERSON_NAME][EMAIL_ADDRESS][DOMAIN_NAME]"
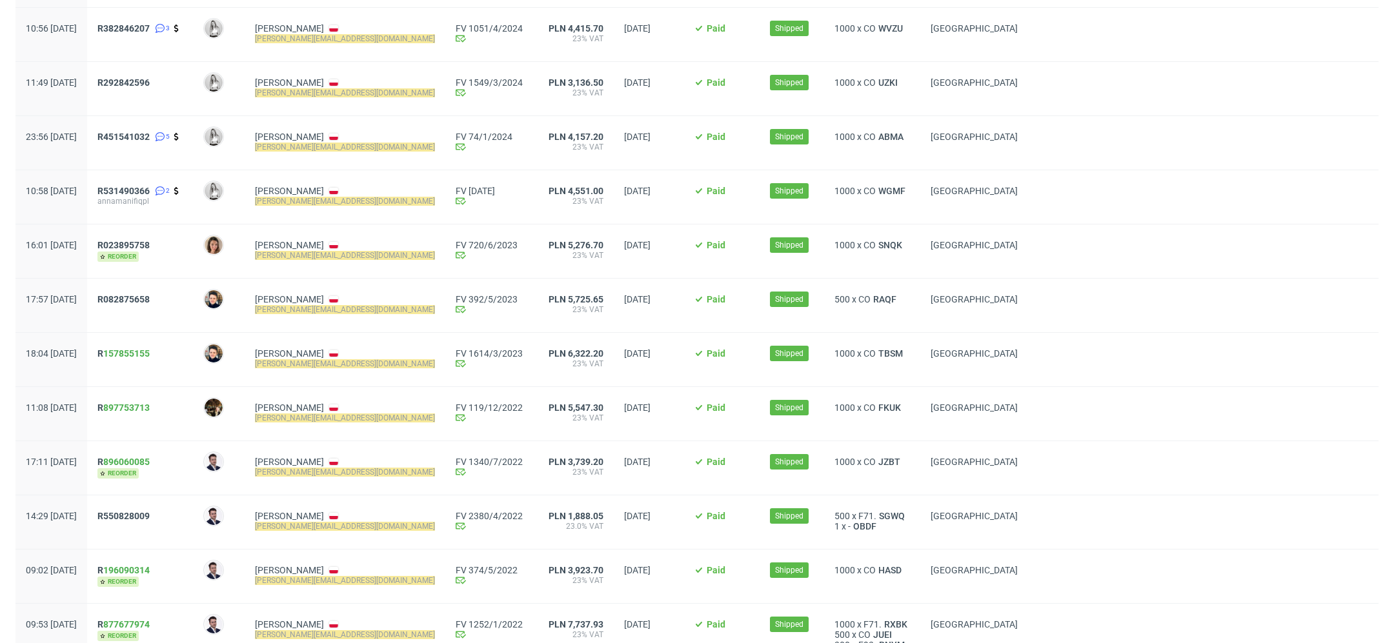
scroll to position [585, 0]
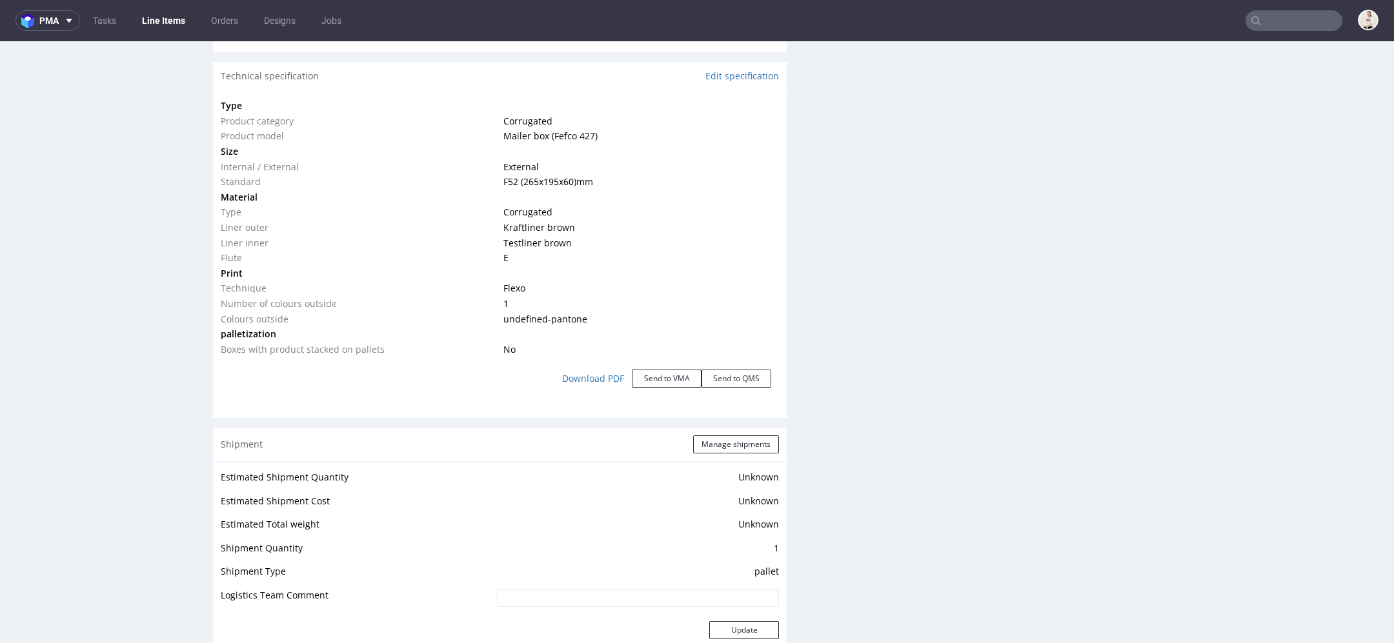
scroll to position [1280, 0]
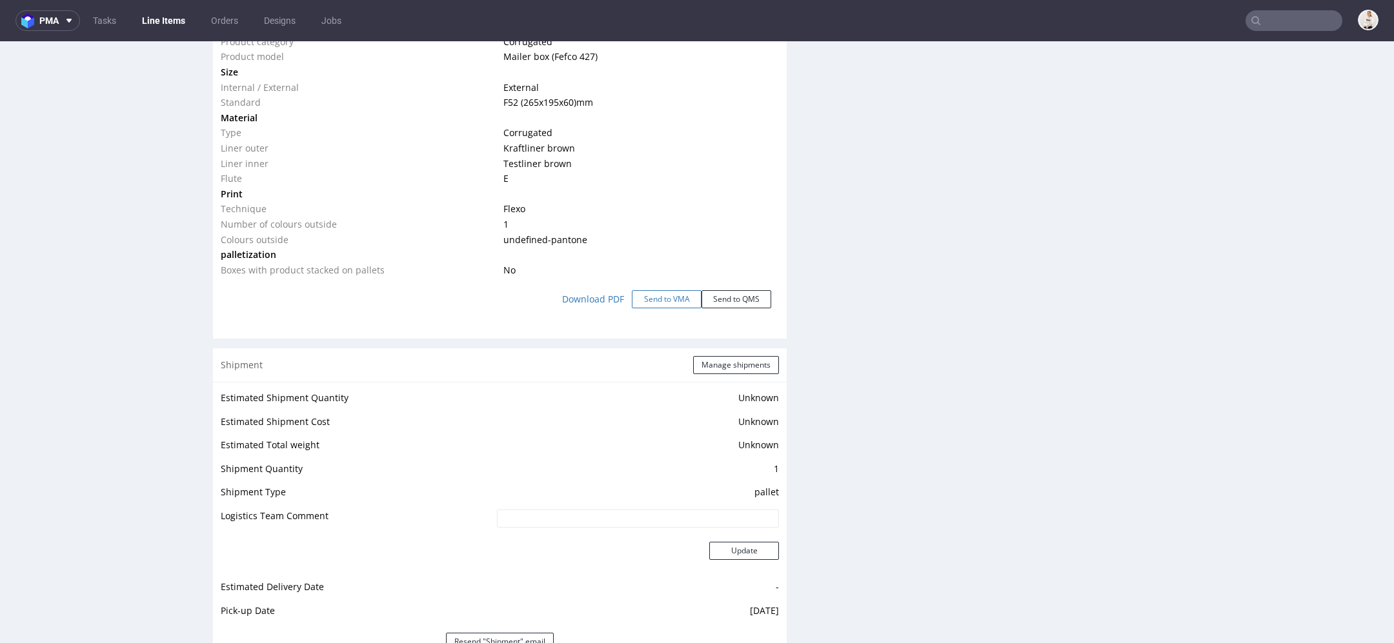
click at [664, 296] on button "Send to VMA" at bounding box center [667, 299] width 70 height 18
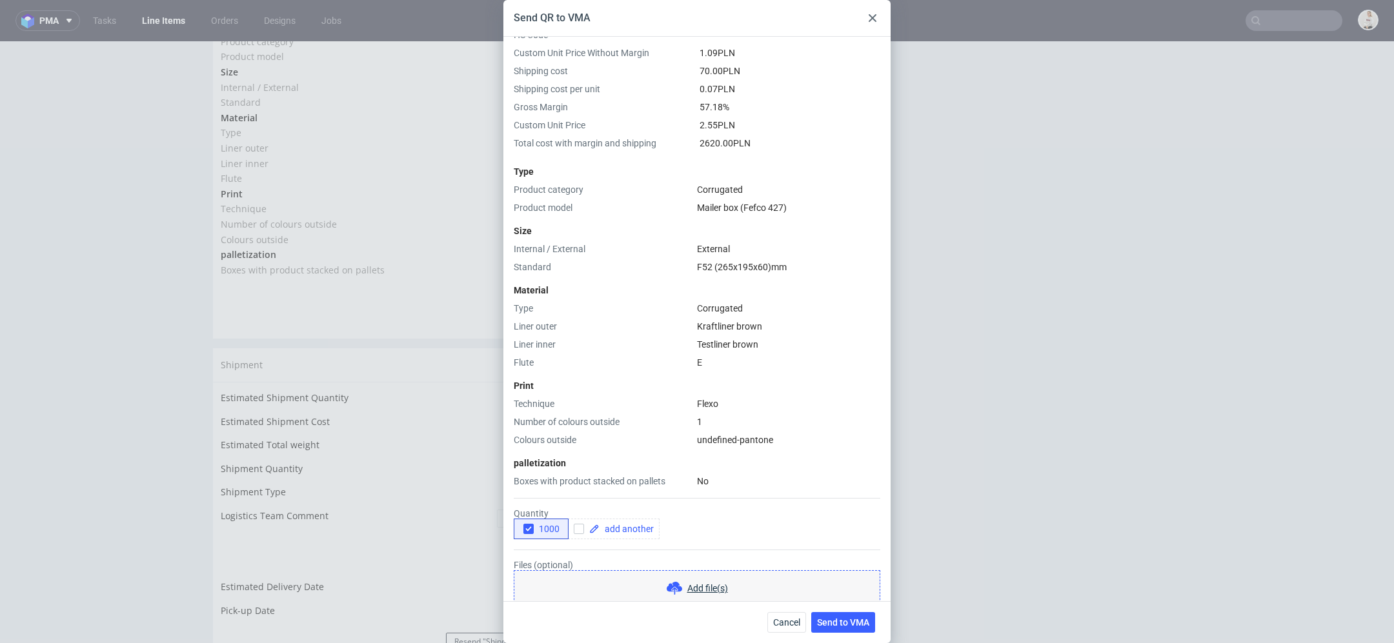
scroll to position [131, 0]
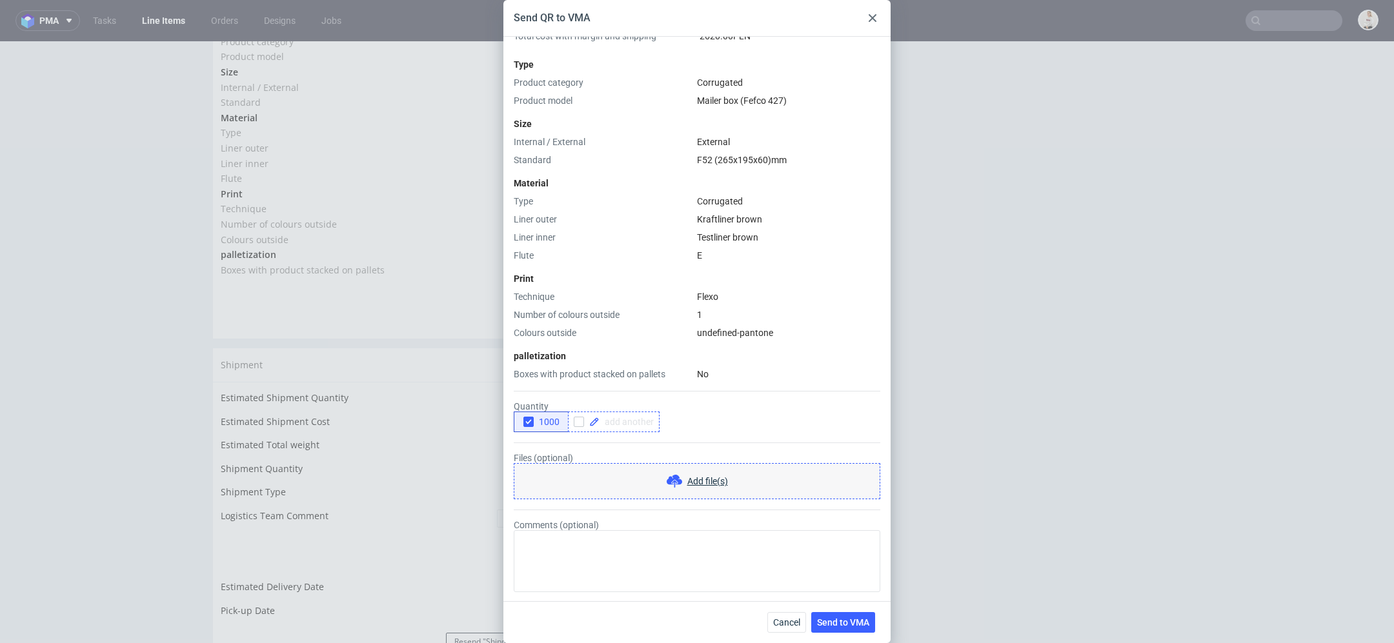
click at [637, 419] on span at bounding box center [626, 422] width 54 height 9
checkbox input "true"
click at [542, 417] on span "1000" at bounding box center [547, 422] width 26 height 10
click at [845, 621] on span "Send to VMA" at bounding box center [843, 622] width 52 height 9
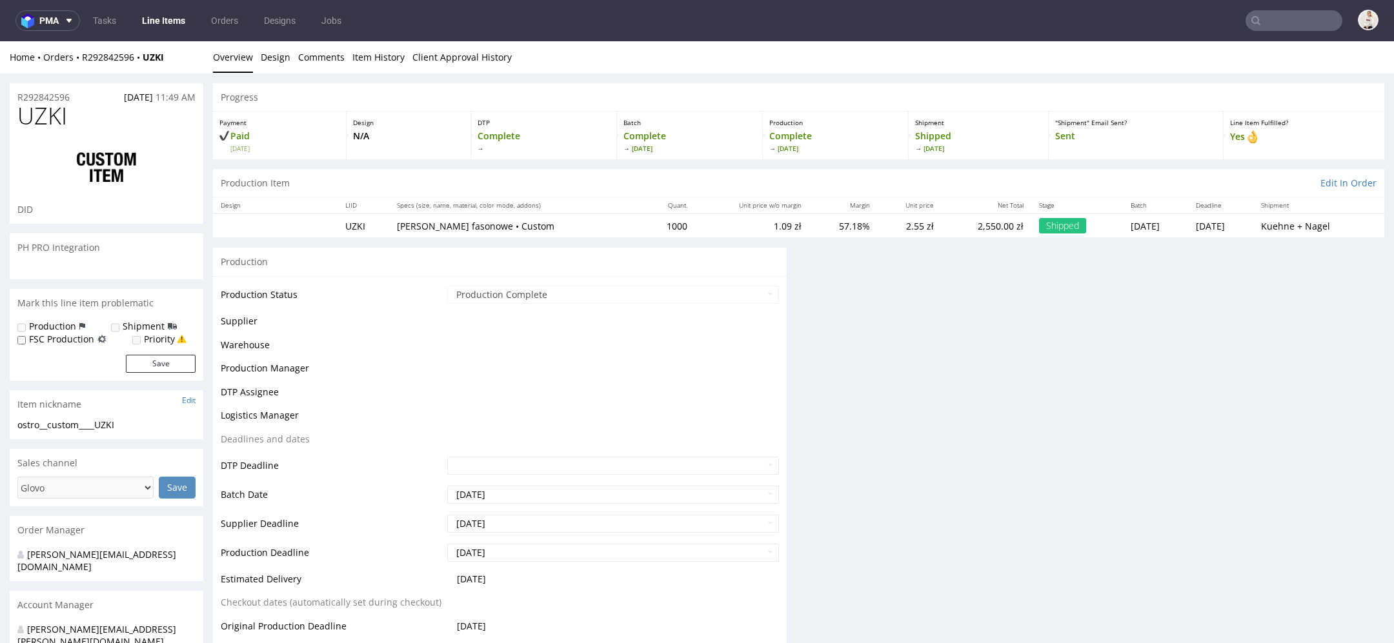
scroll to position [0, 0]
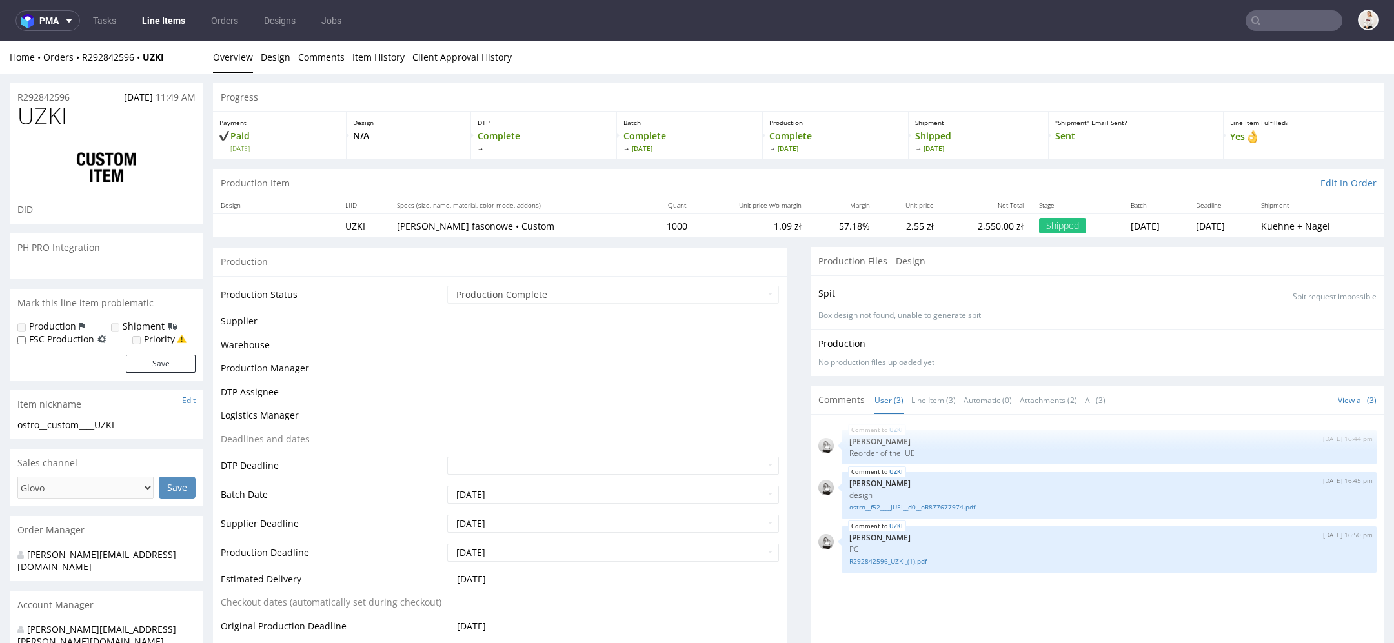
select select "in_progress"
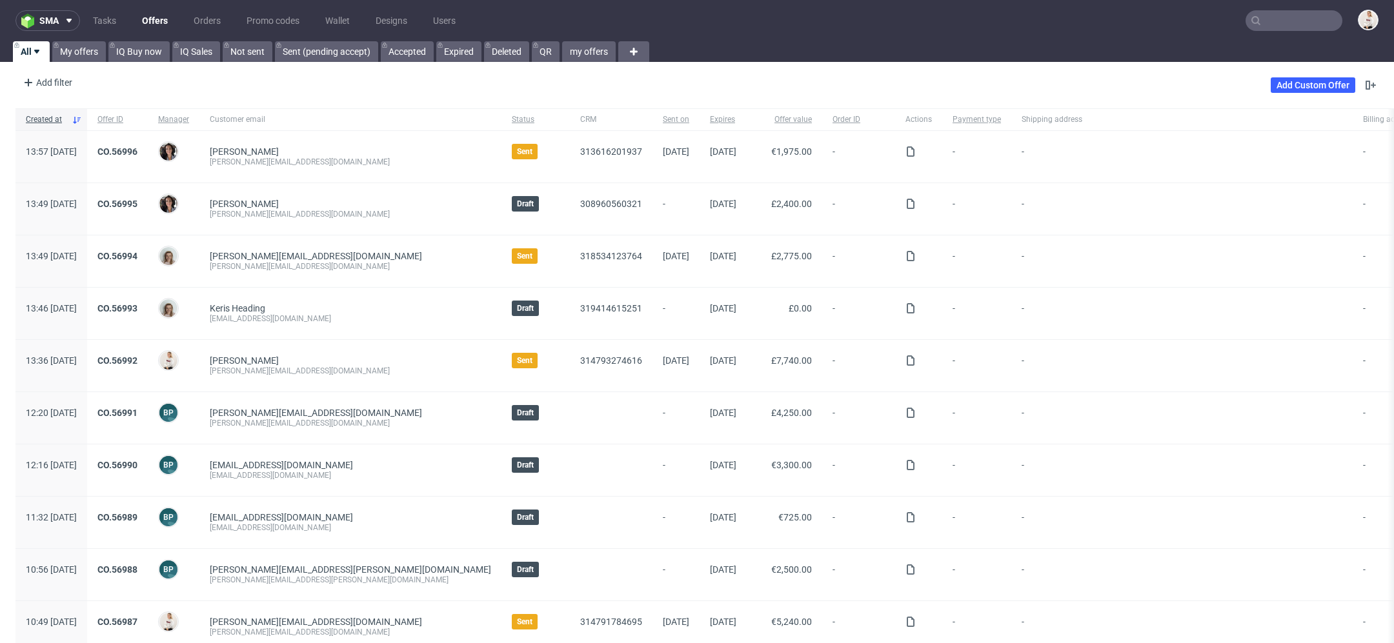
click at [1276, 21] on input "text" at bounding box center [1293, 20] width 97 height 21
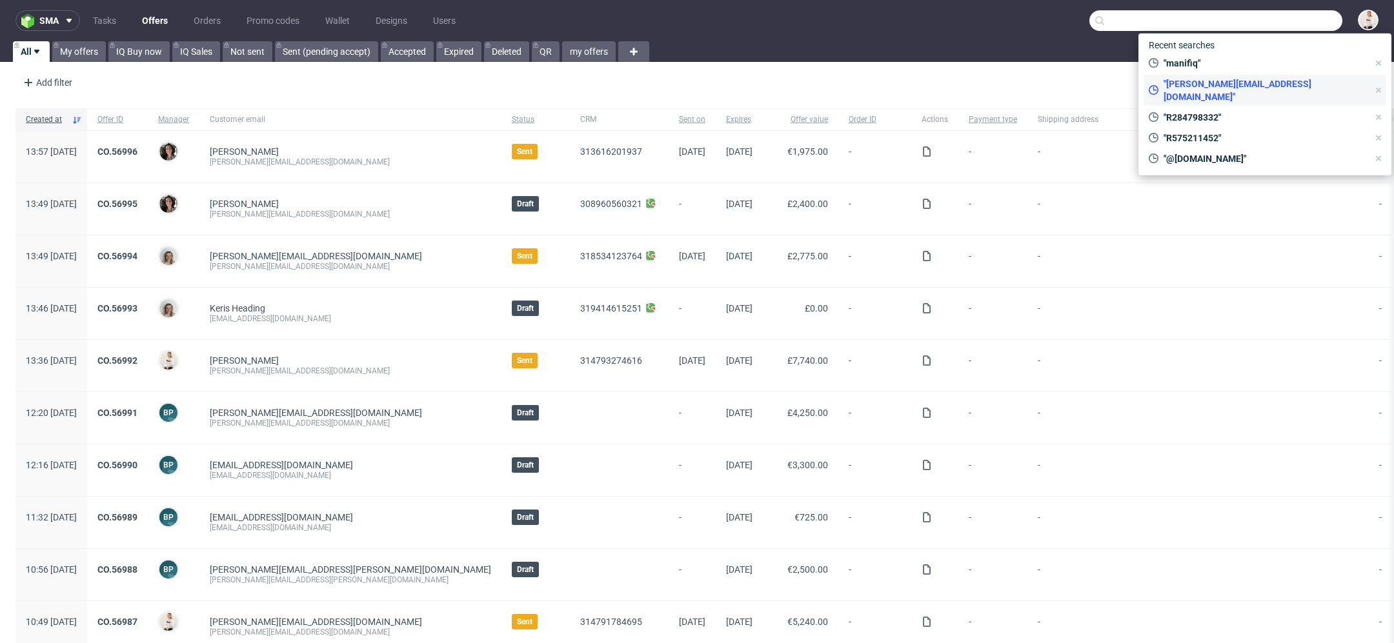
click at [1244, 84] on span ""victor@arsdigitalis.io"" at bounding box center [1263, 90] width 210 height 26
type input "victor@arsdigitalis.io"
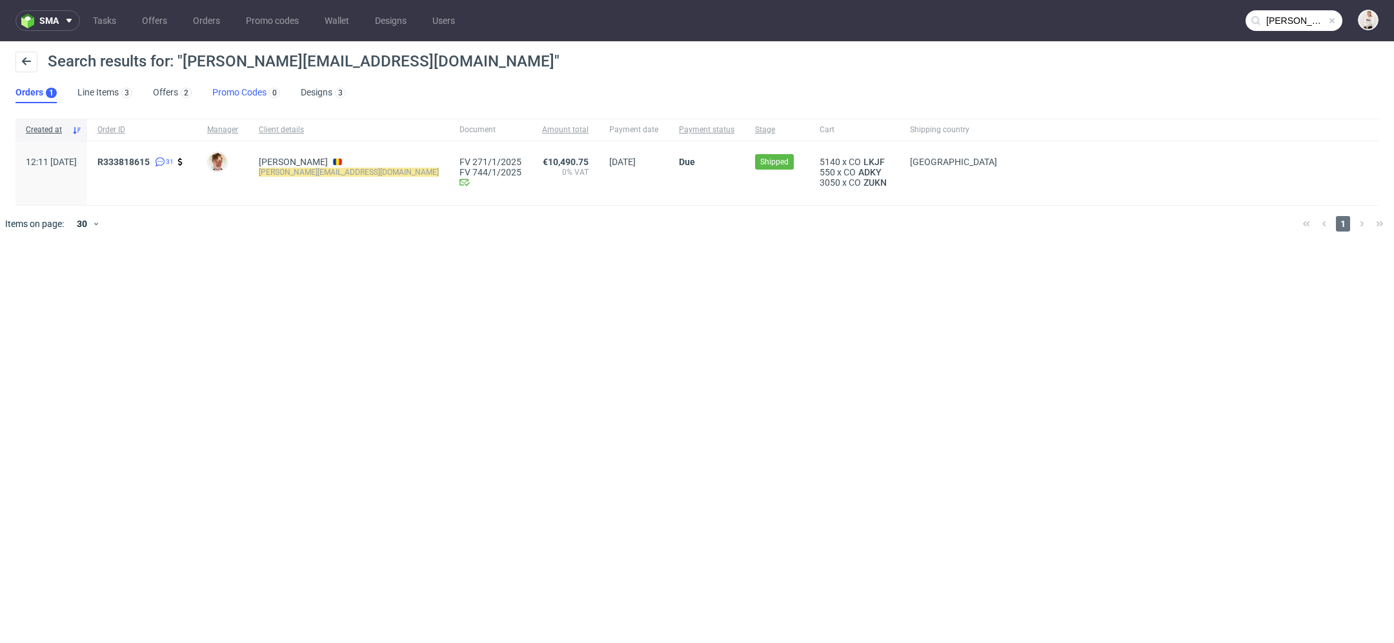
click at [247, 86] on link "Promo Codes 0" at bounding box center [246, 93] width 68 height 21
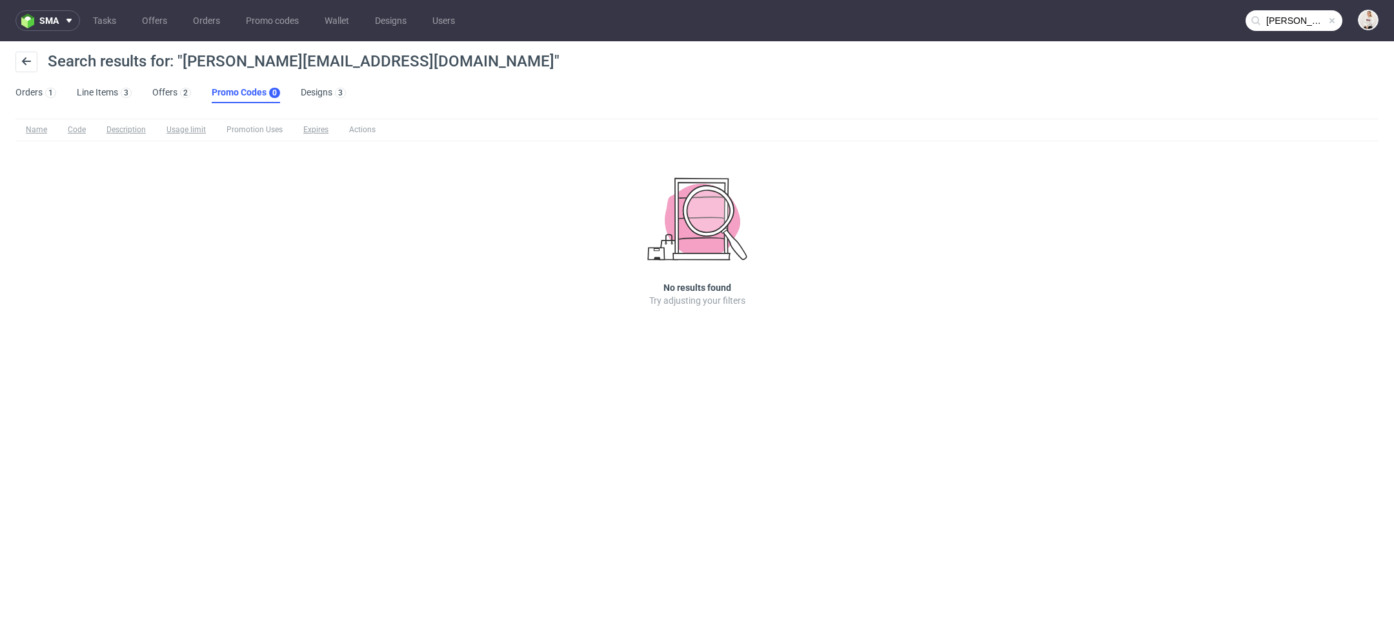
click at [151, 87] on ul "Orders 1 Line Items 3 Offers 2 Promo Codes 0 Designs 3" at bounding box center [185, 93] width 341 height 21
click at [172, 100] on link "Offers 2" at bounding box center [171, 93] width 39 height 21
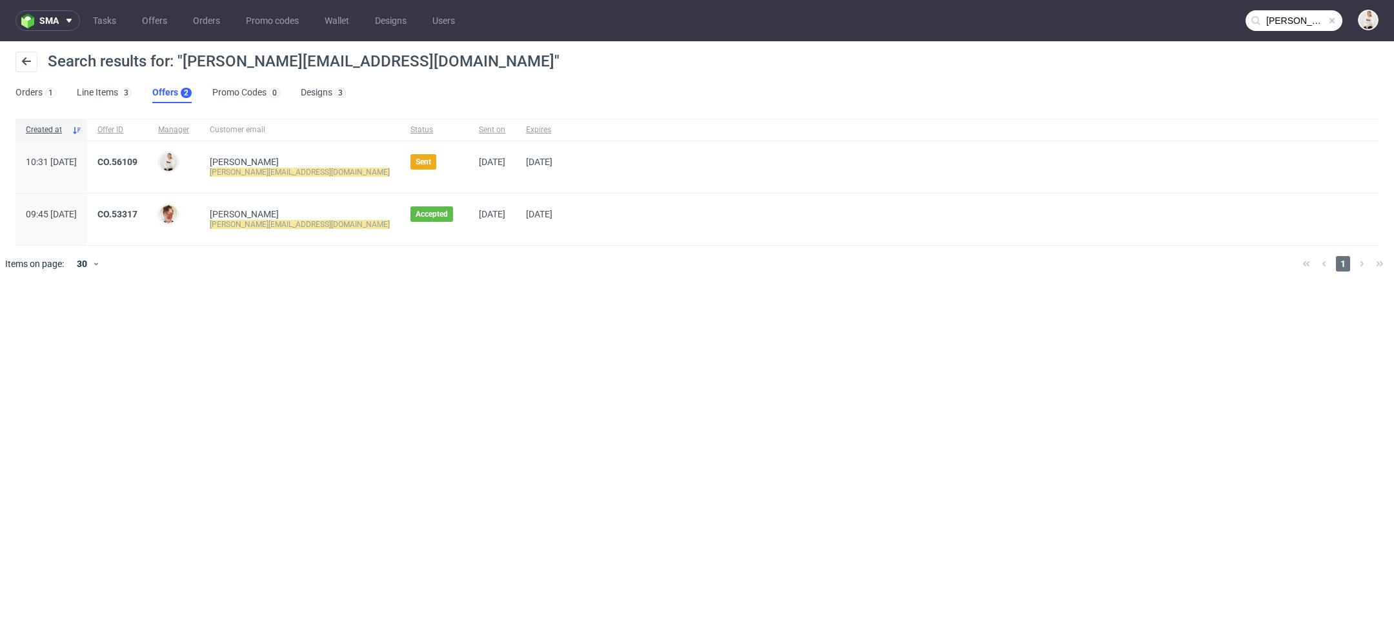
click at [148, 154] on div "CO.56109" at bounding box center [117, 167] width 61 height 52
click at [137, 159] on link "CO.56109" at bounding box center [117, 162] width 40 height 10
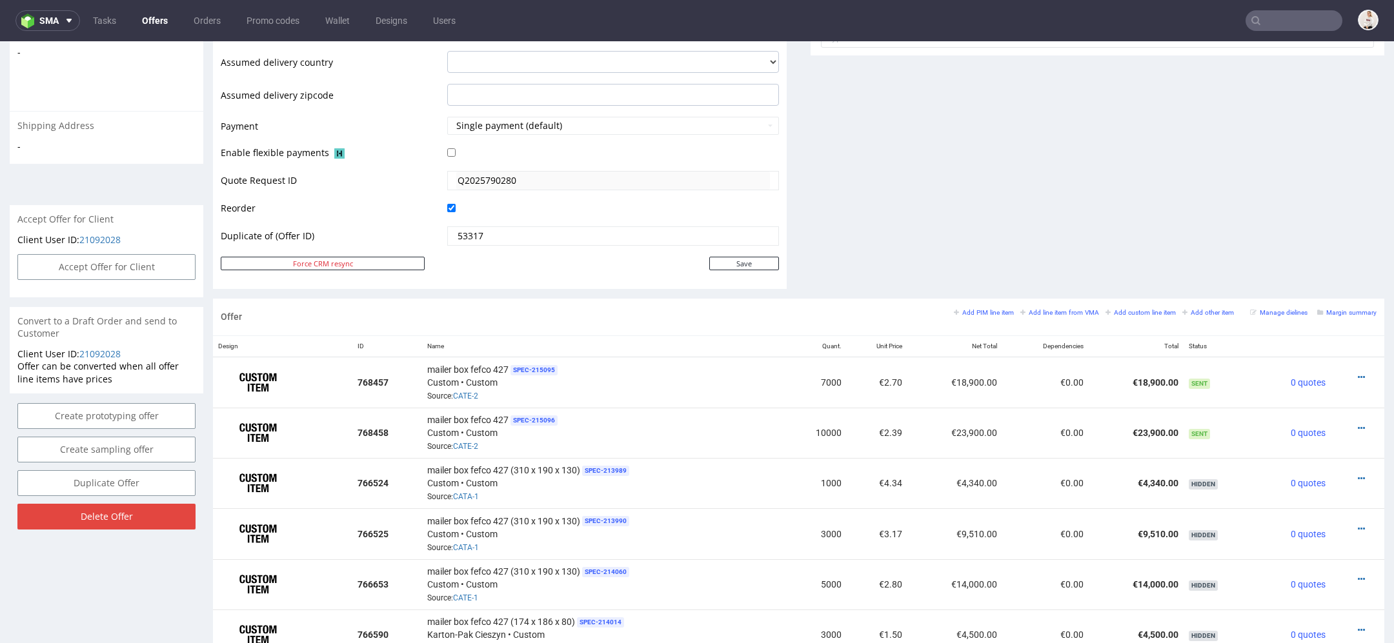
scroll to position [515, 0]
click at [478, 388] on div "mailer box fefco 427 SPEC- 215095 Custom • Custom Source: CATE-2" at bounding box center [603, 381] width 353 height 40
click at [472, 390] on link "CATE-2" at bounding box center [465, 394] width 25 height 9
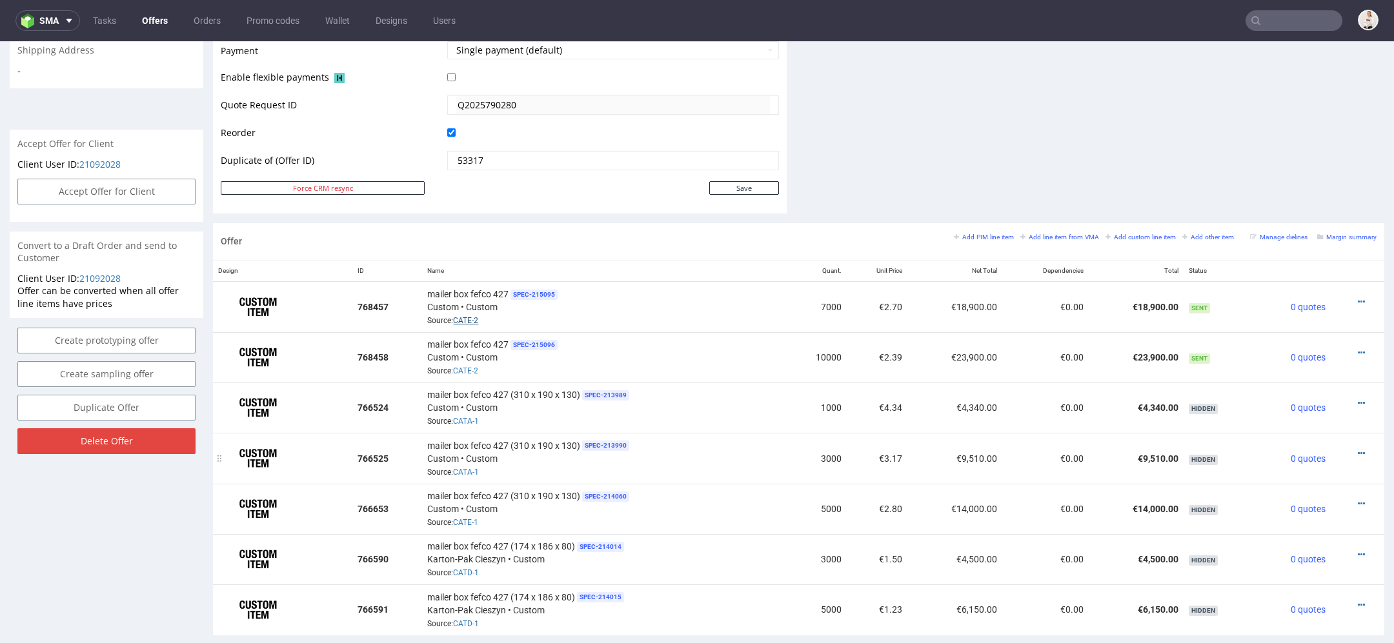
scroll to position [591, 0]
click at [469, 467] on link "CATA-1" at bounding box center [466, 470] width 26 height 9
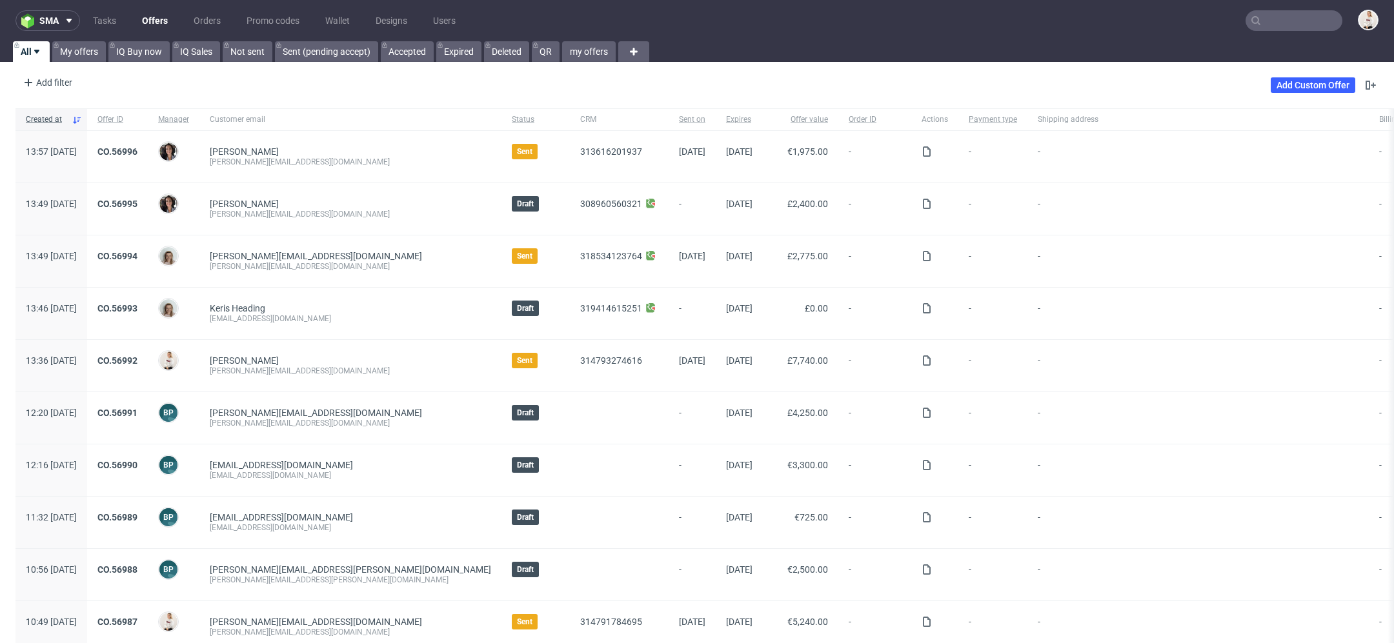
click at [1256, 25] on input "text" at bounding box center [1293, 20] width 97 height 21
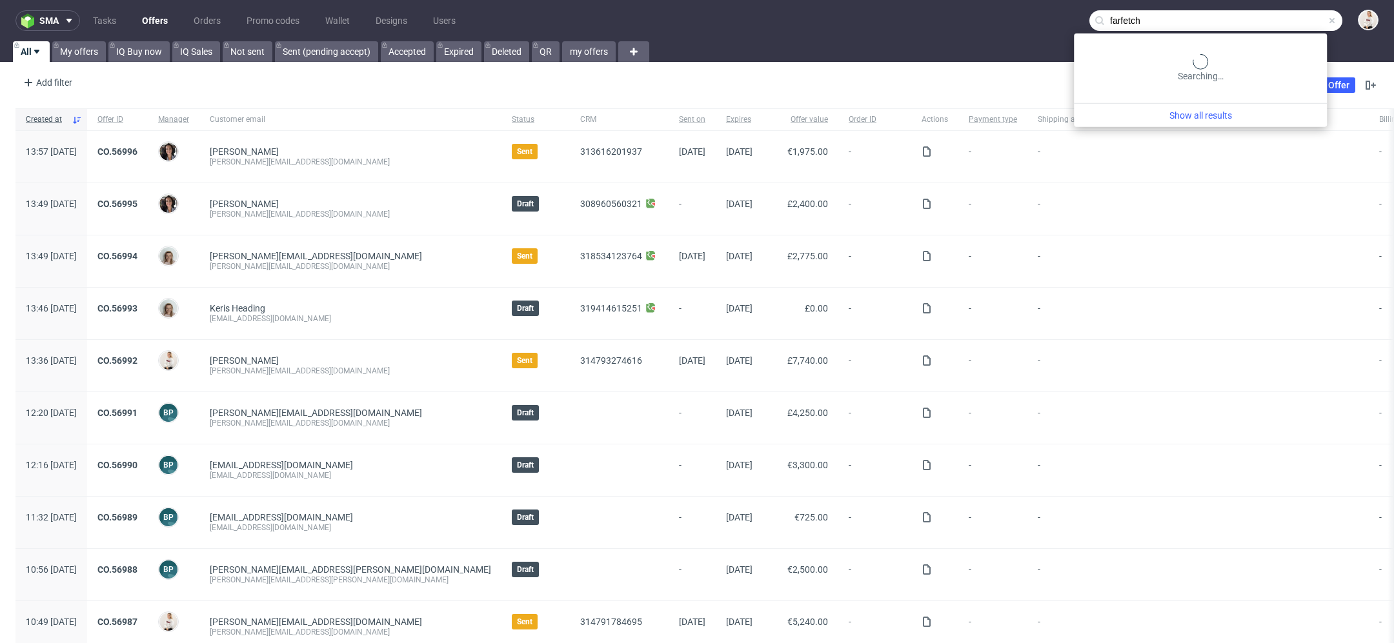
type input "farfetch"
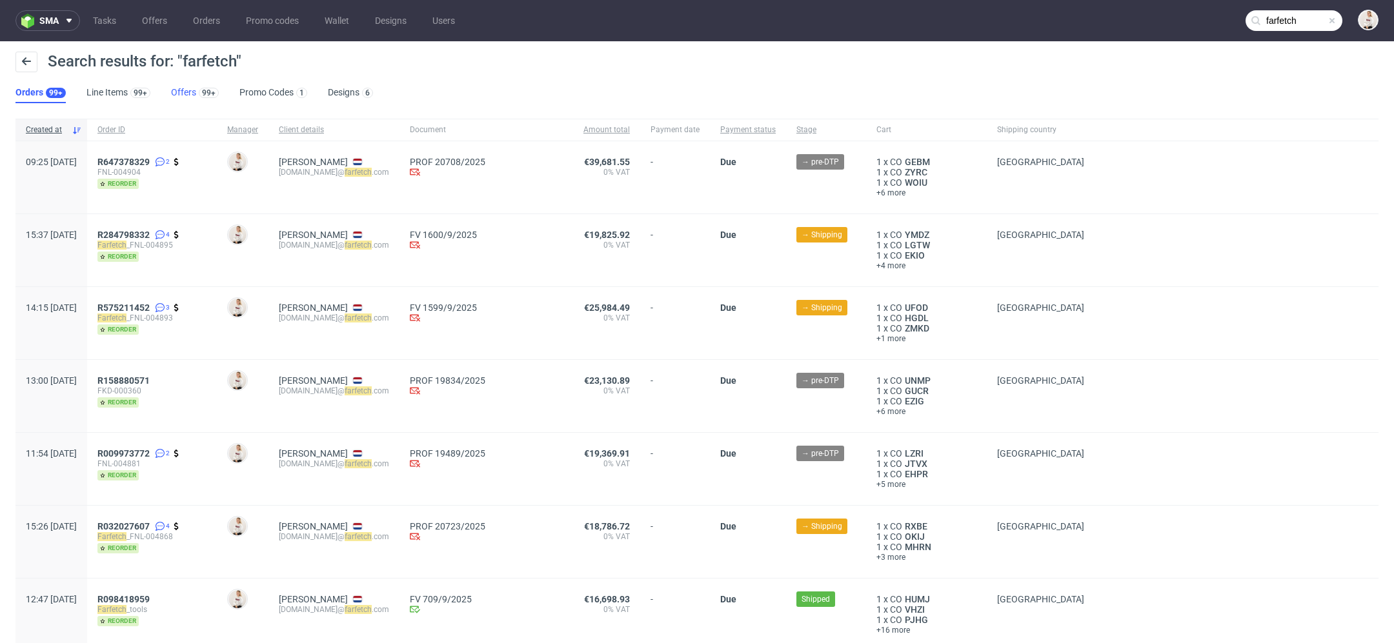
click at [188, 98] on link "Offers 99+" at bounding box center [195, 93] width 48 height 21
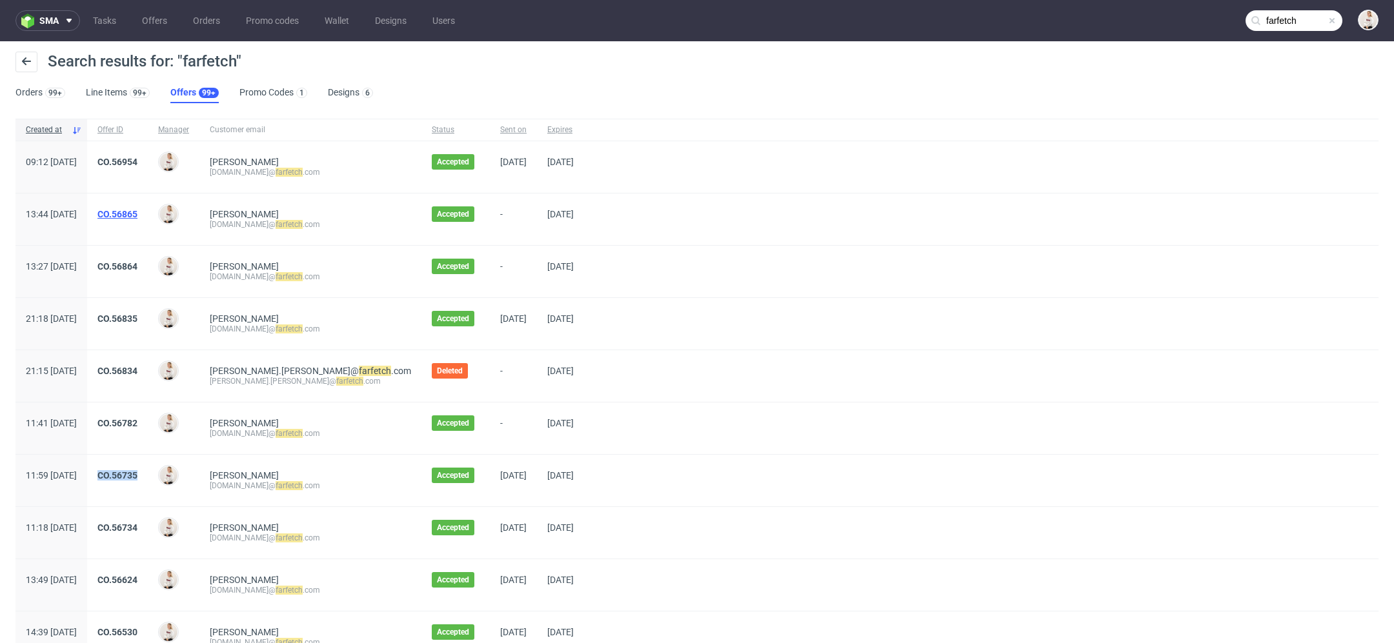
click at [137, 213] on link "CO.56865" at bounding box center [117, 214] width 40 height 10
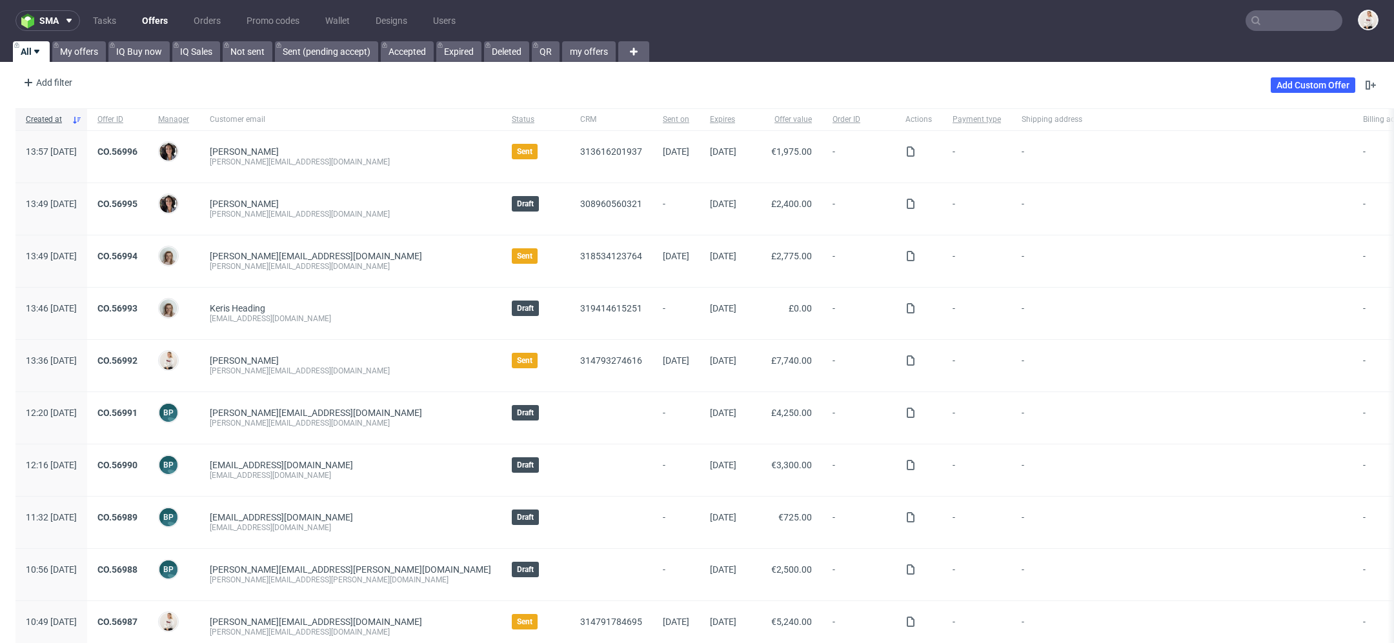
click at [1315, 29] on input "text" at bounding box center [1293, 20] width 97 height 21
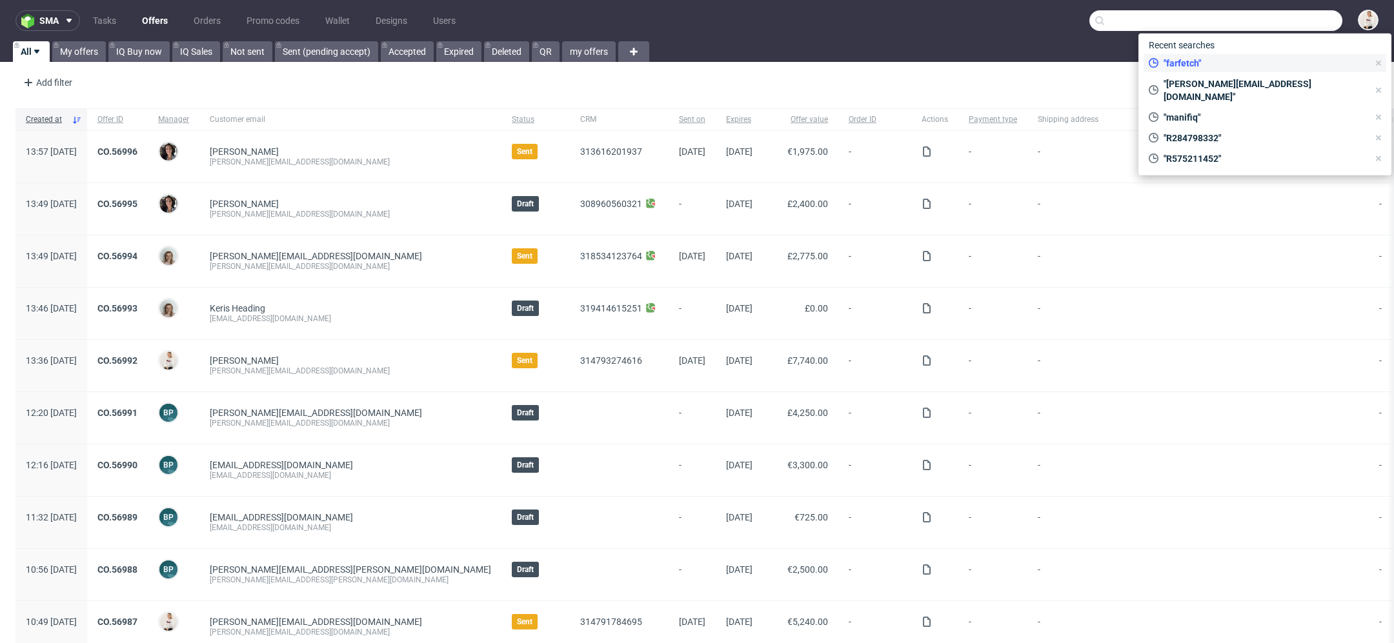
click at [1214, 59] on span ""farfetch"" at bounding box center [1263, 63] width 210 height 13
type input "farfetch"
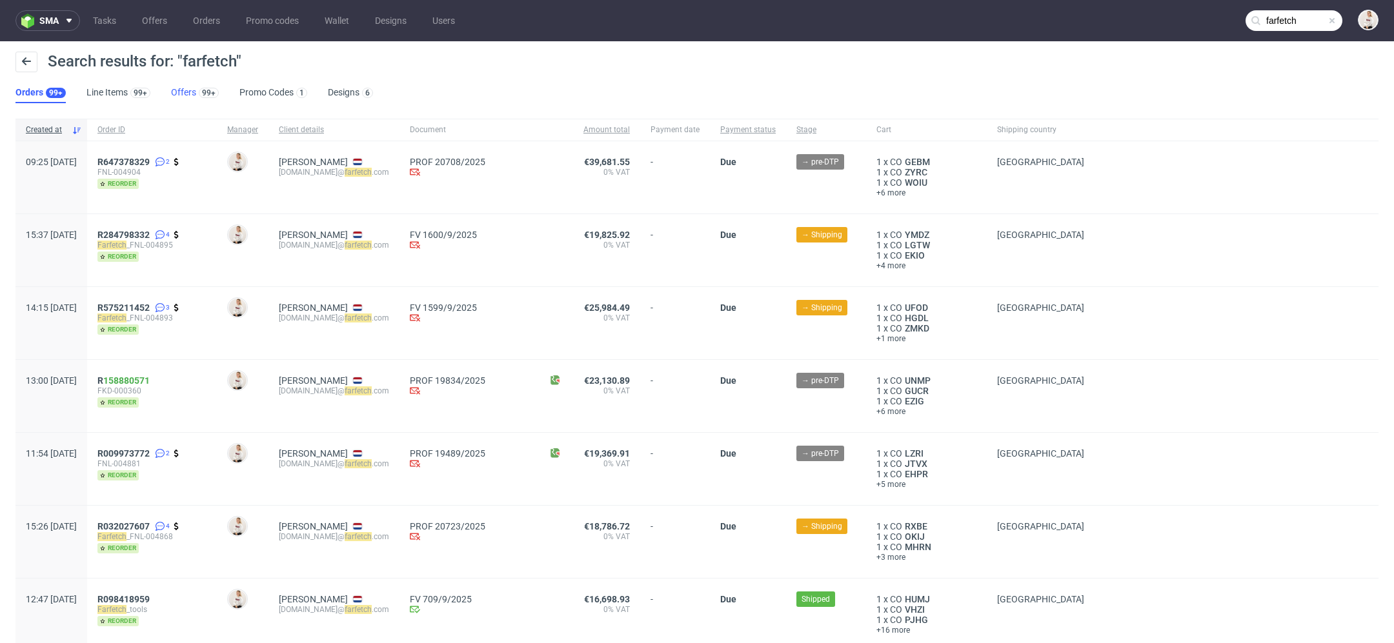
click at [193, 96] on link "Offers 99+" at bounding box center [195, 93] width 48 height 21
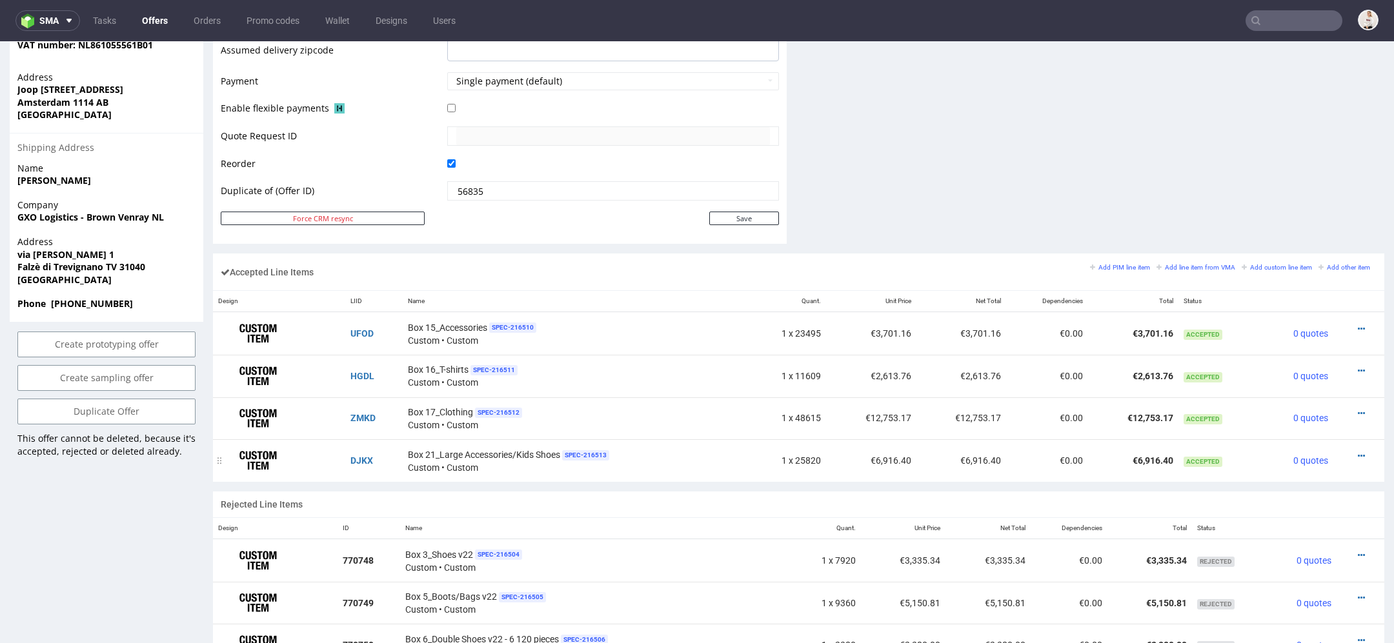
scroll to position [593, 0]
click at [1344, 407] on div at bounding box center [1354, 413] width 33 height 13
click at [1358, 410] on icon at bounding box center [1361, 412] width 7 height 9
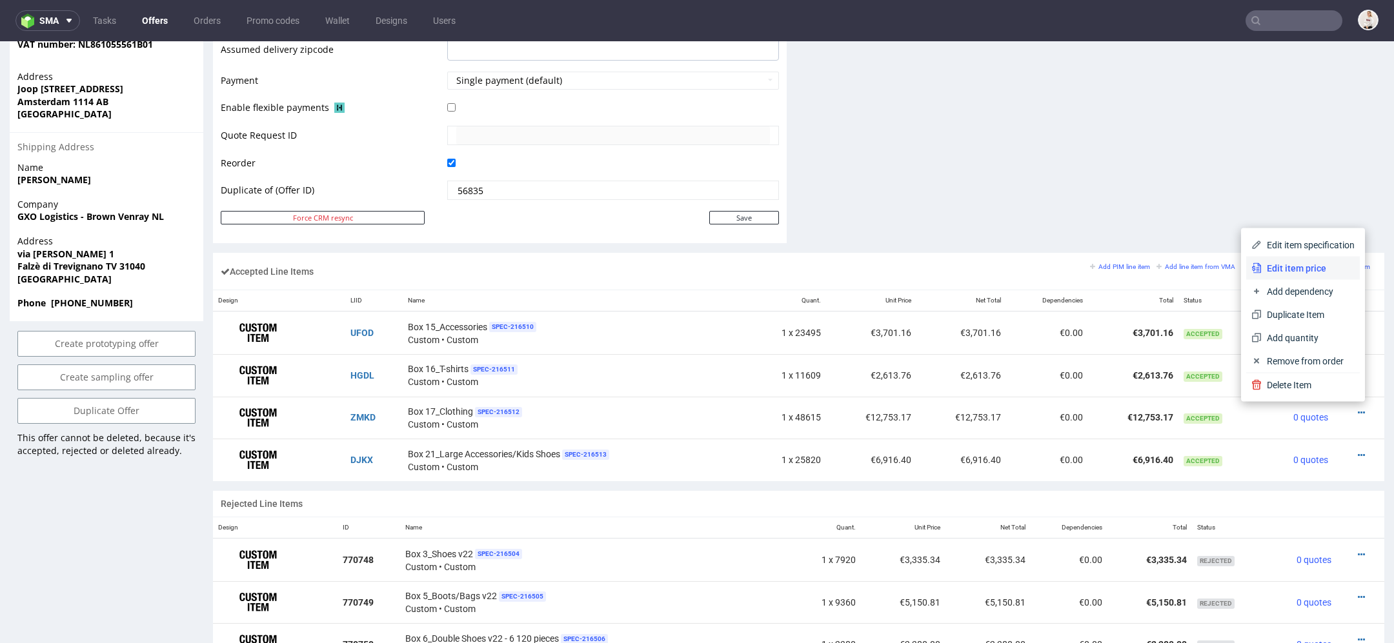
click at [1333, 259] on li "Edit item price" at bounding box center [1303, 268] width 114 height 23
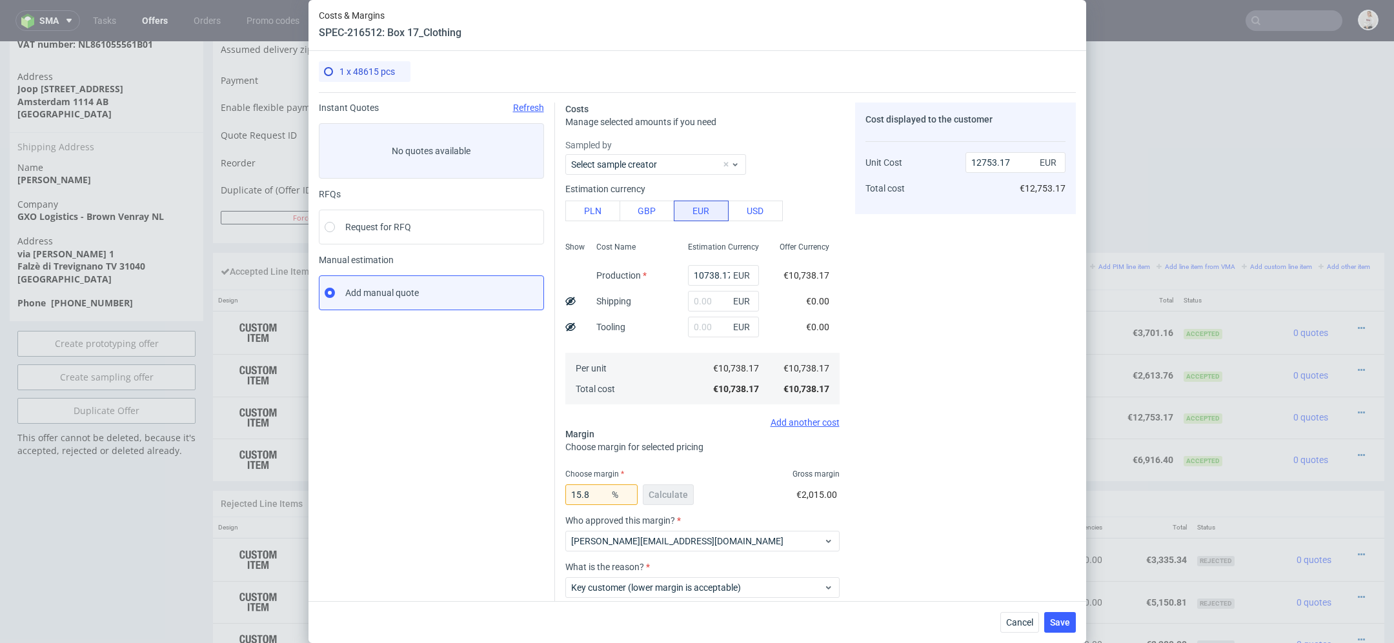
click at [1040, 374] on div "Cost displayed to the customer Unit Cost Total cost 12753.17 EUR €12,753.17" at bounding box center [965, 385] width 221 height 565
click at [1020, 625] on span "Cancel" at bounding box center [1019, 622] width 27 height 9
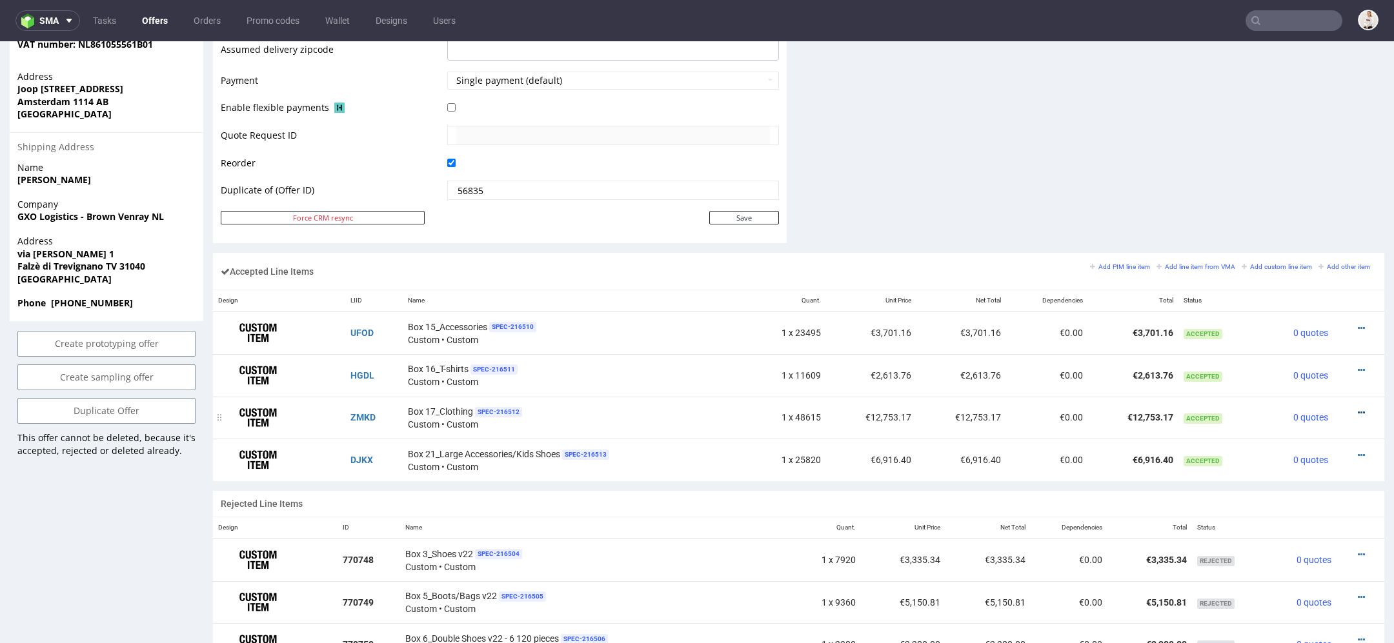
click at [1358, 408] on icon at bounding box center [1361, 412] width 7 height 9
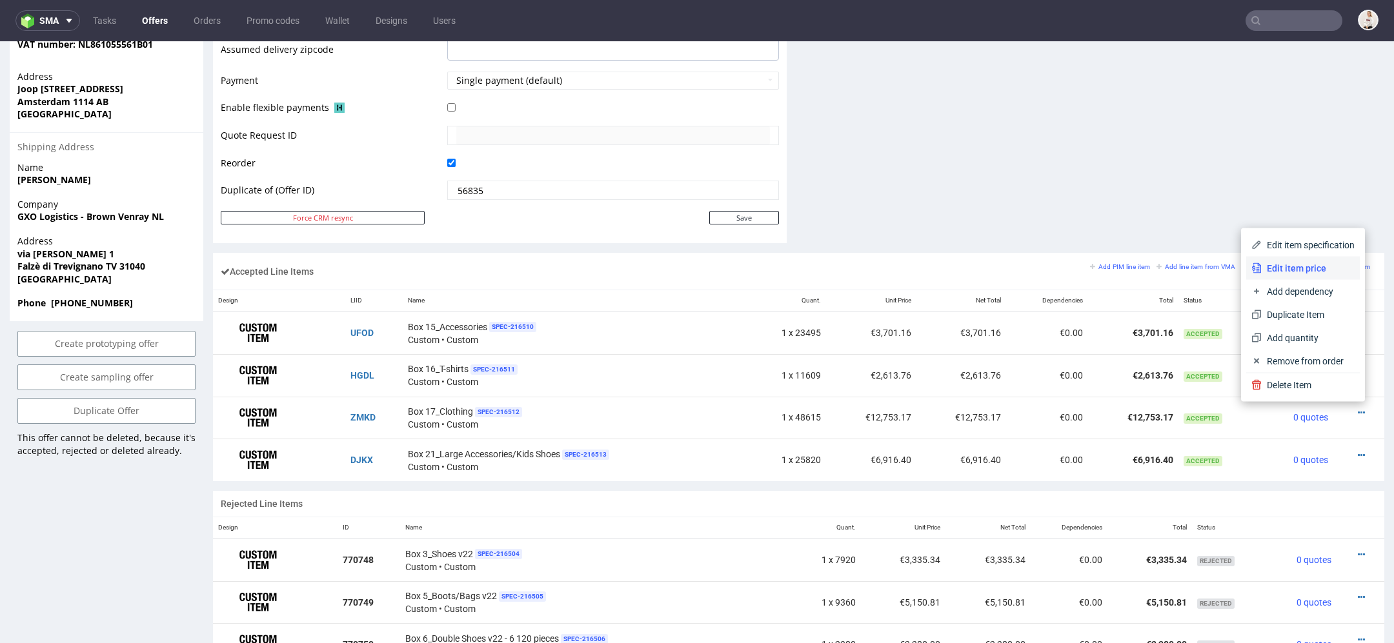
click at [1289, 270] on span "Edit item price" at bounding box center [1308, 268] width 93 height 13
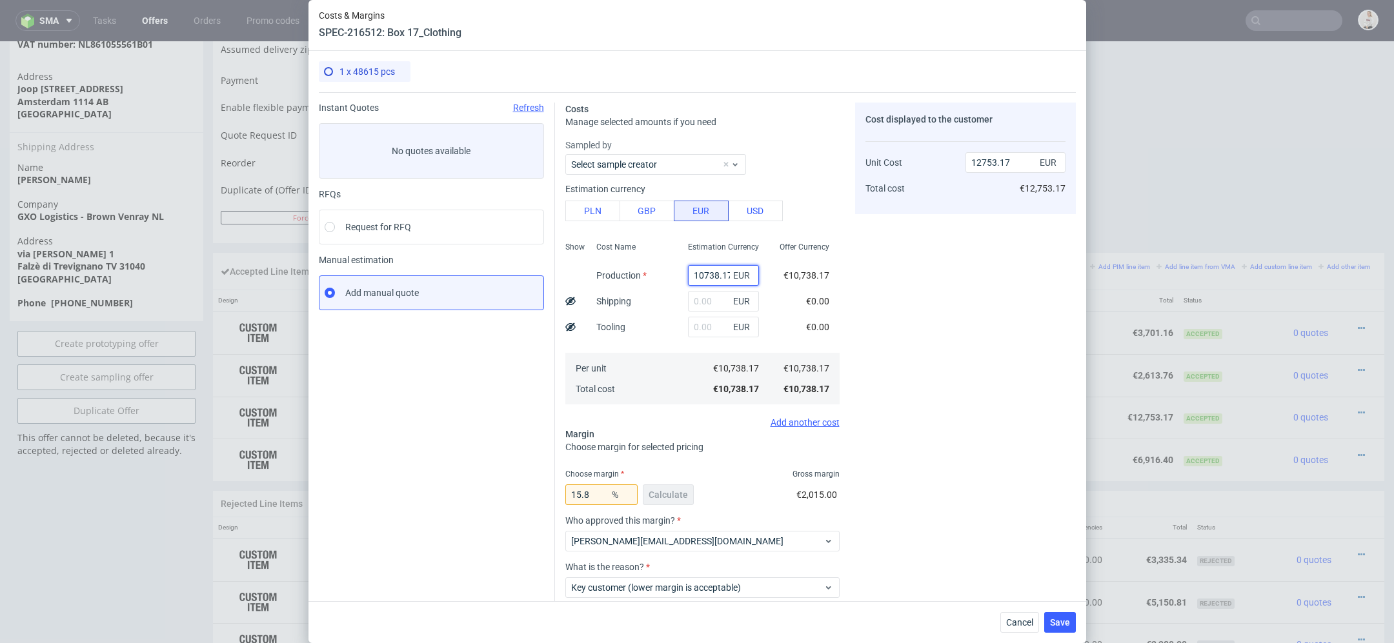
click at [699, 270] on input "10738.17" at bounding box center [723, 275] width 71 height 21
type input "0"
paste input "€10 420,10"
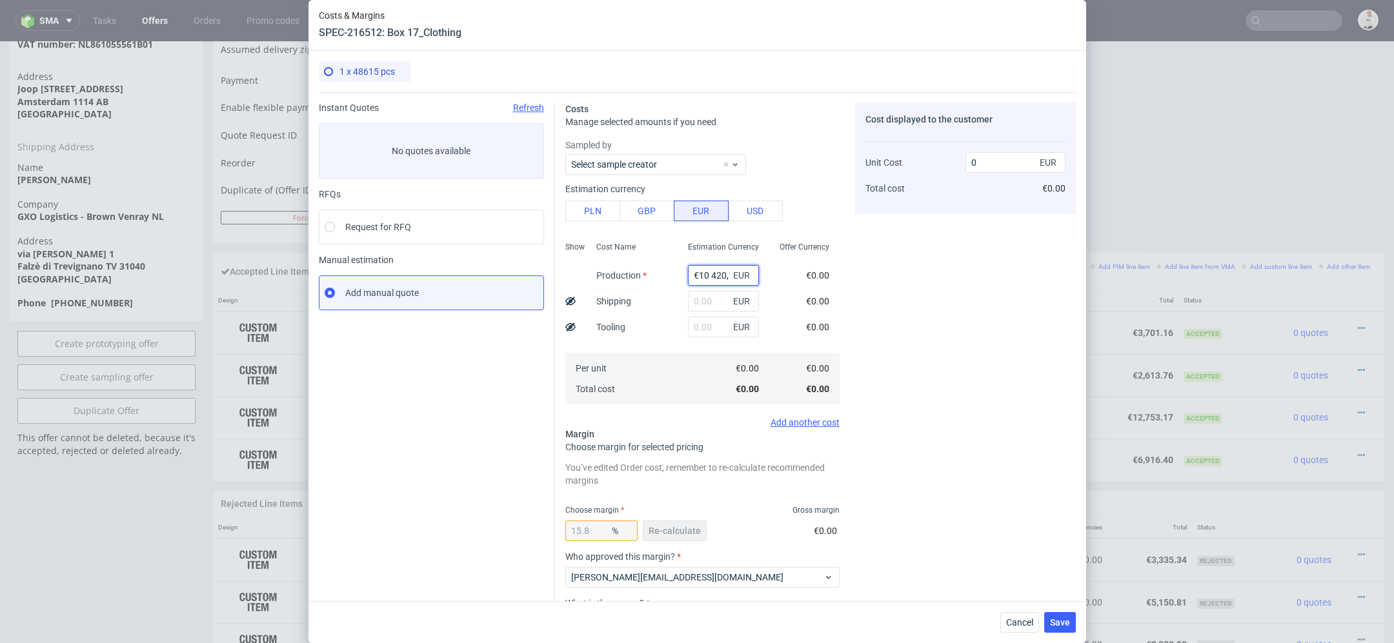
scroll to position [0, 8]
click at [704, 277] on input "€10 420,10" at bounding box center [723, 275] width 71 height 21
type input "10420.1"
type input "12375.42"
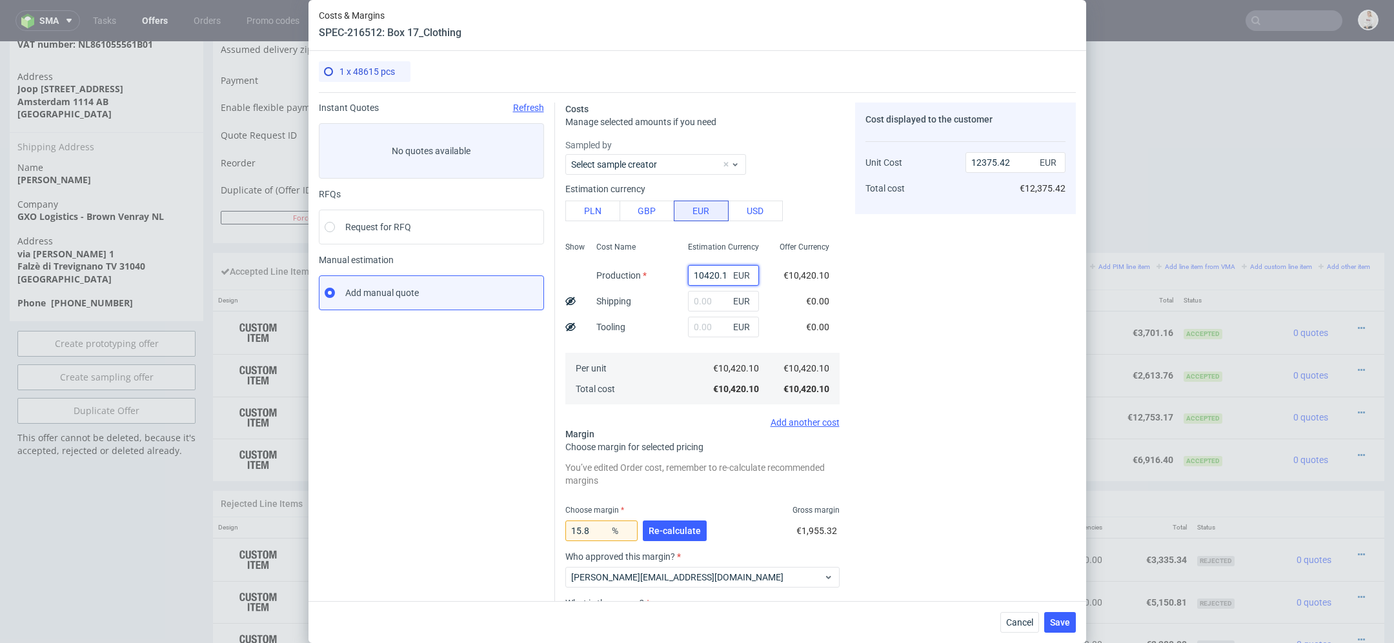
type input "10420.1"
click at [911, 280] on div "Cost displayed to the customer Unit Cost Total cost 12375.42 EUR €12,375.42" at bounding box center [965, 403] width 221 height 601
click at [687, 533] on span "Re-calculate" at bounding box center [675, 531] width 52 height 9
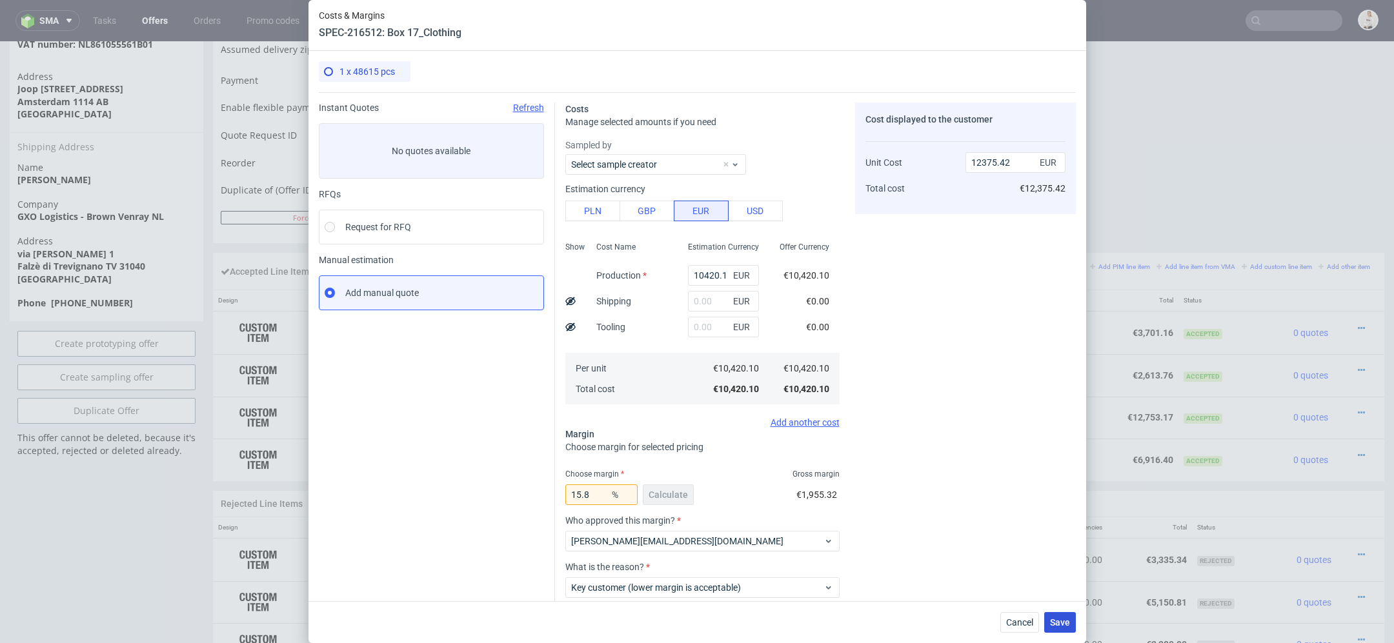
click at [1059, 619] on span "Save" at bounding box center [1060, 622] width 20 height 9
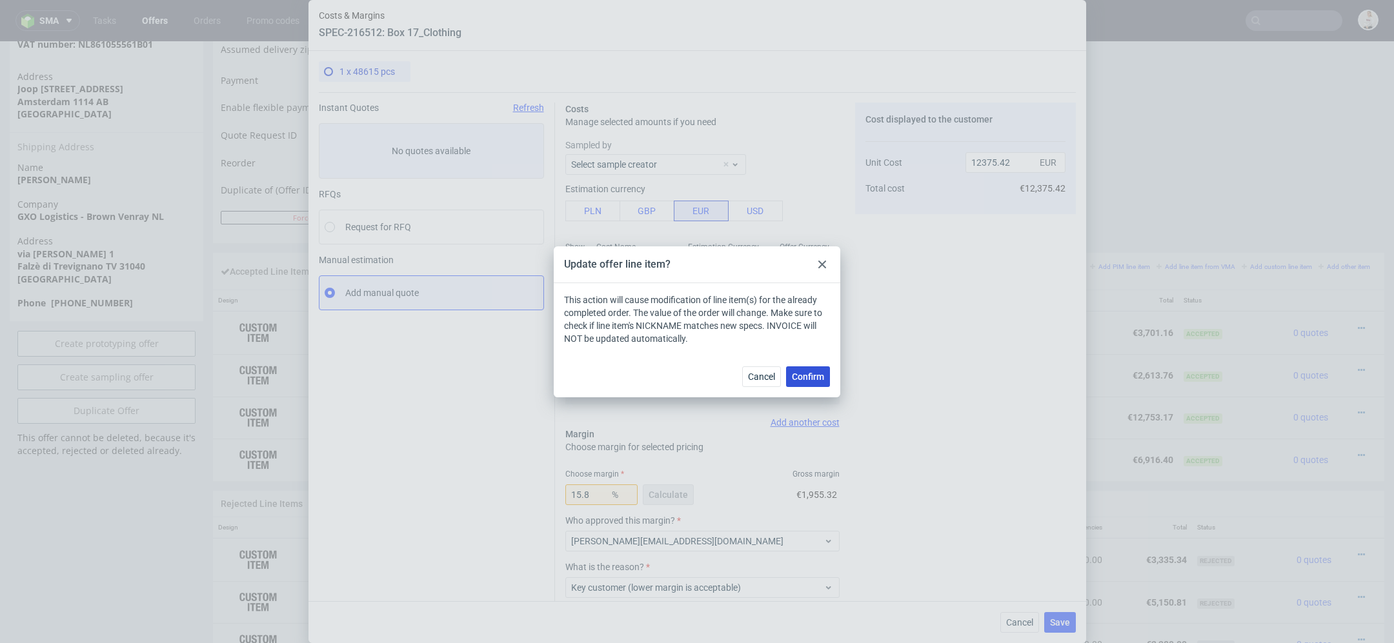
click at [811, 376] on span "Confirm" at bounding box center [808, 376] width 32 height 9
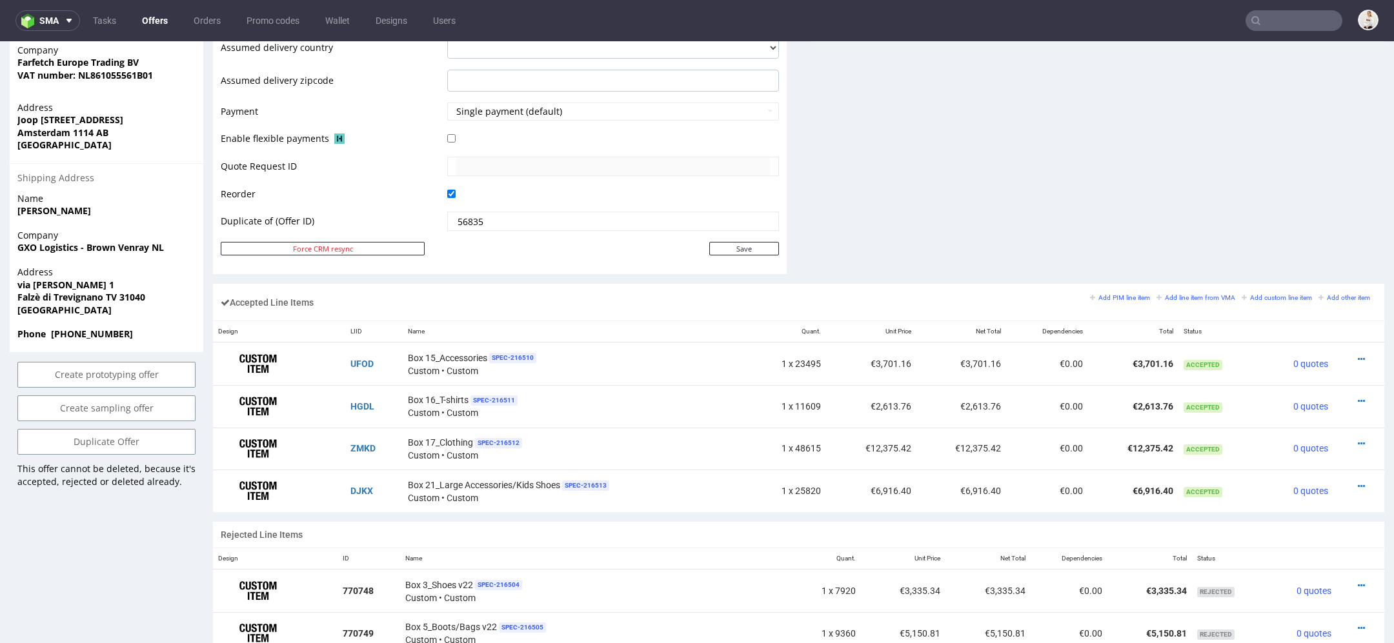
scroll to position [585, 0]
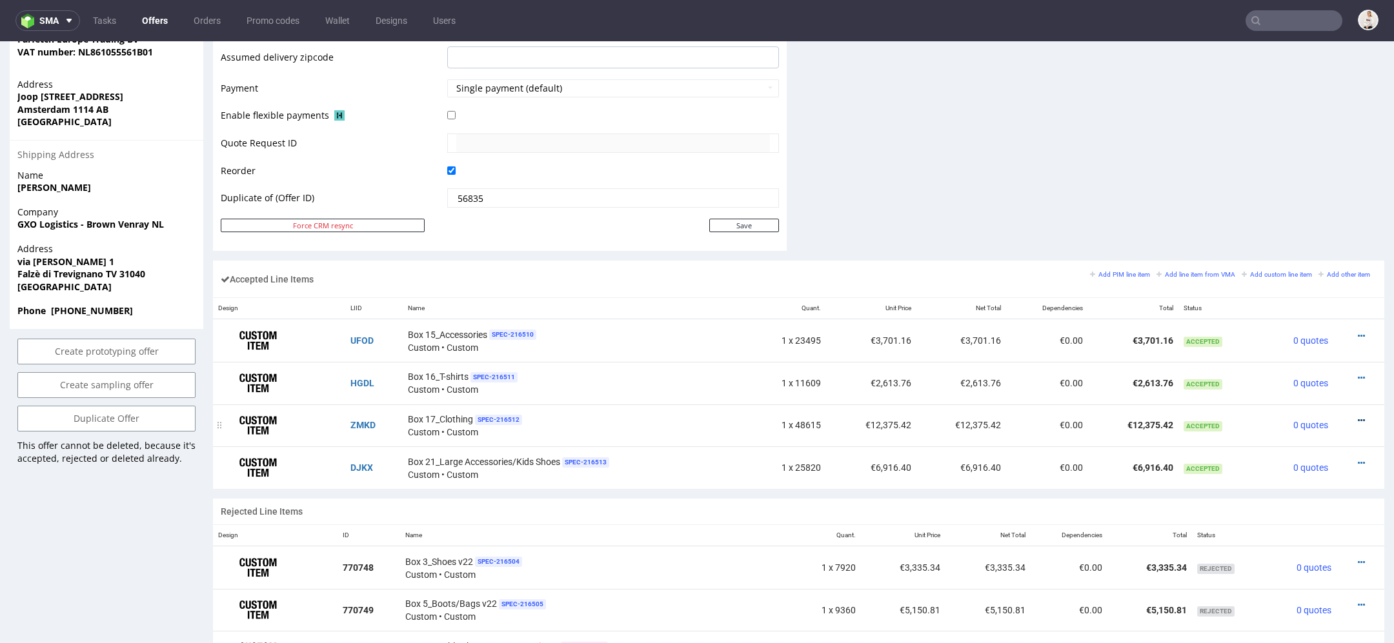
click at [1358, 416] on icon at bounding box center [1361, 420] width 7 height 9
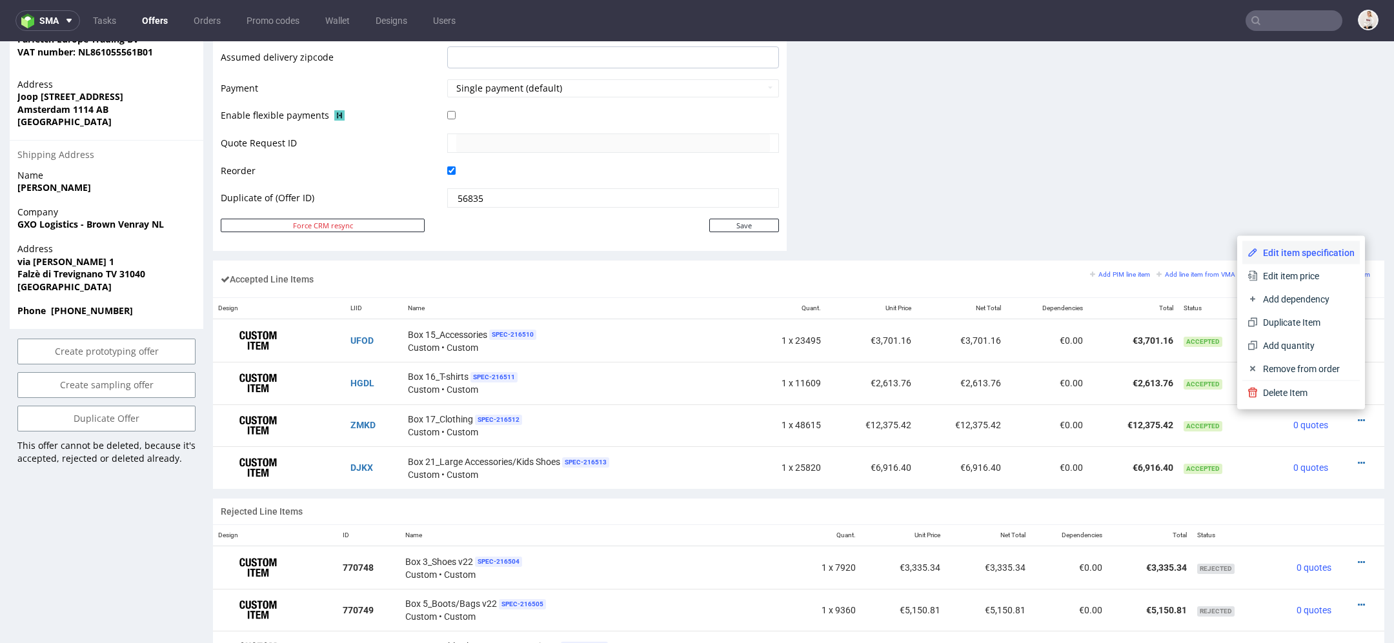
click at [1317, 246] on li "Edit item specification" at bounding box center [1300, 252] width 117 height 23
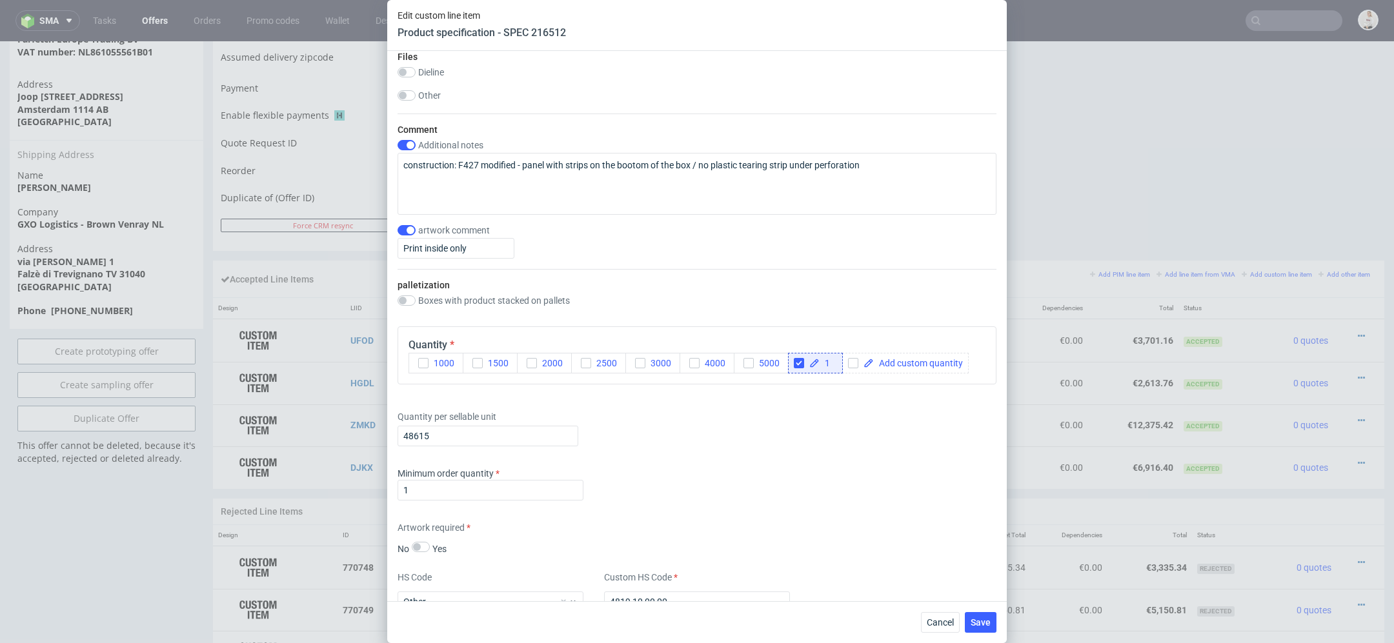
scroll to position [1453, 0]
click at [437, 430] on input "48615" at bounding box center [488, 434] width 181 height 21
type input "47175"
click at [714, 458] on div "Supplier TFP Sp. z o.o. Technical specification Instant price RFQ Type Product …" at bounding box center [696, 326] width 619 height 550
click at [985, 625] on span "Save" at bounding box center [981, 622] width 20 height 9
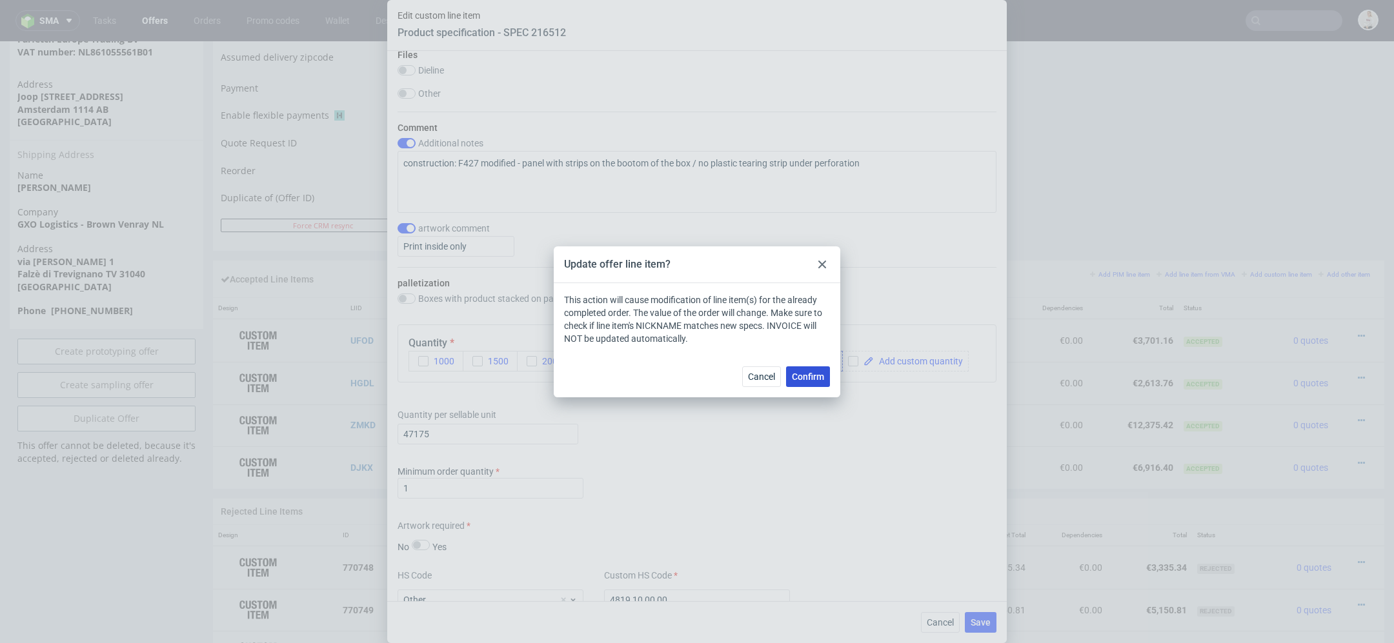
click at [823, 381] on span "Confirm" at bounding box center [808, 376] width 32 height 9
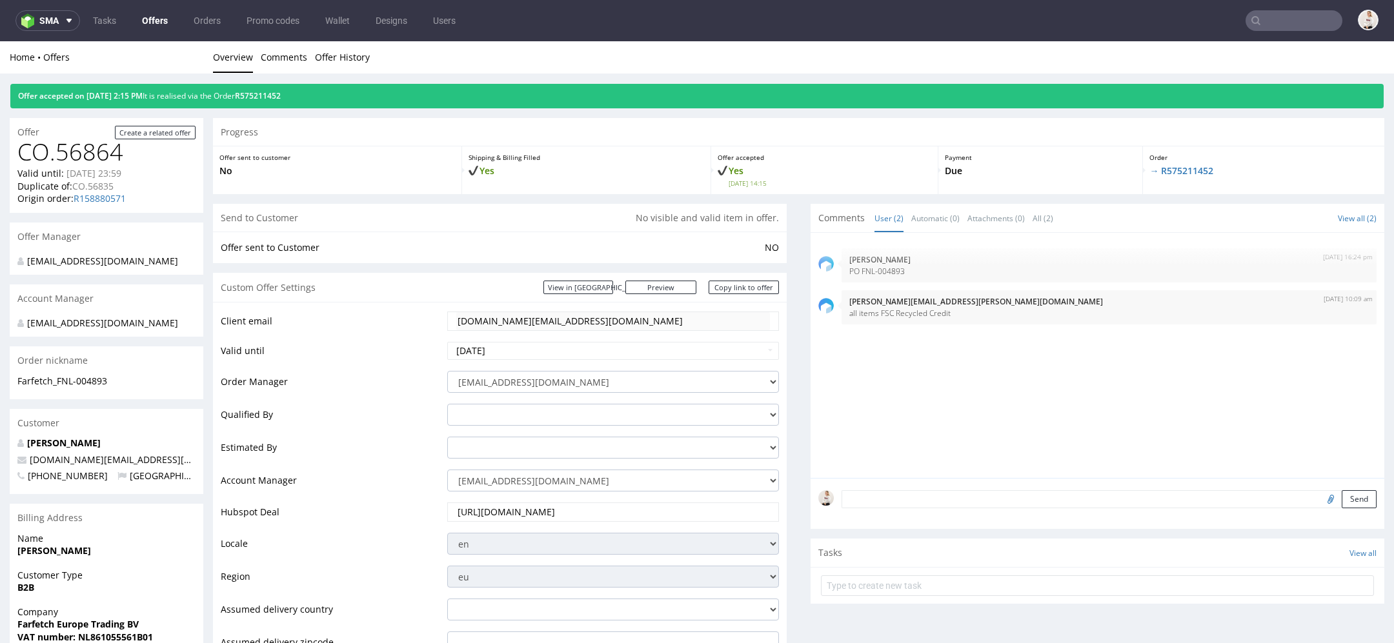
scroll to position [0, 0]
click at [146, 26] on link "Offers" at bounding box center [154, 20] width 41 height 21
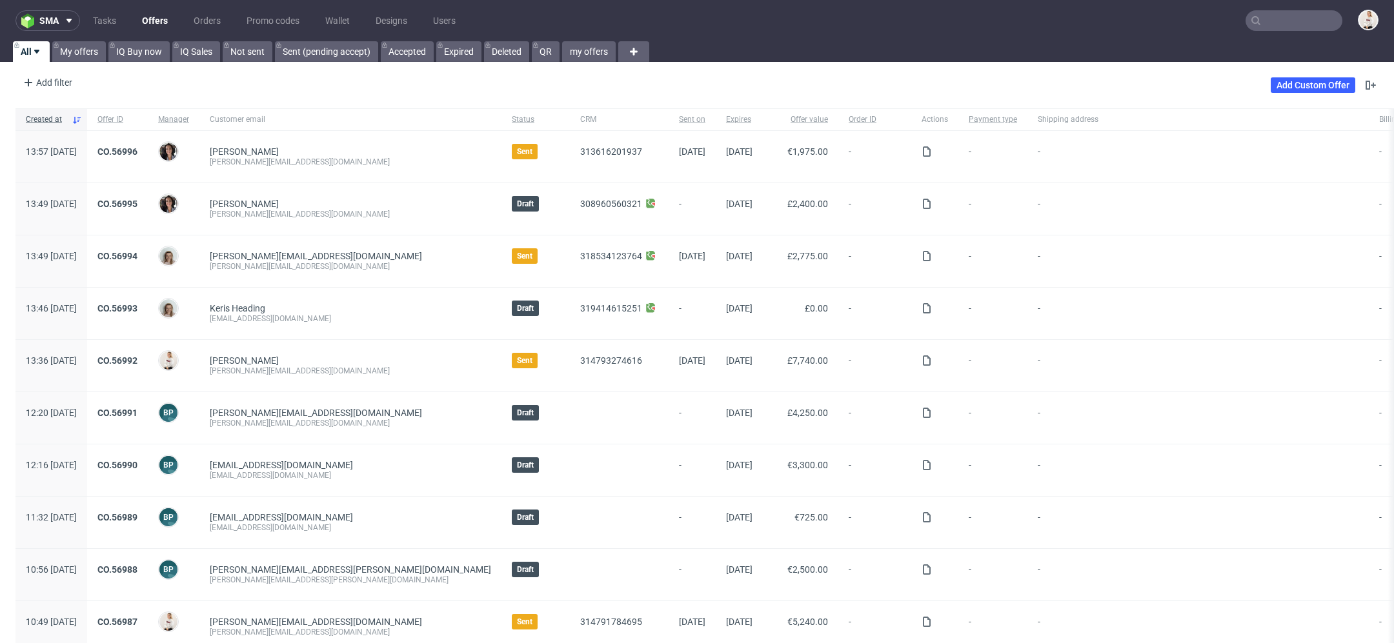
click at [155, 21] on link "Offers" at bounding box center [154, 20] width 41 height 21
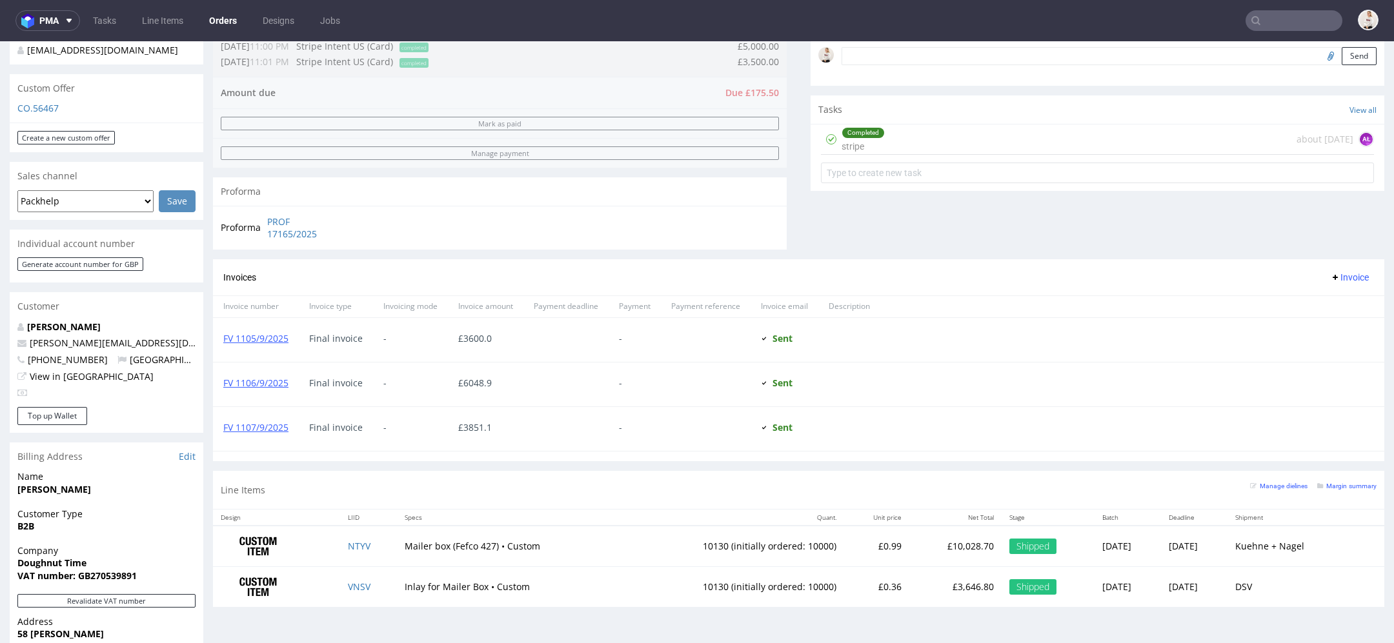
scroll to position [446, 0]
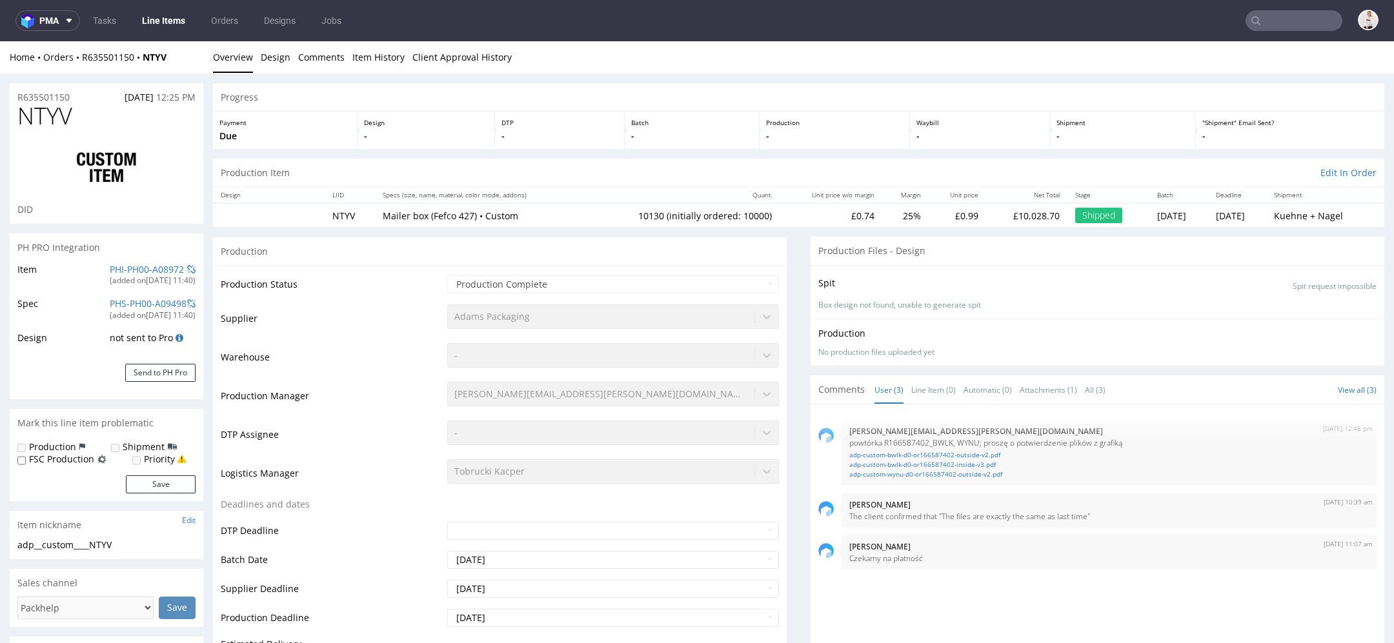
type input "10130"
